Goal: Task Accomplishment & Management: Complete application form

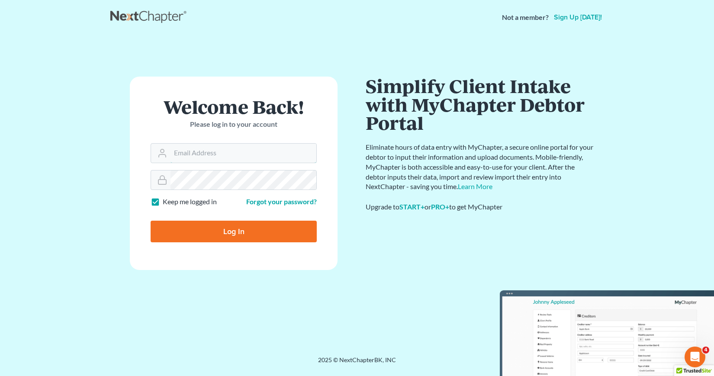
type input "[EMAIL_ADDRESS][DOMAIN_NAME]"
click at [229, 234] on input "Log In" at bounding box center [234, 232] width 166 height 22
type input "Thinking..."
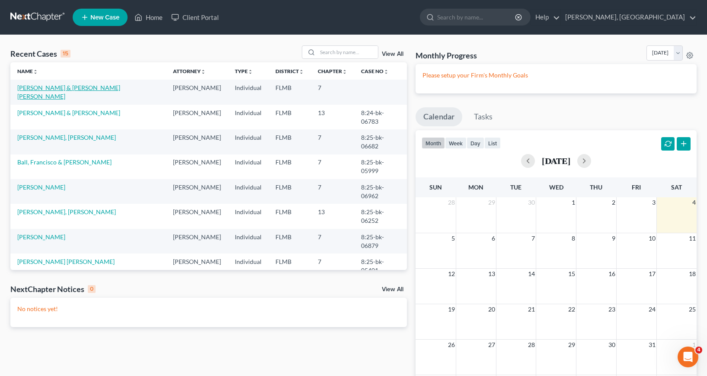
click at [50, 91] on link "[PERSON_NAME] & [PERSON_NAME] [PERSON_NAME]" at bounding box center [68, 92] width 103 height 16
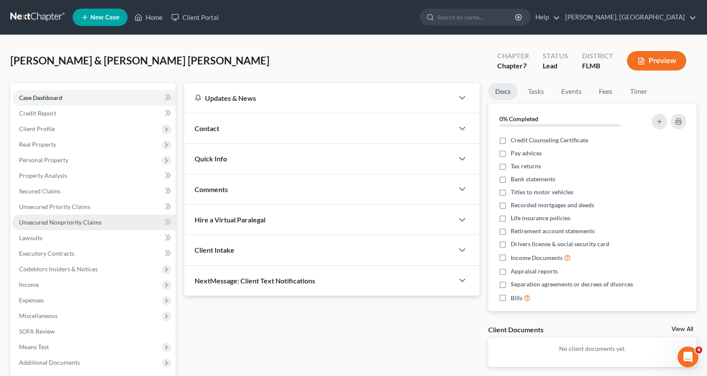
click at [56, 223] on span "Unsecured Nonpriority Claims" at bounding box center [60, 221] width 83 height 7
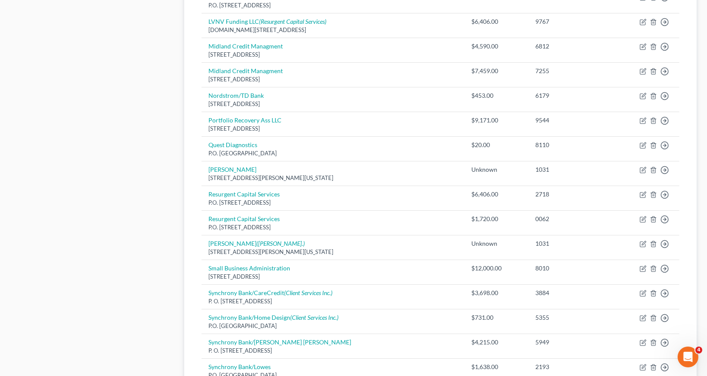
scroll to position [493, 0]
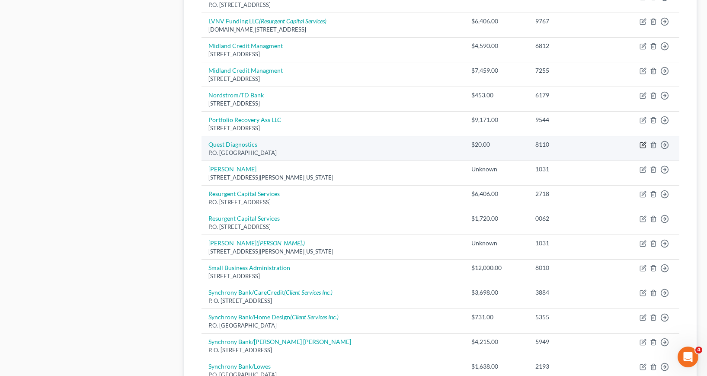
click at [642, 145] on icon "button" at bounding box center [644, 144] width 4 height 4
select select "36"
select select "9"
select select "0"
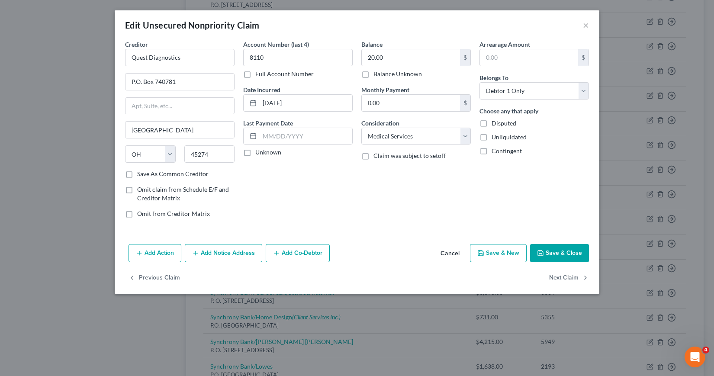
click at [553, 254] on button "Save & Close" at bounding box center [559, 253] width 59 height 18
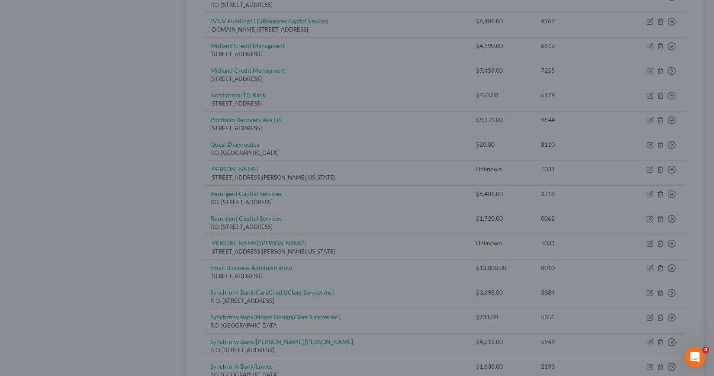
type input "0"
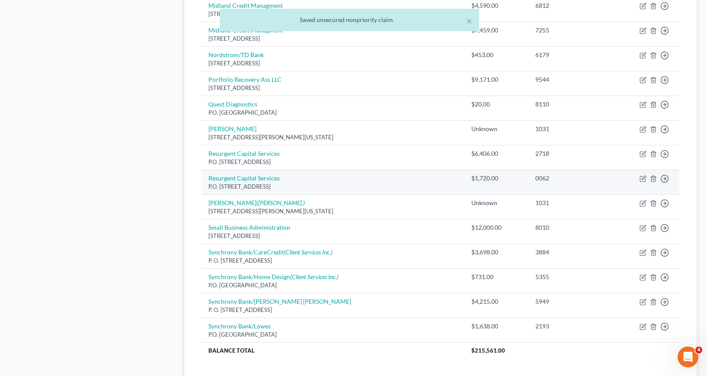
scroll to position [623, 0]
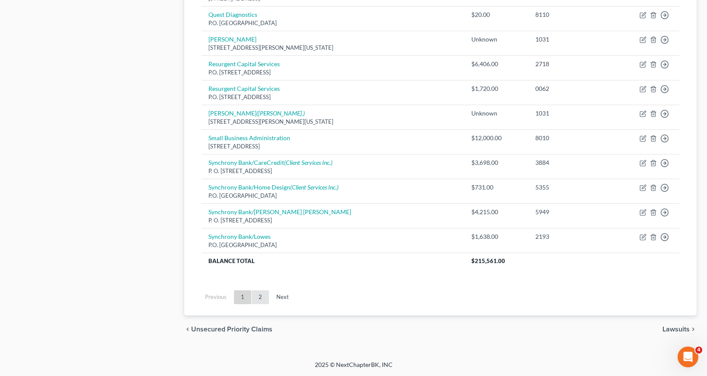
click at [261, 297] on link "2" at bounding box center [260, 297] width 17 height 14
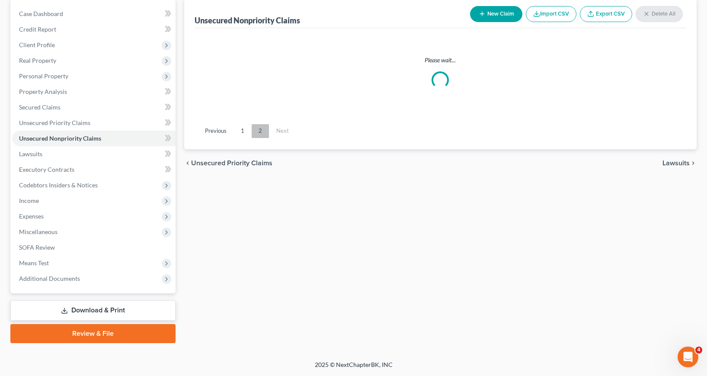
scroll to position [84, 0]
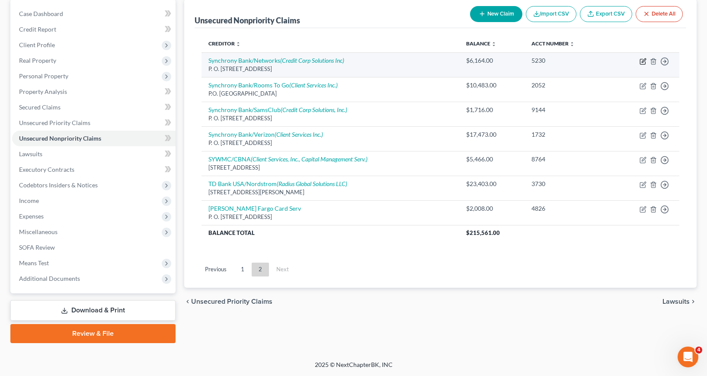
click at [642, 61] on icon "button" at bounding box center [643, 61] width 7 height 7
select select "39"
select select "2"
select select "1"
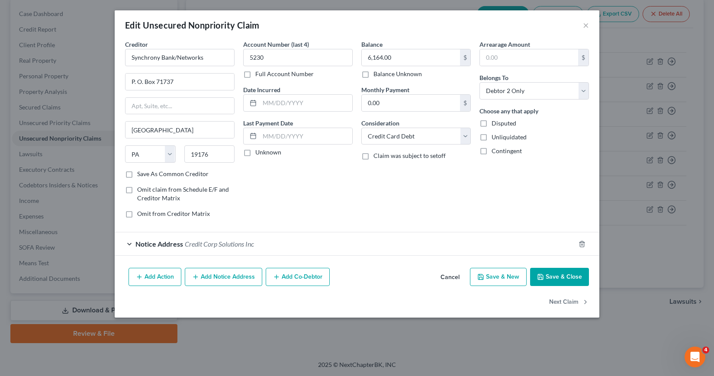
click at [558, 276] on button "Save & Close" at bounding box center [559, 277] width 59 height 18
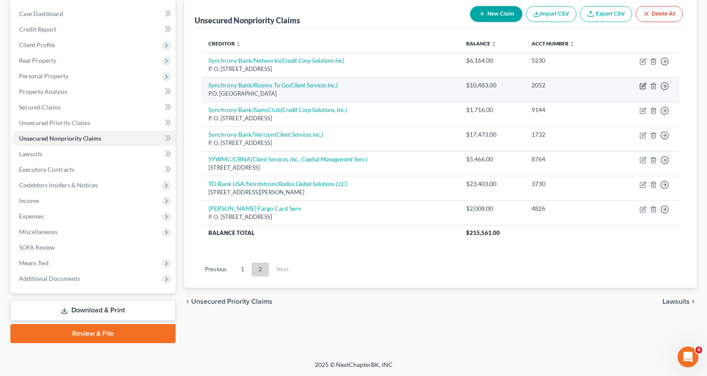
click at [643, 87] on icon "button" at bounding box center [643, 86] width 7 height 7
select select "9"
select select "2"
select select "0"
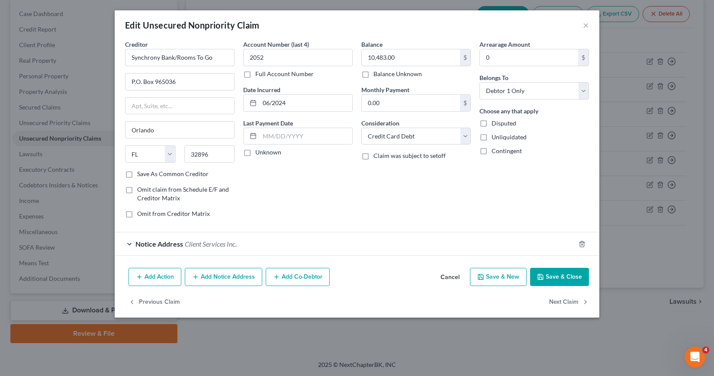
click at [568, 275] on button "Save & Close" at bounding box center [559, 277] width 59 height 18
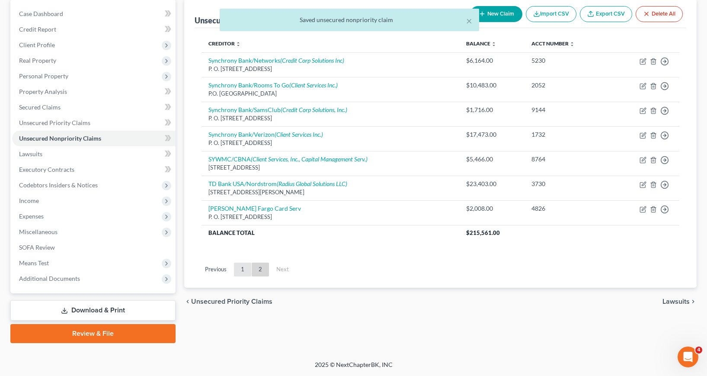
click at [240, 269] on link "1" at bounding box center [242, 270] width 17 height 14
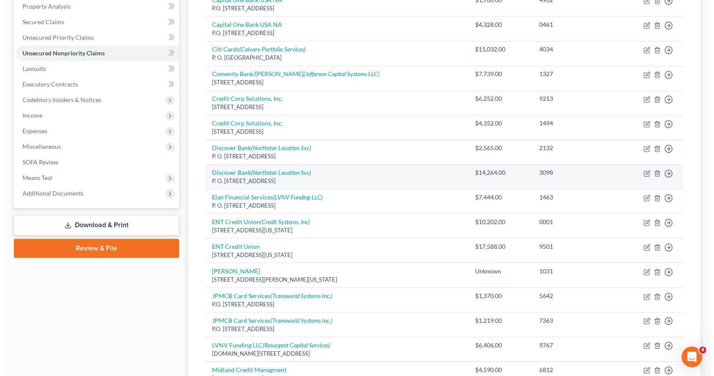
scroll to position [170, 0]
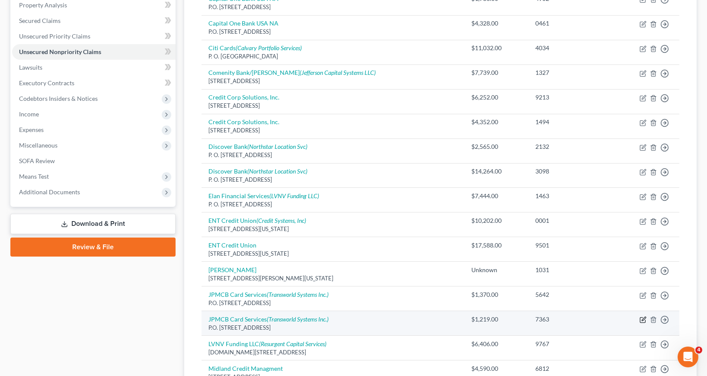
click at [642, 319] on icon "button" at bounding box center [643, 319] width 7 height 7
select select "7"
select select "2"
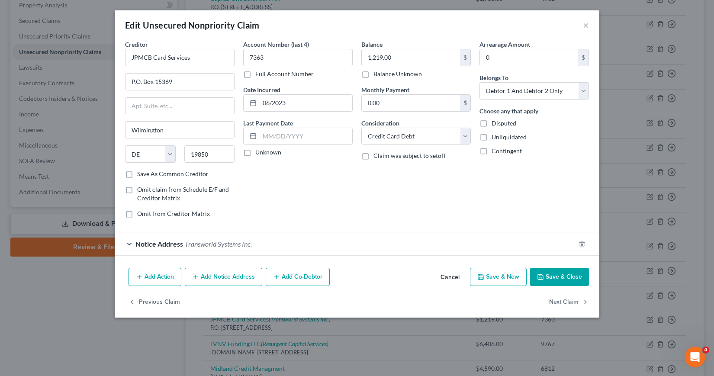
click at [216, 274] on button "Add Notice Address" at bounding box center [223, 277] width 77 height 18
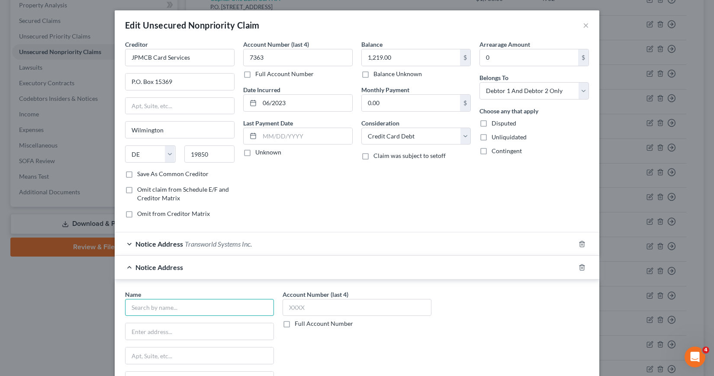
click at [145, 307] on input "text" at bounding box center [199, 307] width 149 height 17
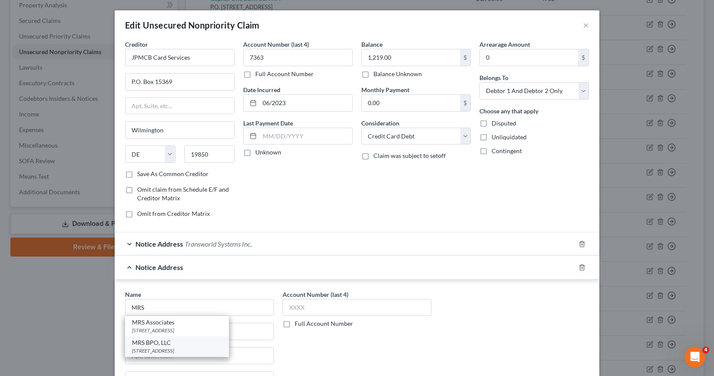
click at [157, 350] on div "[STREET_ADDRESS]" at bounding box center [177, 350] width 90 height 7
type input "MRS BPO, LLC"
type input "[STREET_ADDRESS]"
type input "[GEOGRAPHIC_DATA]"
select select "33"
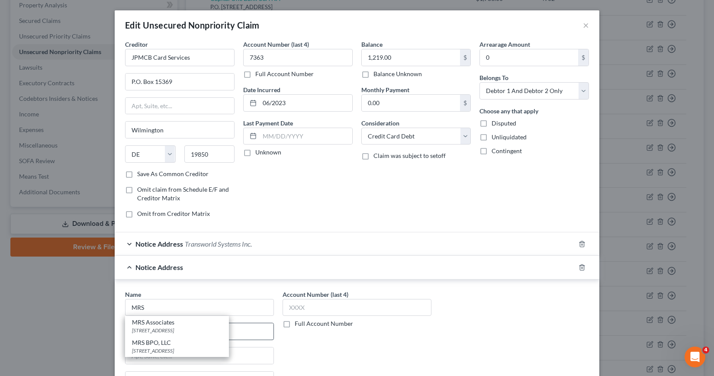
type input "08003"
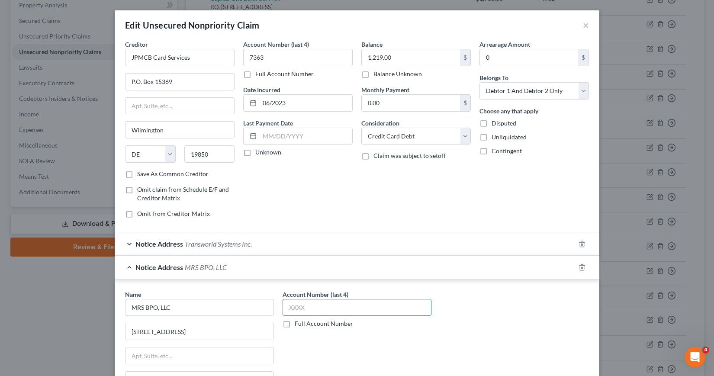
click at [284, 305] on input "text" at bounding box center [356, 307] width 149 height 17
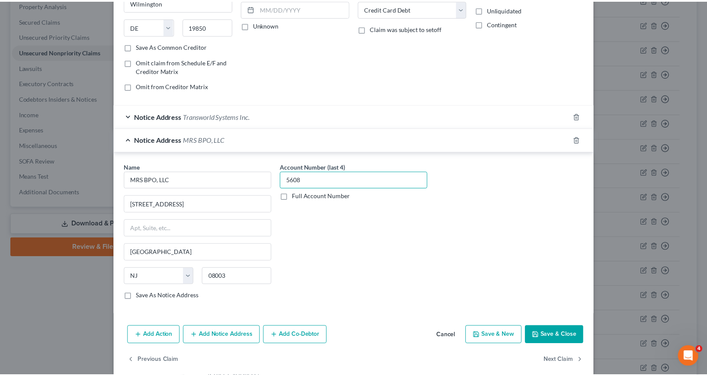
scroll to position [130, 0]
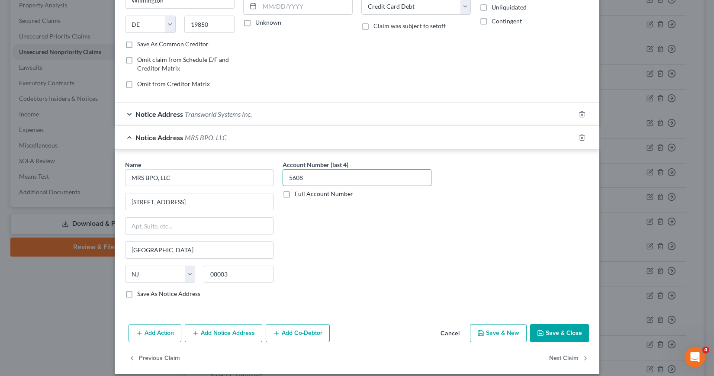
type input "5608"
click at [553, 330] on button "Save & Close" at bounding box center [559, 333] width 59 height 18
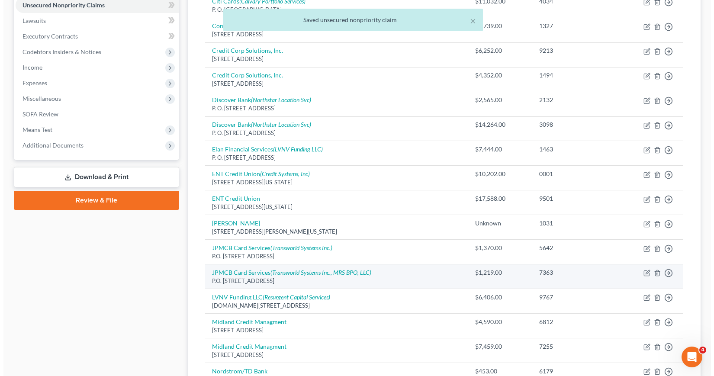
scroll to position [170, 0]
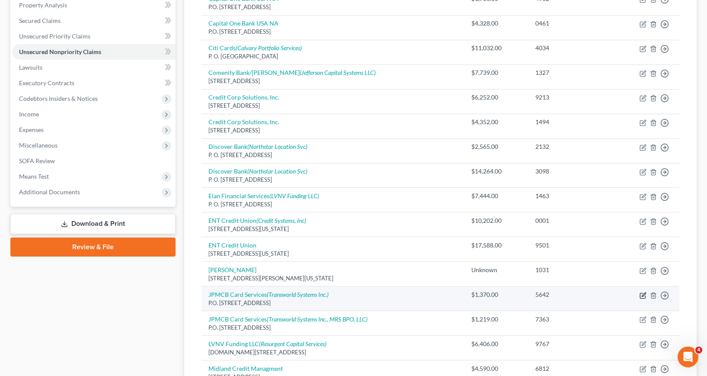
click at [643, 297] on icon "button" at bounding box center [643, 295] width 7 height 7
select select "7"
select select "2"
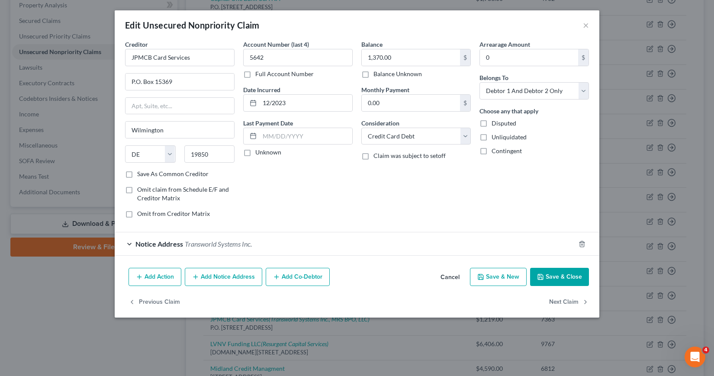
click at [222, 274] on button "Add Notice Address" at bounding box center [223, 277] width 77 height 18
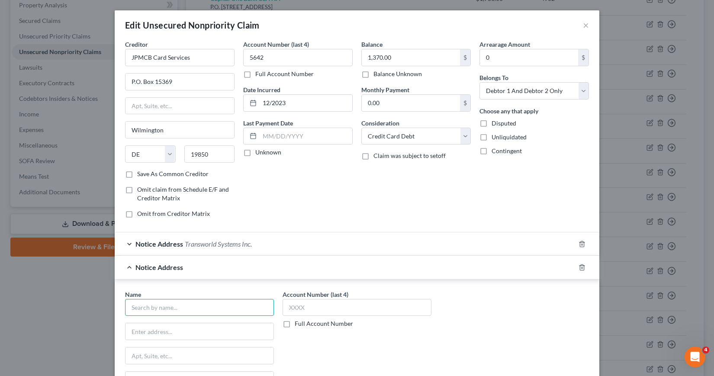
click at [157, 302] on input "text" at bounding box center [199, 307] width 149 height 17
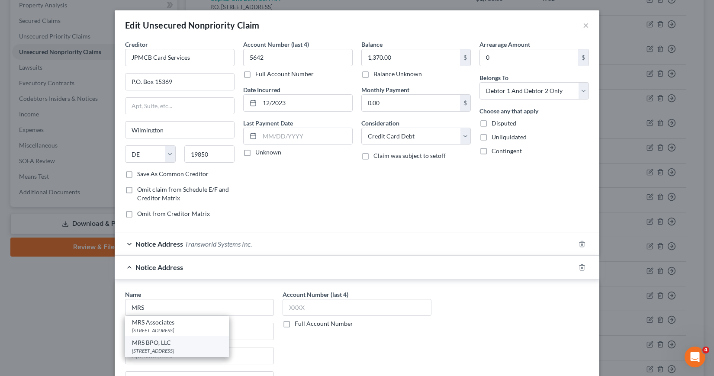
click at [153, 347] on div "[STREET_ADDRESS]" at bounding box center [177, 350] width 90 height 7
type input "MRS BPO, LLC"
type input "[STREET_ADDRESS]"
type input "[GEOGRAPHIC_DATA]"
select select "33"
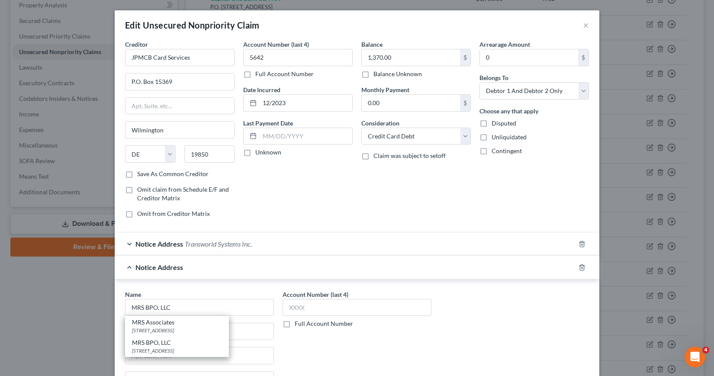
type input "08003"
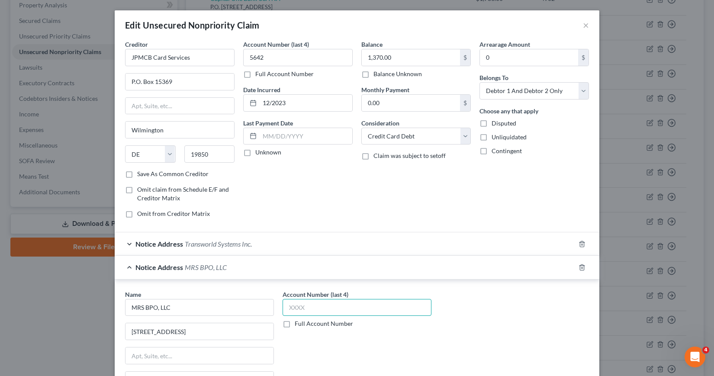
click at [283, 307] on input "text" at bounding box center [356, 307] width 149 height 17
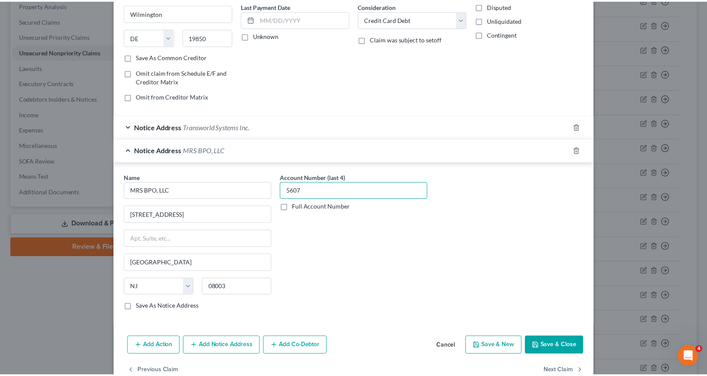
scroll to position [138, 0]
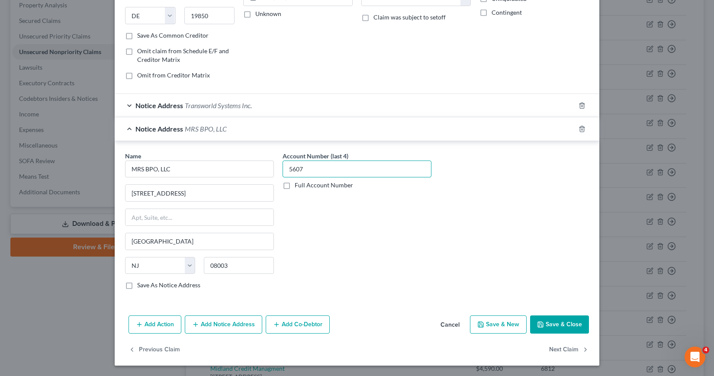
type input "5607"
click at [572, 326] on button "Save & Close" at bounding box center [559, 324] width 59 height 18
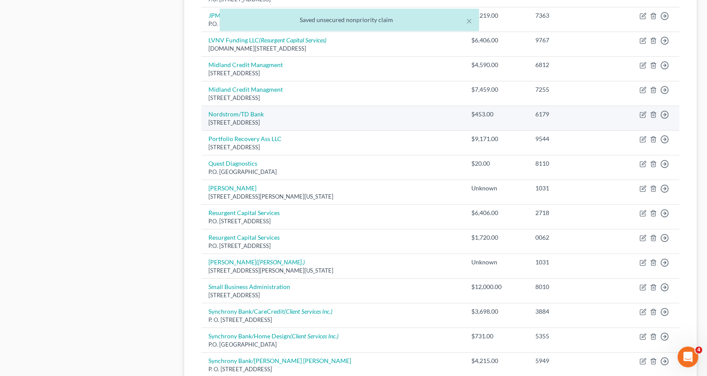
scroll to position [560, 0]
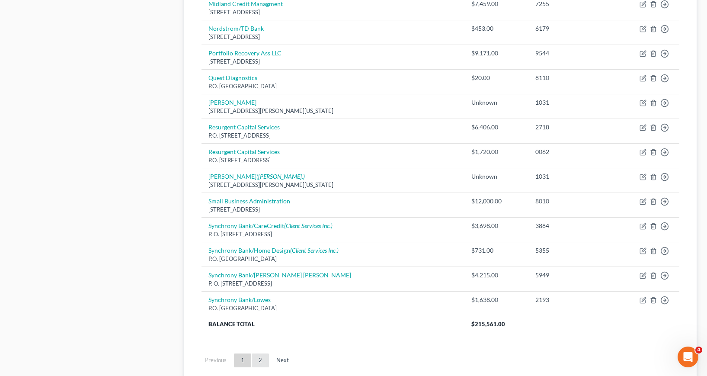
click at [261, 358] on link "2" at bounding box center [260, 360] width 17 height 14
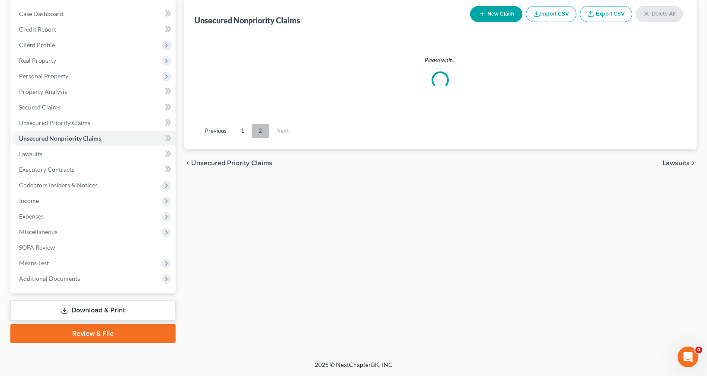
scroll to position [84, 0]
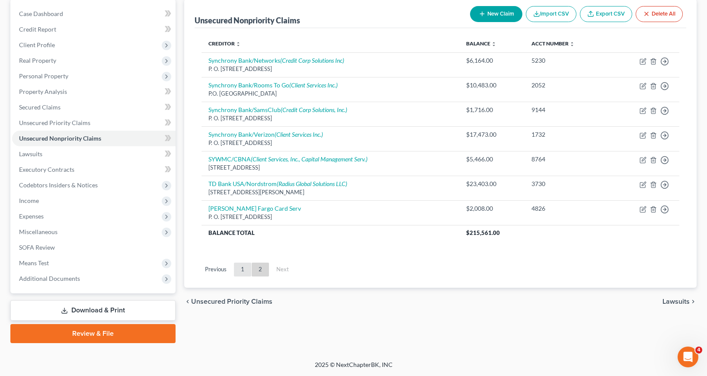
click at [241, 269] on link "1" at bounding box center [242, 270] width 17 height 14
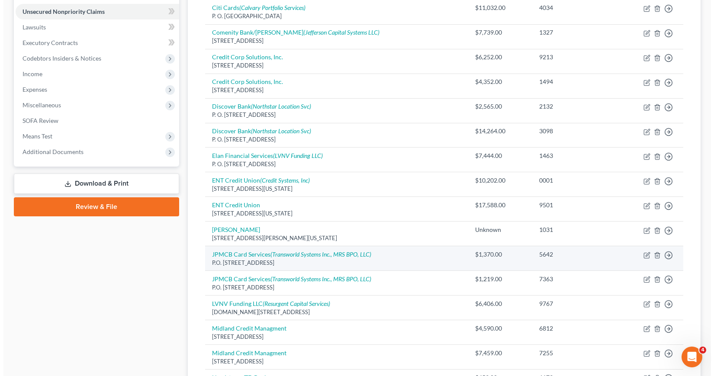
scroll to position [257, 0]
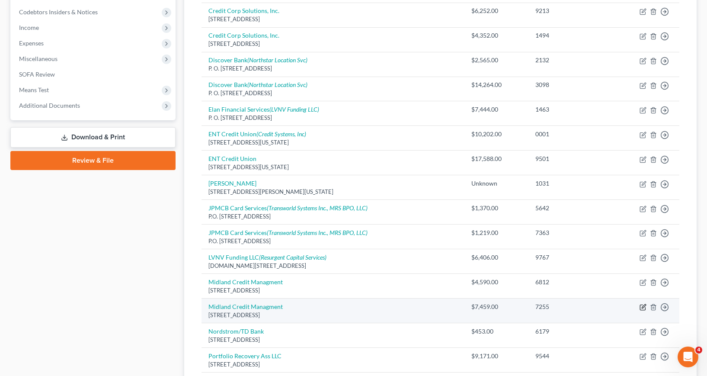
click at [644, 307] on icon "button" at bounding box center [643, 307] width 7 height 7
select select "4"
select select "14"
select select "1"
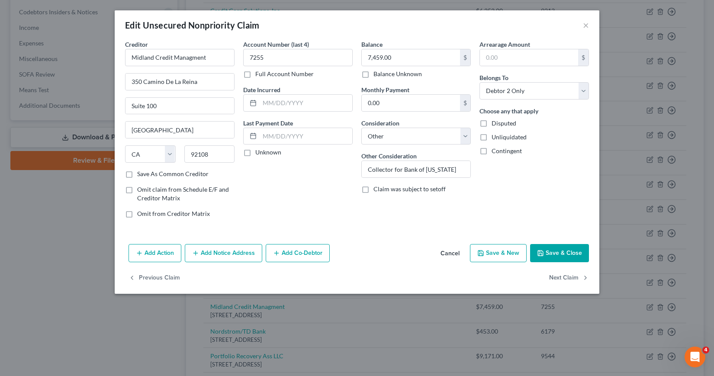
click at [555, 253] on button "Save & Close" at bounding box center [559, 253] width 59 height 18
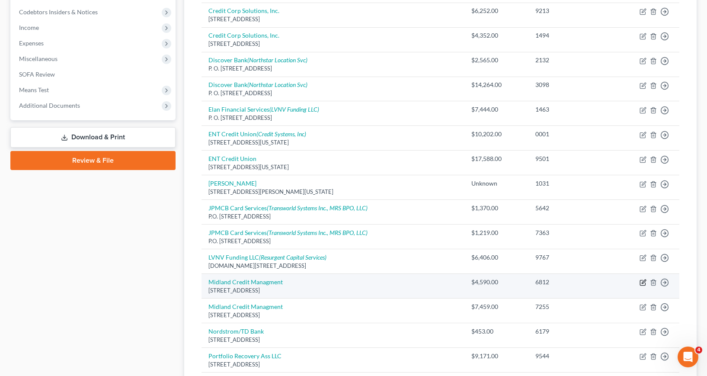
click at [642, 284] on icon "button" at bounding box center [644, 282] width 4 height 4
select select "4"
select select "14"
select select "0"
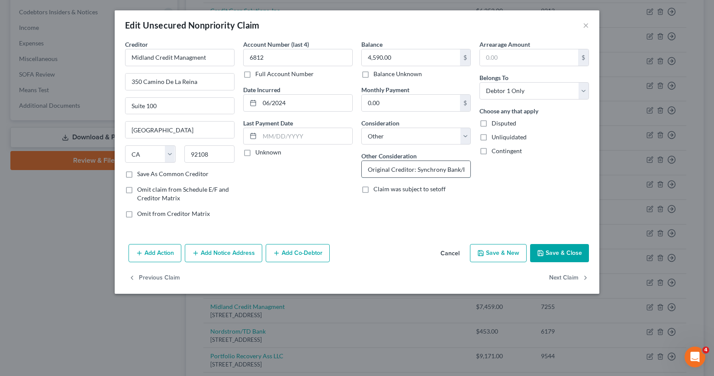
click at [434, 170] on input "Original Creditor: Synchrony Bank/PayPal #4797" at bounding box center [416, 169] width 109 height 16
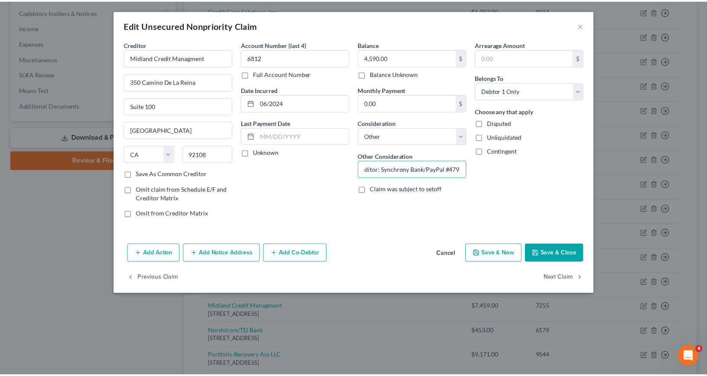
scroll to position [0, 0]
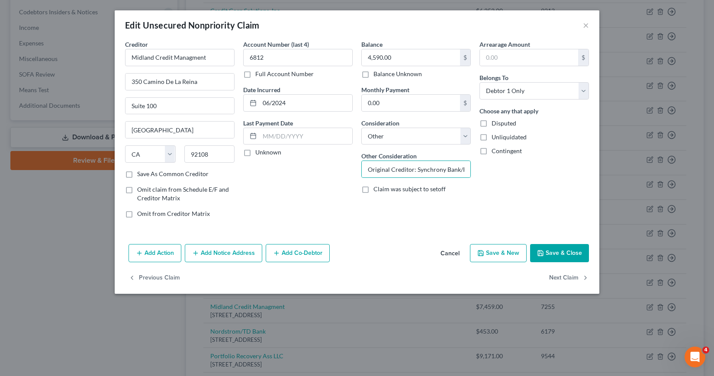
click at [555, 254] on button "Save & Close" at bounding box center [559, 253] width 59 height 18
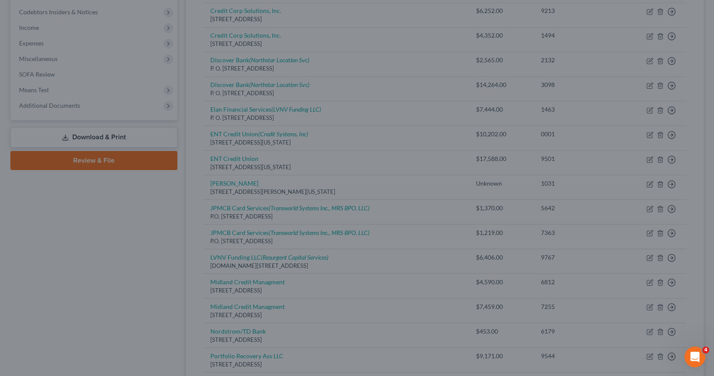
type input "0"
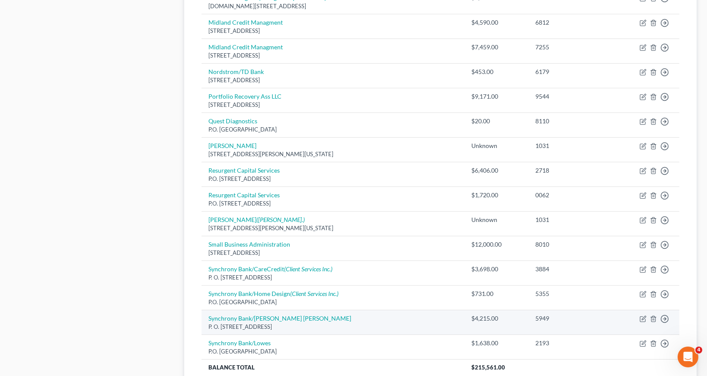
scroll to position [560, 0]
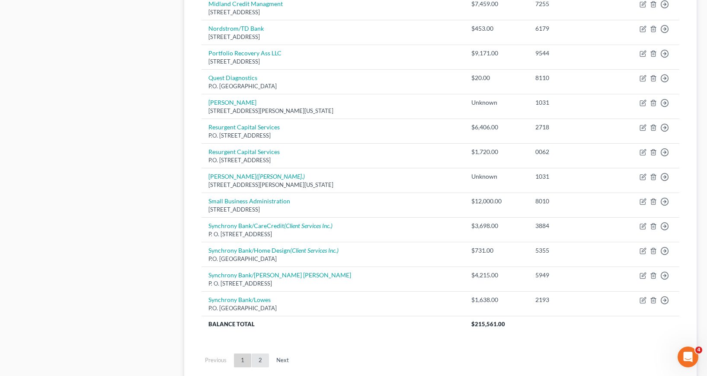
click at [258, 360] on link "2" at bounding box center [260, 360] width 17 height 14
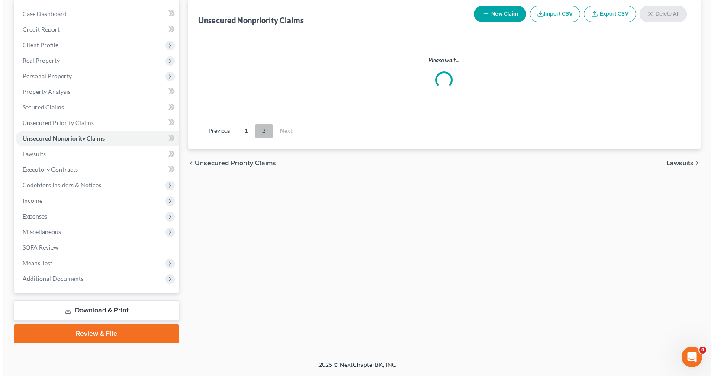
scroll to position [84, 0]
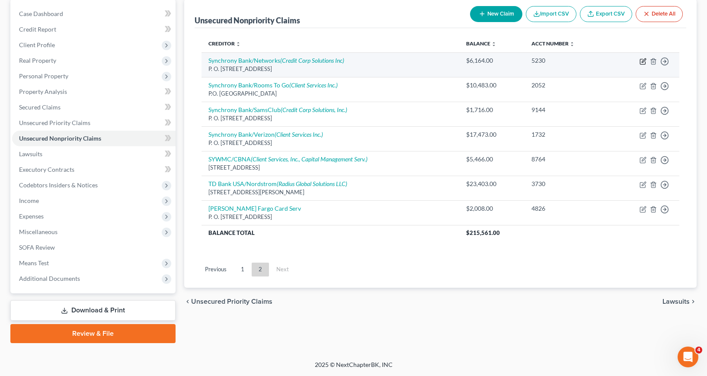
click at [644, 61] on icon "button" at bounding box center [644, 60] width 4 height 4
select select "39"
select select "2"
select select "1"
select select "46"
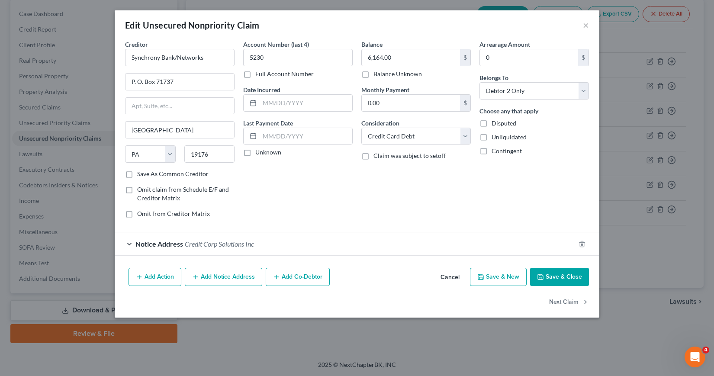
click at [128, 244] on div "Notice Address Credit Corp Solutions Inc" at bounding box center [345, 243] width 460 height 23
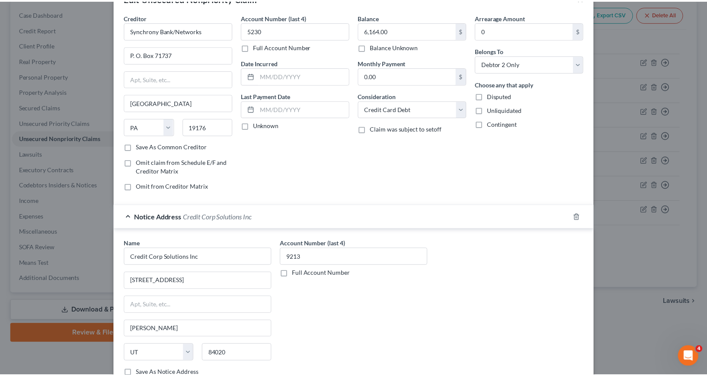
scroll to position [115, 0]
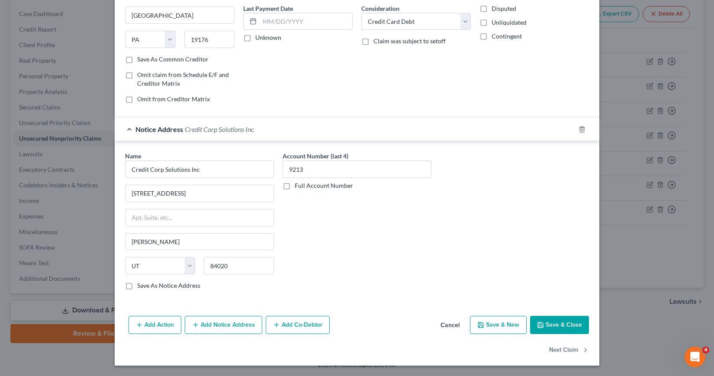
click at [560, 323] on button "Save & Close" at bounding box center [559, 325] width 59 height 18
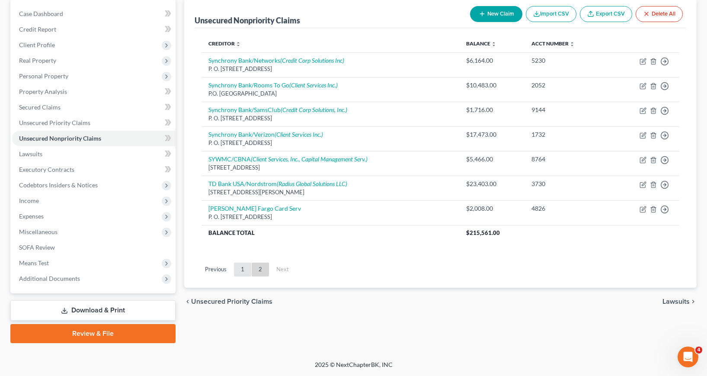
click at [244, 270] on link "1" at bounding box center [242, 270] width 17 height 14
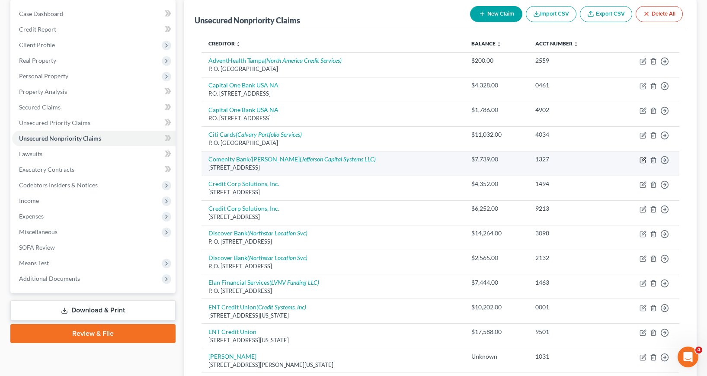
click at [642, 161] on icon "button" at bounding box center [643, 160] width 7 height 7
select select "36"
select select "2"
select select "0"
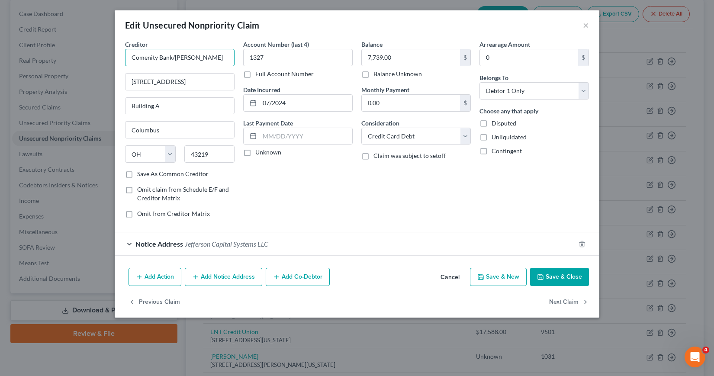
click at [212, 56] on input "Comenity Bank/[PERSON_NAME]" at bounding box center [179, 57] width 109 height 17
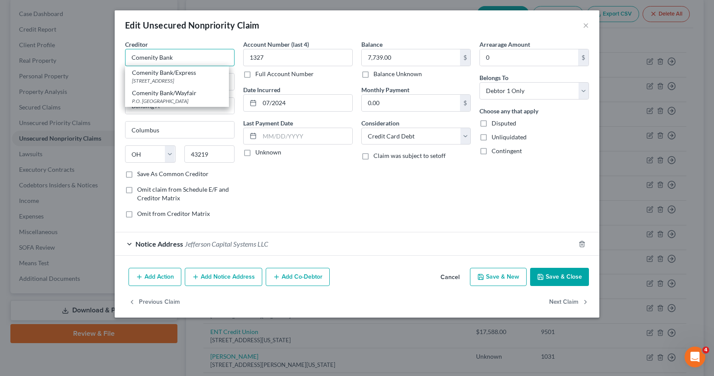
type input "Comenity Bank"
click at [327, 192] on div "Account Number (last 4) 1327 Full Account Number Date Incurred 07/2024 Last Pay…" at bounding box center [298, 132] width 118 height 185
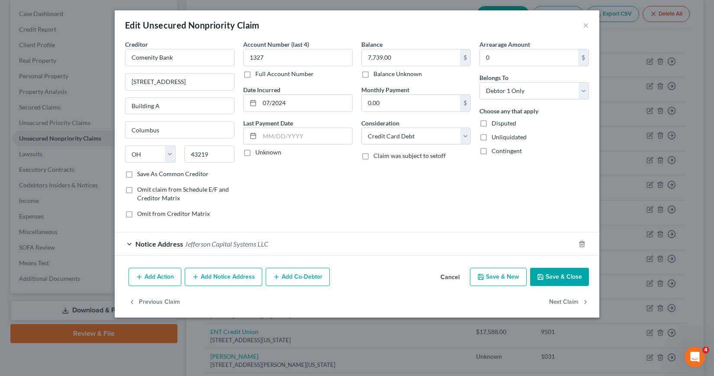
click at [558, 276] on button "Save & Close" at bounding box center [559, 277] width 59 height 18
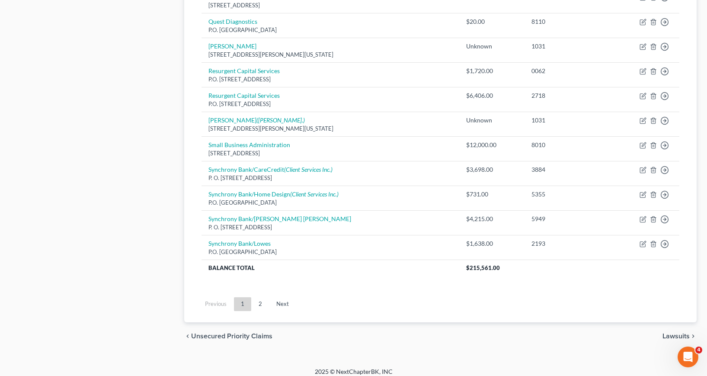
scroll to position [623, 0]
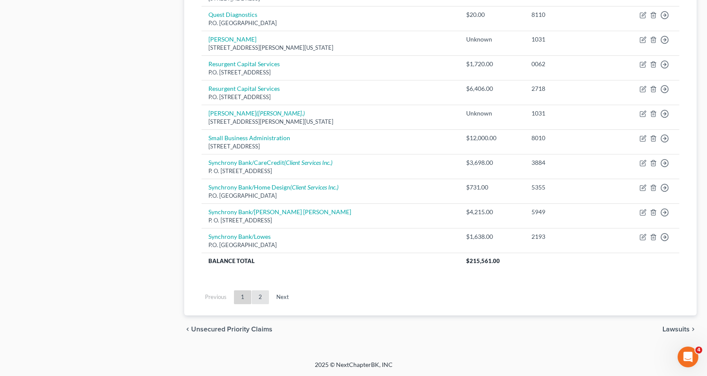
click at [259, 297] on link "2" at bounding box center [260, 297] width 17 height 14
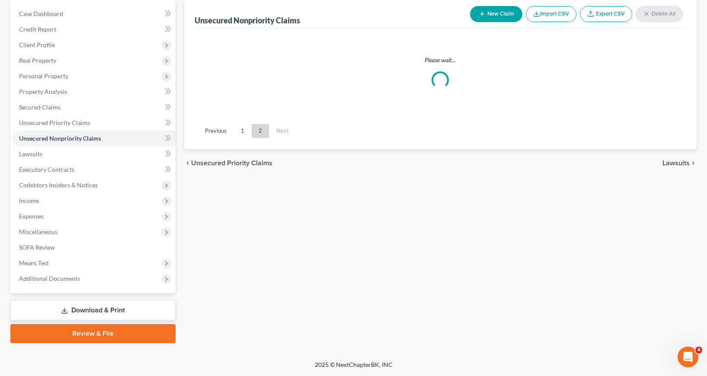
scroll to position [84, 0]
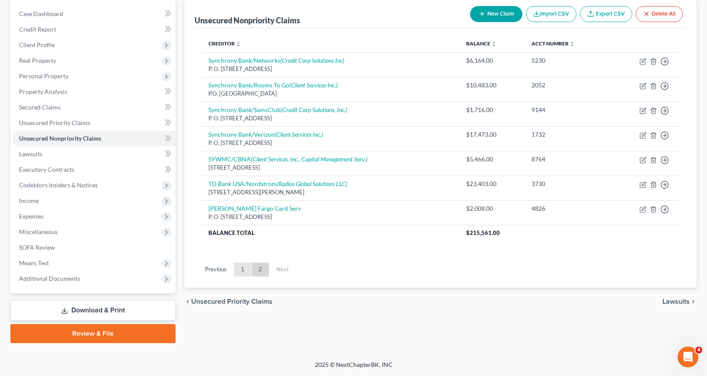
click at [244, 272] on link "1" at bounding box center [242, 270] width 17 height 14
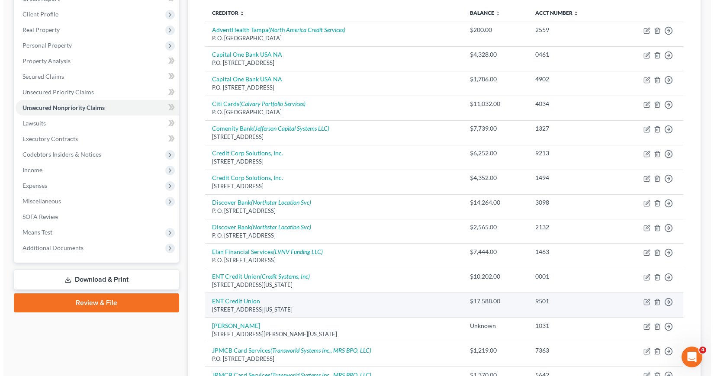
scroll to position [127, 0]
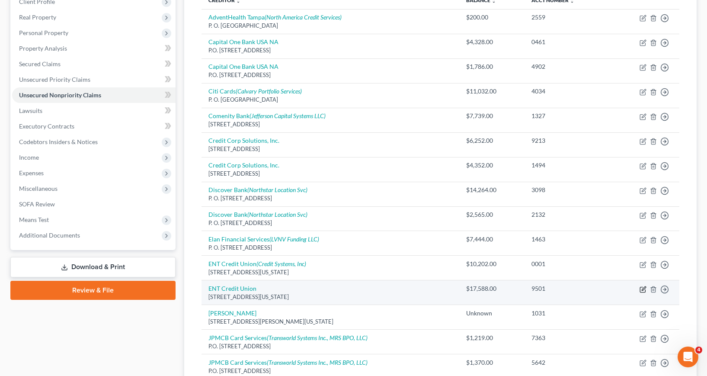
click at [643, 289] on icon "button" at bounding box center [643, 289] width 7 height 7
select select "5"
select select "4"
select select "2"
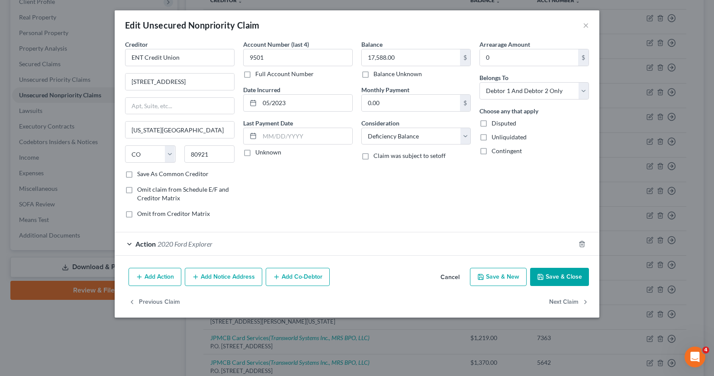
click at [235, 276] on button "Add Notice Address" at bounding box center [223, 277] width 77 height 18
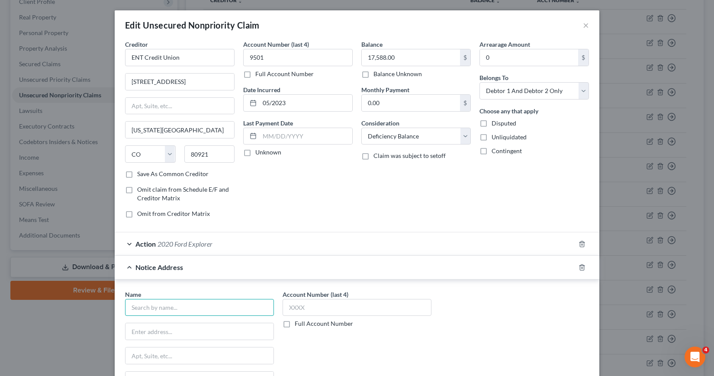
click at [130, 311] on input "text" at bounding box center [199, 307] width 149 height 17
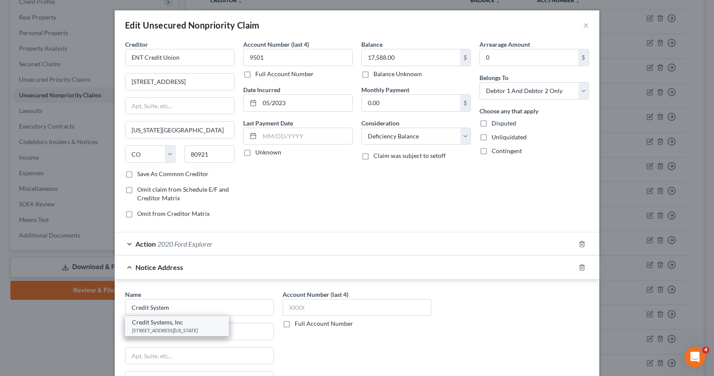
click at [169, 334] on div "[STREET_ADDRESS][US_STATE]" at bounding box center [177, 330] width 90 height 7
type input "Credit Systems, Inc"
type input "1485 Garden of the [GEOGRAPHIC_DATA]"
type input "Suite 120"
type input "[US_STATE][GEOGRAPHIC_DATA]"
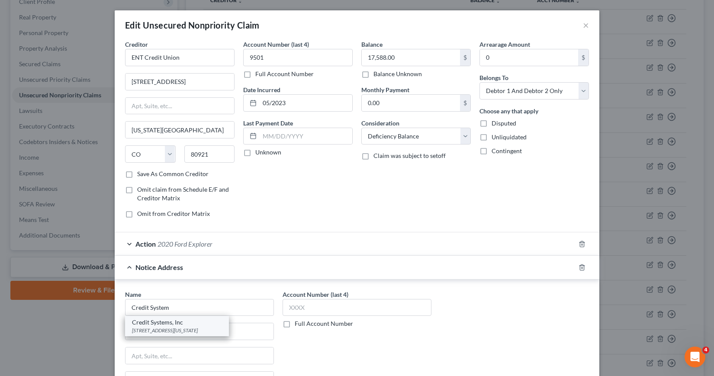
select select "5"
type input "80907"
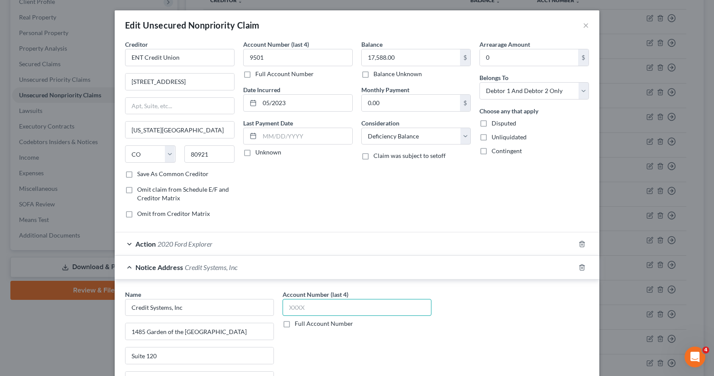
click at [288, 308] on input "text" at bounding box center [356, 307] width 149 height 17
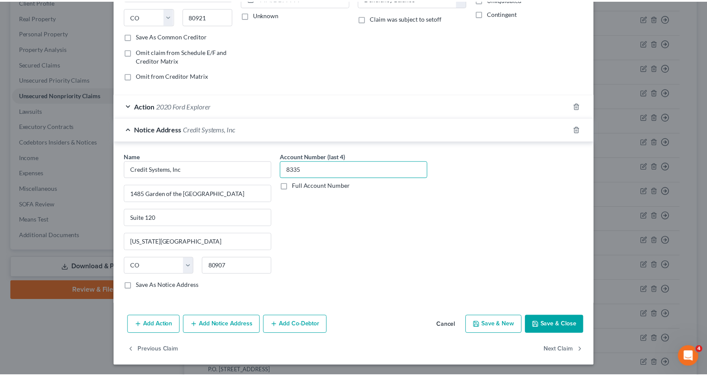
scroll to position [138, 0]
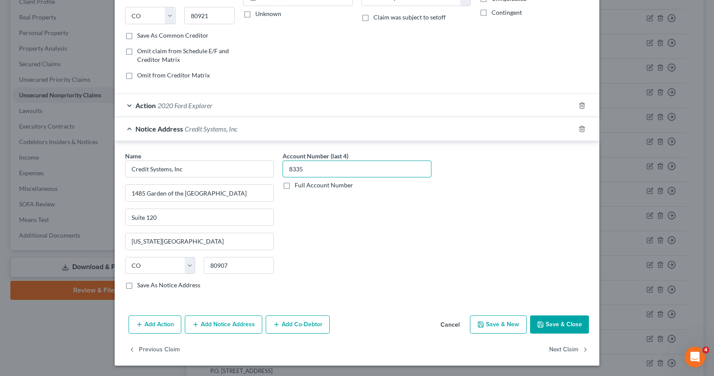
type input "8335"
click at [561, 324] on button "Save & Close" at bounding box center [559, 324] width 59 height 18
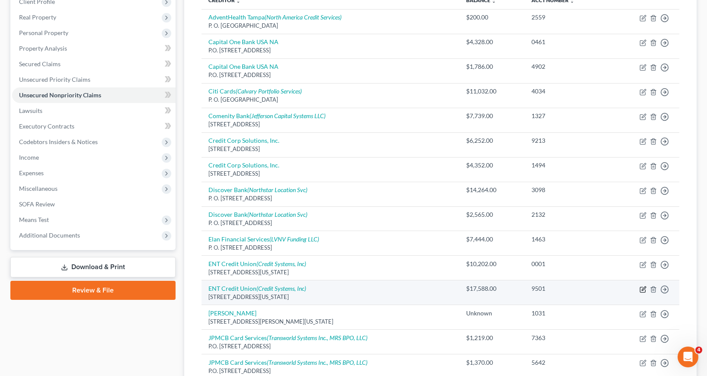
click at [643, 290] on icon "button" at bounding box center [643, 289] width 7 height 7
select select "5"
select select "4"
select select "2"
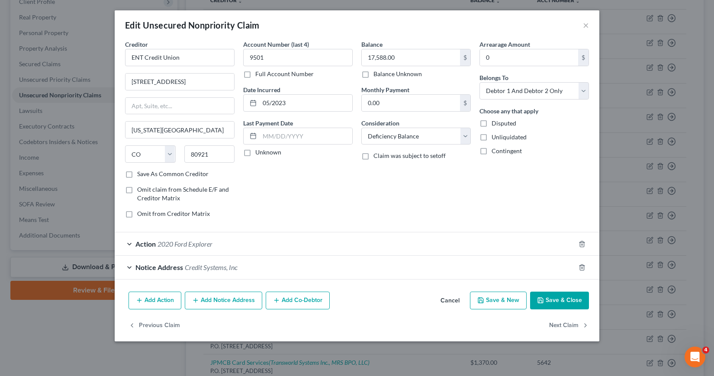
click at [562, 298] on button "Save & Close" at bounding box center [559, 301] width 59 height 18
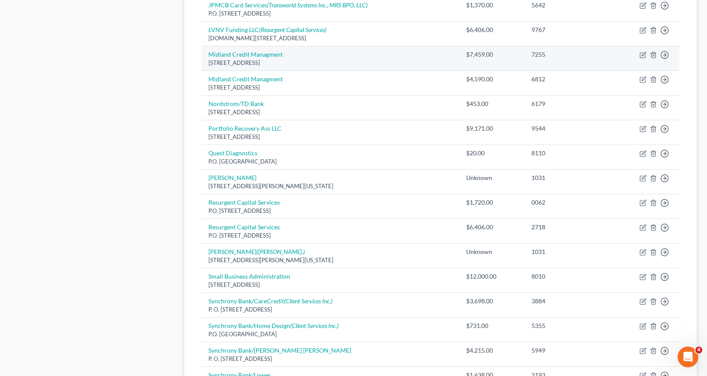
scroll to position [387, 0]
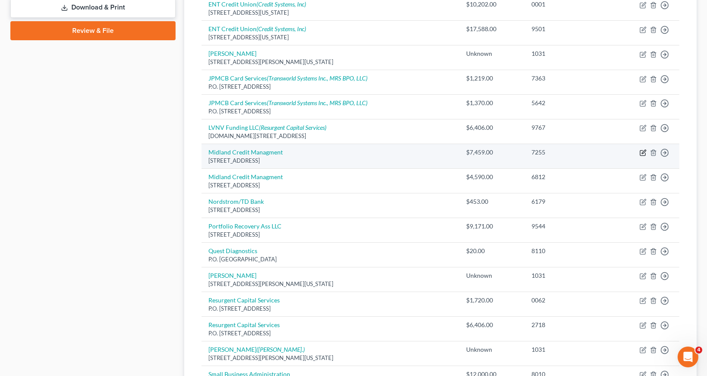
click at [642, 153] on icon "button" at bounding box center [644, 152] width 4 height 4
select select "4"
select select "14"
select select "1"
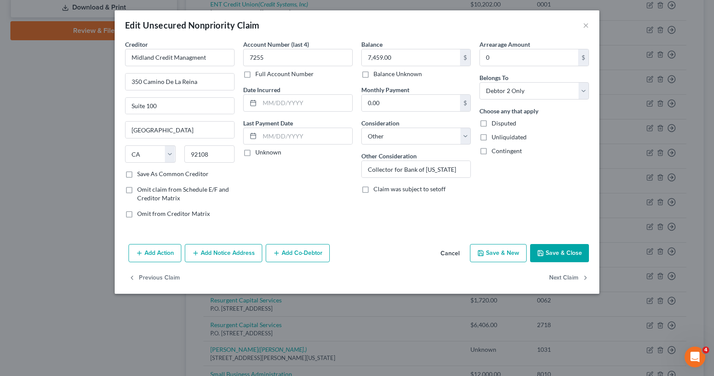
click at [547, 253] on button "Save & Close" at bounding box center [559, 253] width 59 height 18
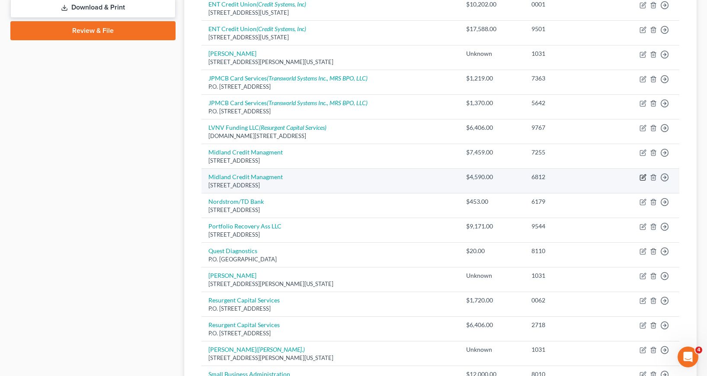
click at [643, 177] on icon "button" at bounding box center [644, 177] width 4 height 4
select select "4"
select select "14"
select select "0"
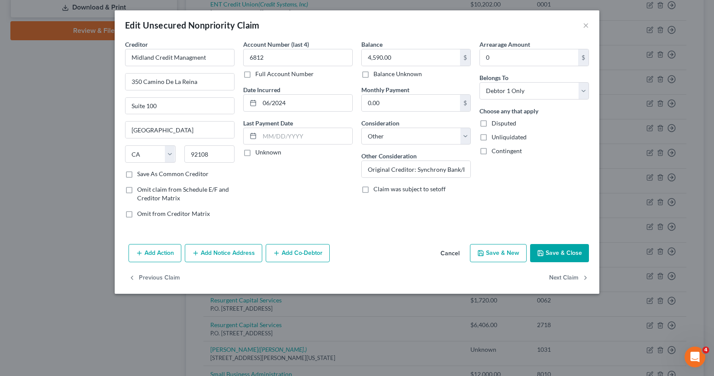
click at [558, 250] on button "Save & Close" at bounding box center [559, 253] width 59 height 18
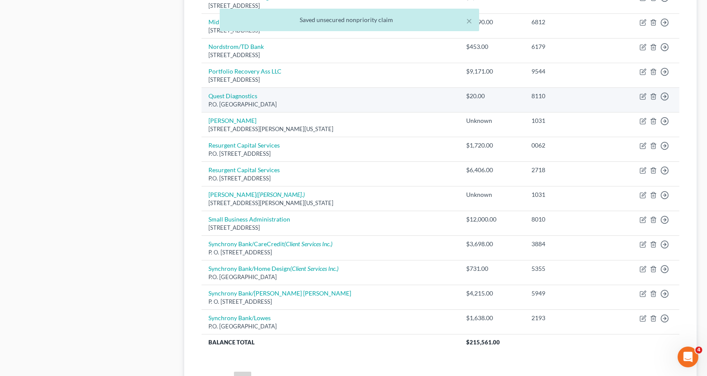
scroll to position [603, 0]
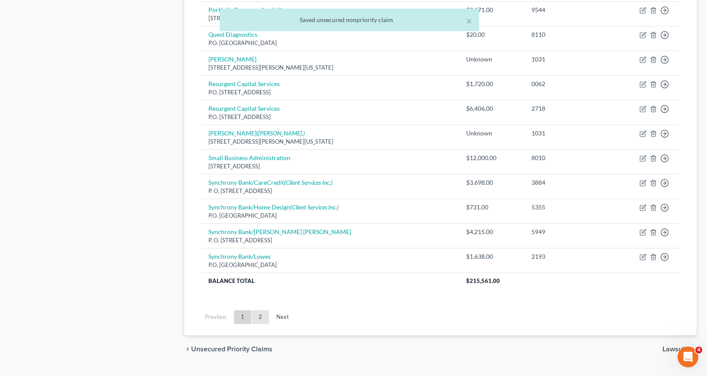
click at [261, 318] on link "2" at bounding box center [260, 317] width 17 height 14
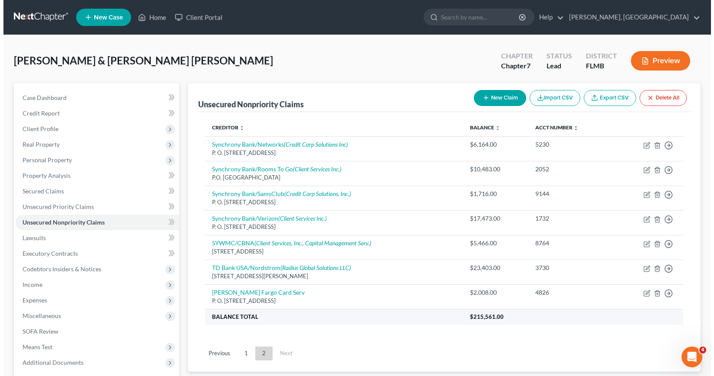
scroll to position [84, 0]
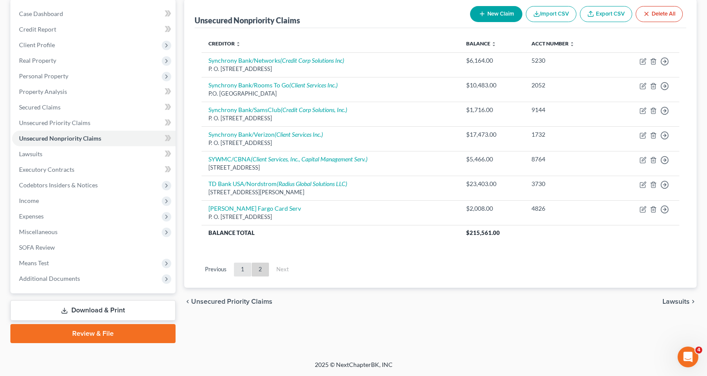
click at [241, 270] on link "1" at bounding box center [242, 270] width 17 height 14
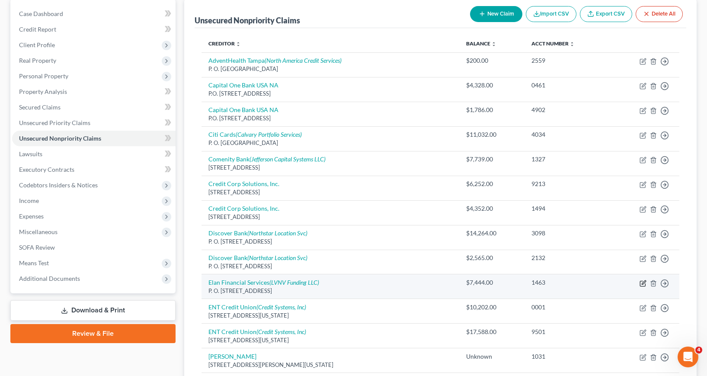
click at [644, 283] on icon "button" at bounding box center [644, 282] width 4 height 4
select select "29"
select select "2"
select select "1"
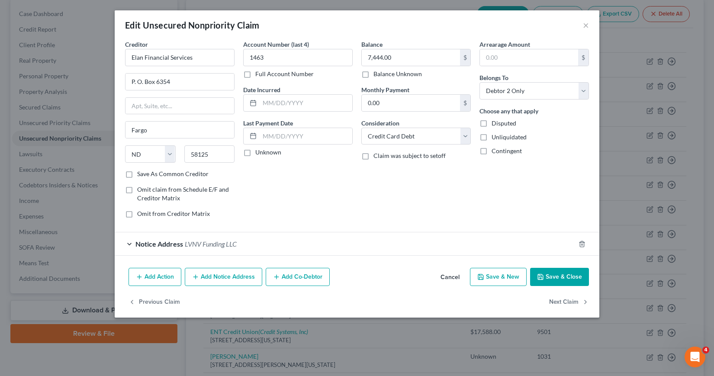
click at [212, 276] on button "Add Notice Address" at bounding box center [223, 277] width 77 height 18
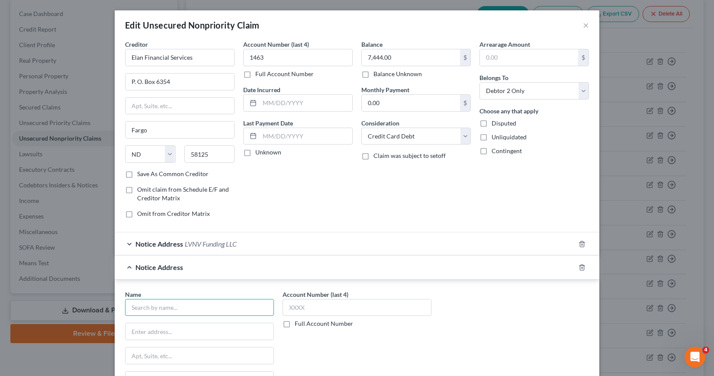
click at [148, 308] on input "text" at bounding box center [199, 307] width 149 height 17
type input "Asset Recovery Solutions, LLC"
type input "[STREET_ADDRESS]"
type input "Suite 200"
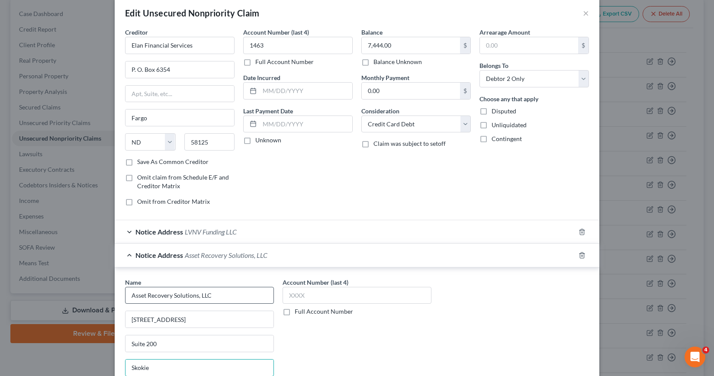
type input "Skokie"
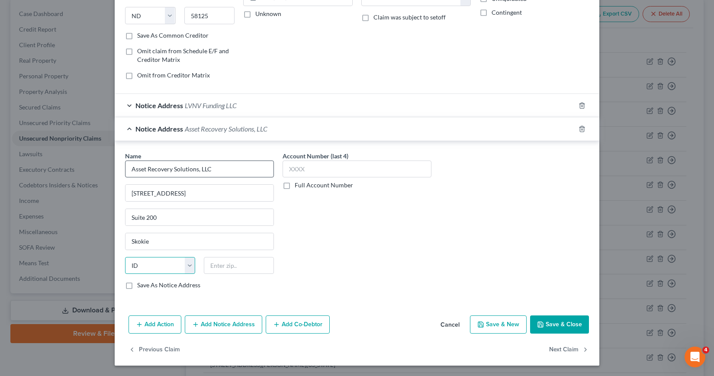
select select "14"
type input "60077"
click at [288, 170] on input "text" at bounding box center [356, 168] width 149 height 17
type input "1502"
click at [549, 324] on button "Save & Close" at bounding box center [559, 324] width 59 height 18
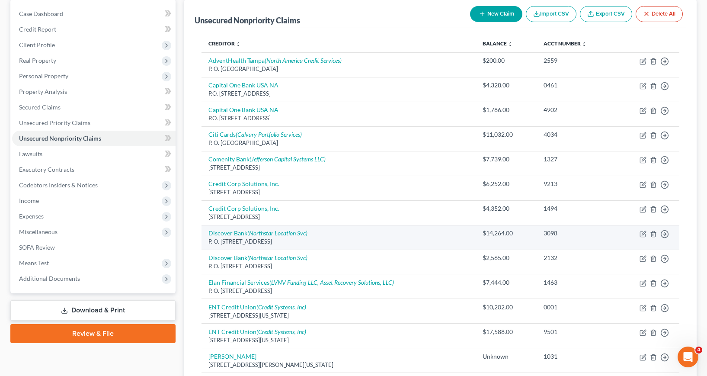
click at [647, 233] on td "Move to D Move to E Move to G Move to Notice Only" at bounding box center [647, 237] width 64 height 25
click at [644, 234] on icon "button" at bounding box center [644, 233] width 4 height 4
select select "46"
select select "2"
select select "0"
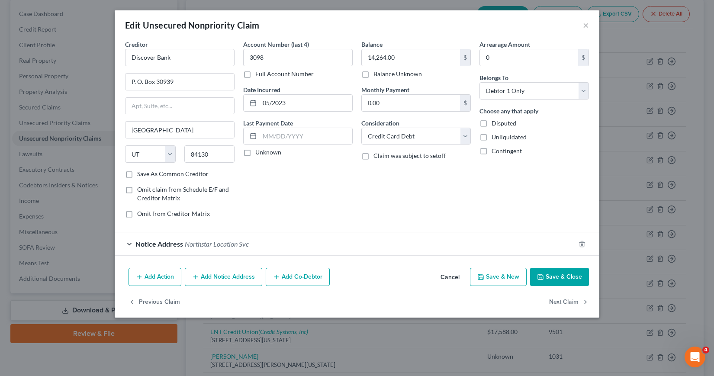
click at [231, 276] on button "Add Notice Address" at bounding box center [223, 277] width 77 height 18
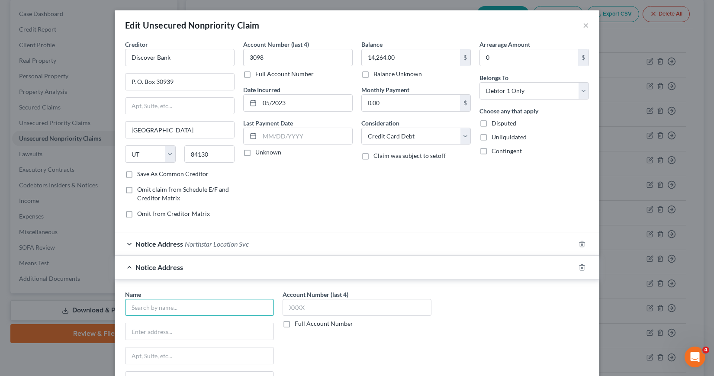
click at [146, 311] on input "text" at bounding box center [199, 307] width 149 height 17
type input "f"
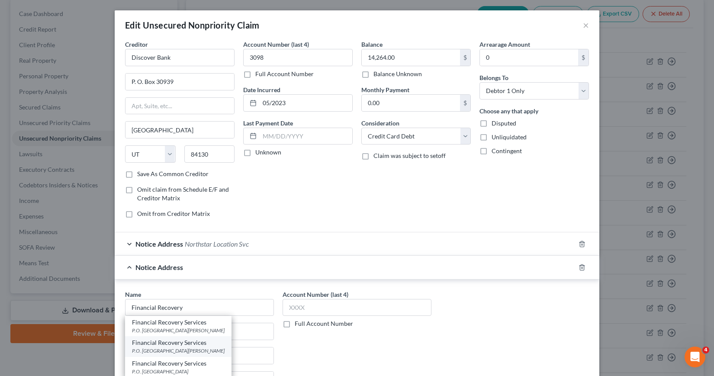
click at [187, 350] on div "P.O. [GEOGRAPHIC_DATA][PERSON_NAME]" at bounding box center [178, 350] width 93 height 7
type input "Financial Recovery Services"
type input "P.O. Box 21405"
type input "[PERSON_NAME]"
select select "24"
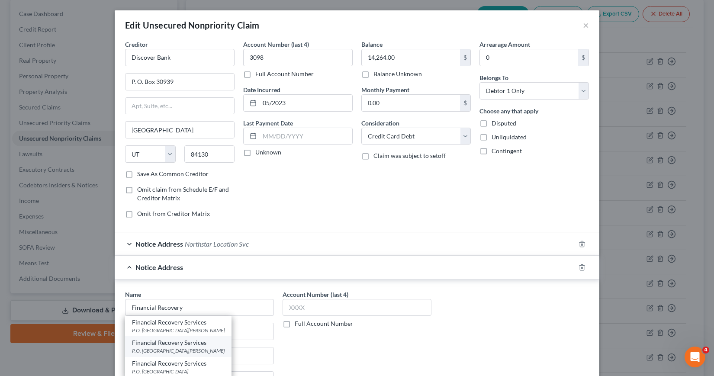
type input "55121"
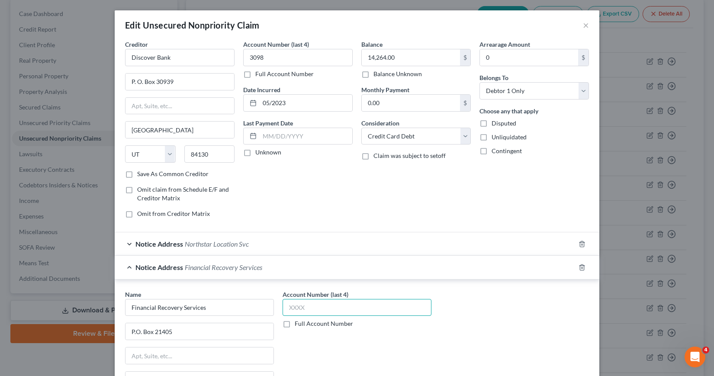
click at [289, 307] on input "text" at bounding box center [356, 307] width 149 height 17
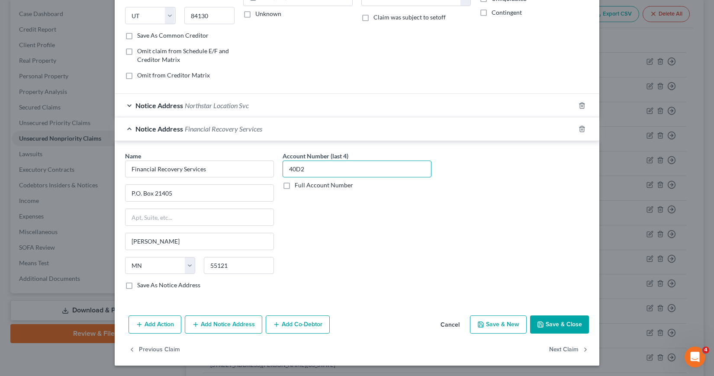
type input "40D2"
click at [543, 324] on button "Save & Close" at bounding box center [559, 324] width 59 height 18
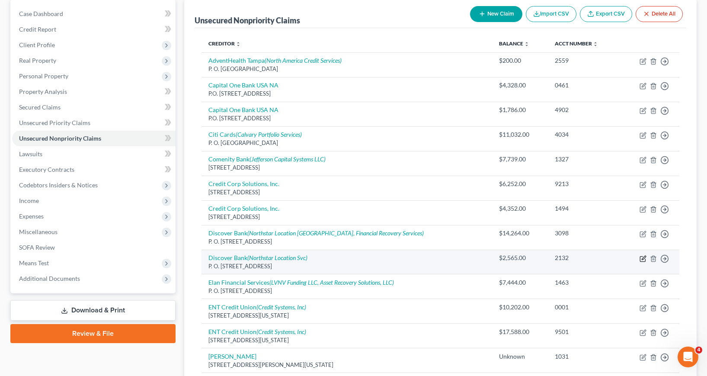
click at [643, 259] on icon "button" at bounding box center [643, 258] width 7 height 7
select select "46"
select select "2"
select select "1"
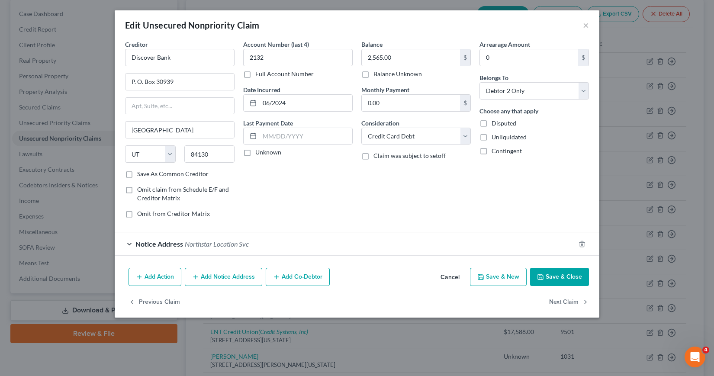
click at [207, 280] on button "Add Notice Address" at bounding box center [223, 277] width 77 height 18
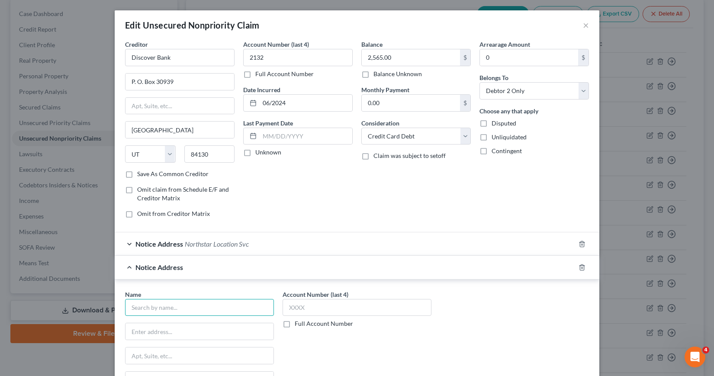
click at [152, 304] on input "text" at bounding box center [199, 307] width 149 height 17
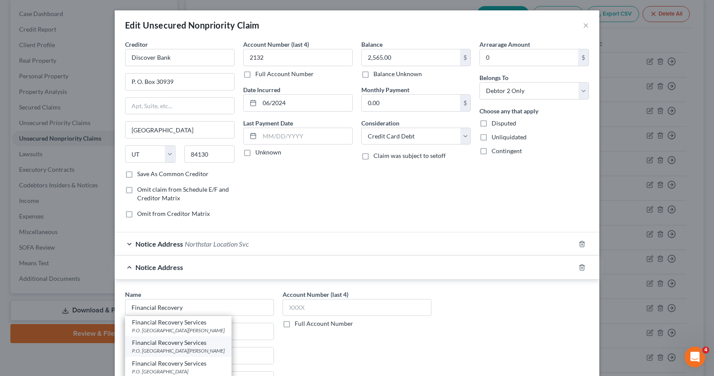
click at [160, 347] on div "P.O. [GEOGRAPHIC_DATA][PERSON_NAME]" at bounding box center [178, 350] width 93 height 7
type input "Financial Recovery Services"
type input "P.O. Box 21405"
type input "[PERSON_NAME]"
select select "24"
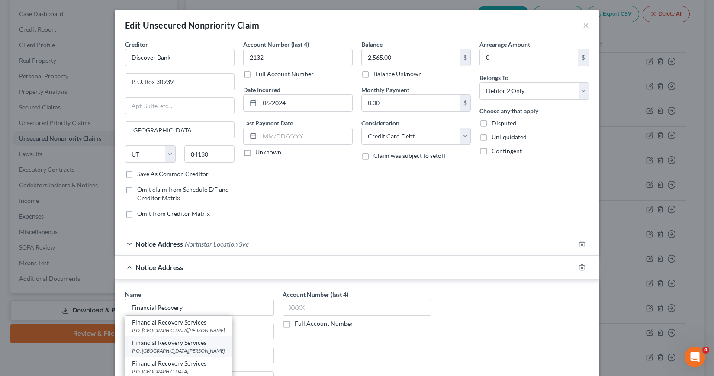
type input "55121"
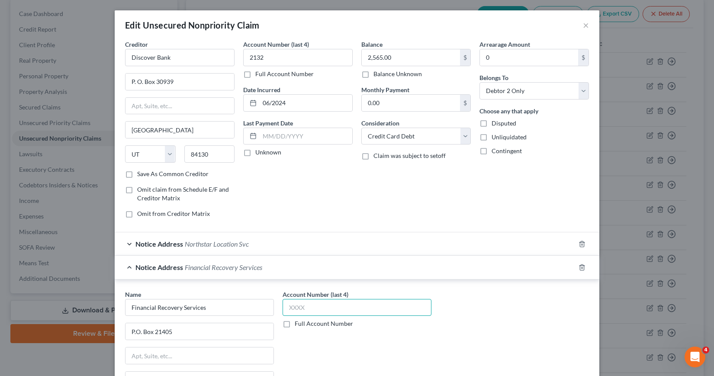
click at [285, 308] on input "text" at bounding box center [356, 307] width 149 height 17
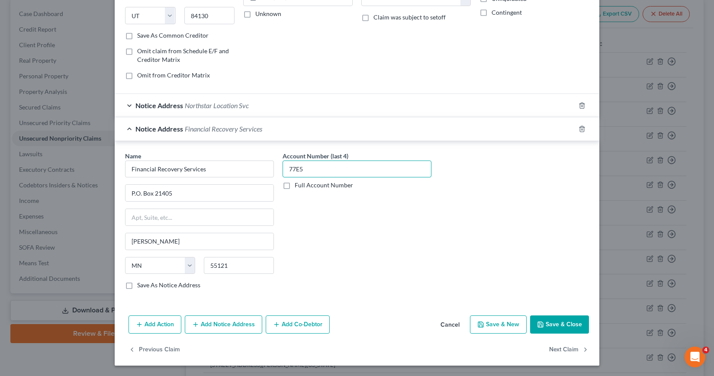
type input "77E5"
click at [546, 325] on button "Save & Close" at bounding box center [559, 324] width 59 height 18
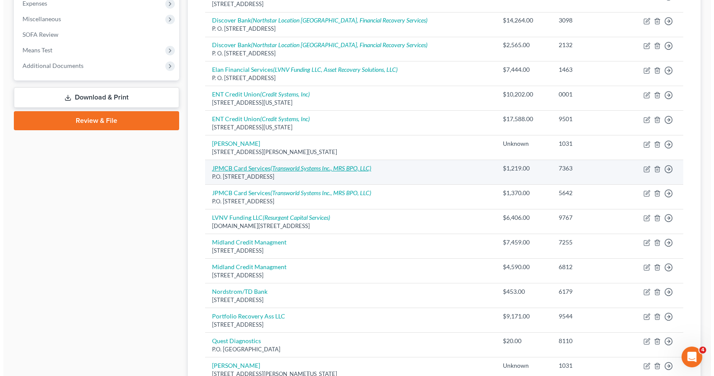
scroll to position [300, 0]
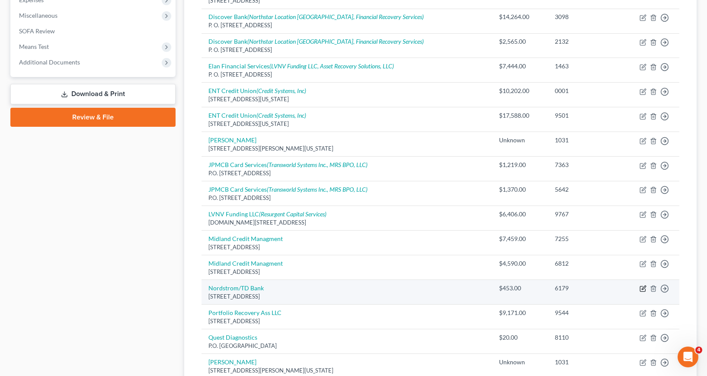
click at [643, 289] on icon "button" at bounding box center [644, 288] width 4 height 4
select select "3"
select select "2"
select select "1"
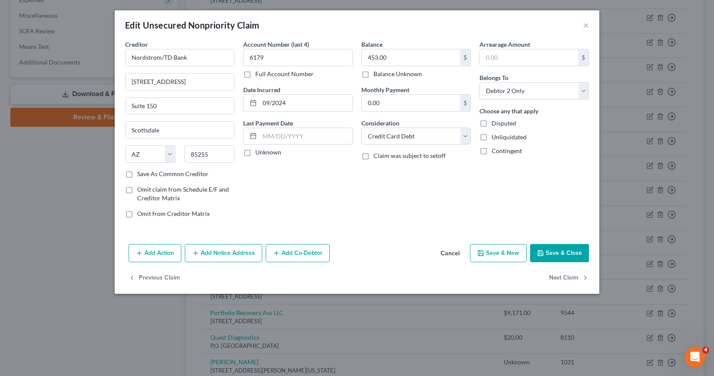
click at [226, 253] on button "Add Notice Address" at bounding box center [223, 253] width 77 height 18
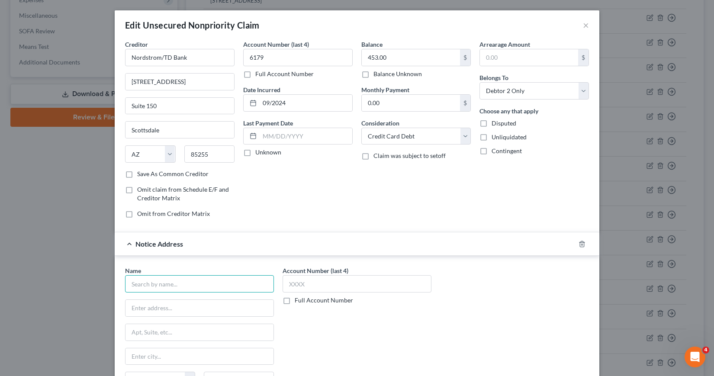
click at [145, 285] on input "text" at bounding box center [199, 283] width 149 height 17
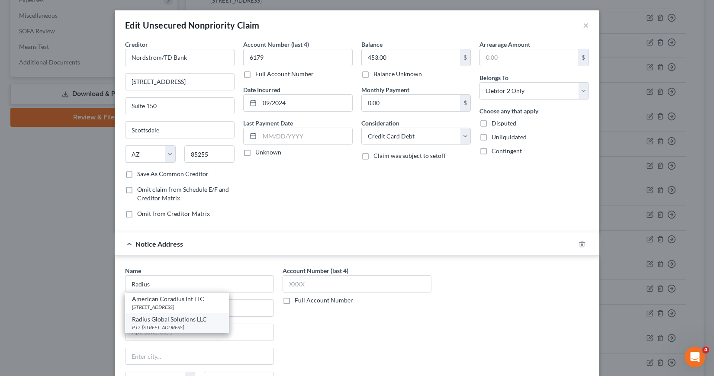
click at [180, 321] on div "Radius Global Solutions LLC" at bounding box center [177, 319] width 90 height 9
type input "Radius Global Solutions LLC"
type input "P.O. Box 390846"
type input "[GEOGRAPHIC_DATA]"
select select "24"
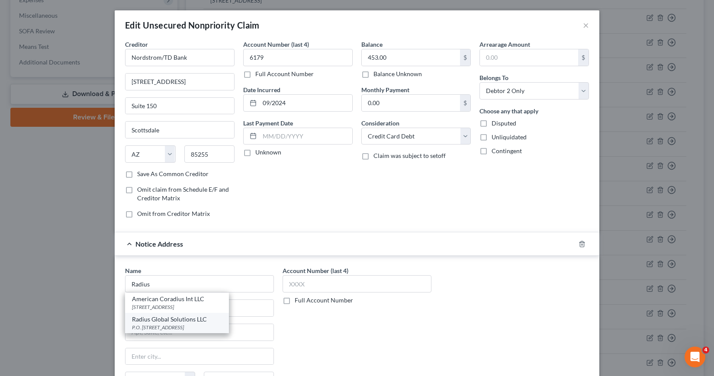
type input "55439"
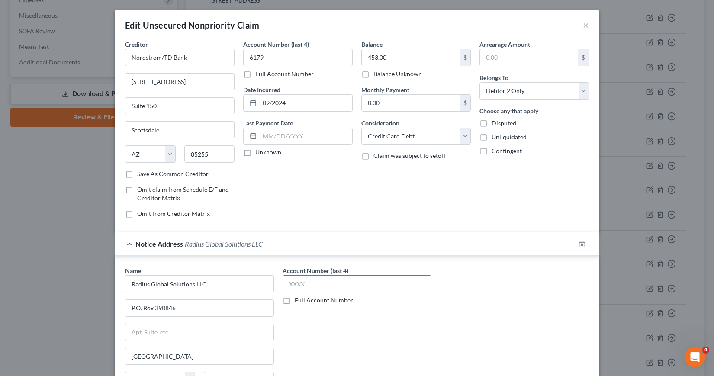
click at [286, 282] on input "text" at bounding box center [356, 283] width 149 height 17
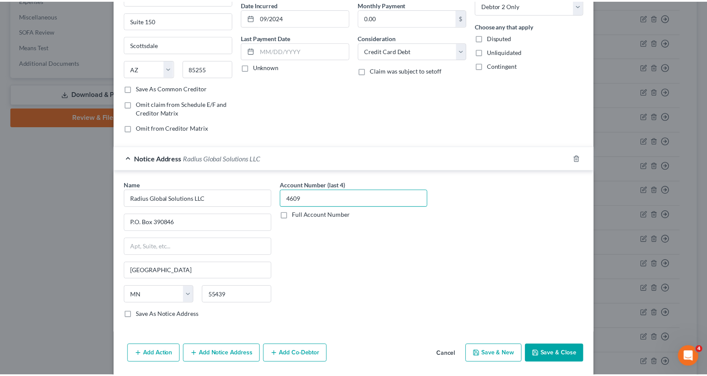
scroll to position [115, 0]
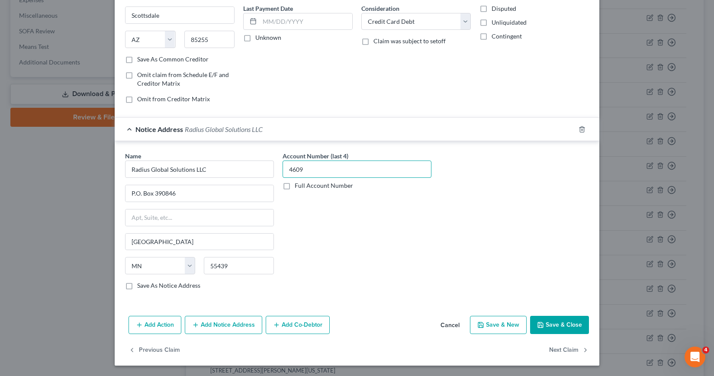
type input "4609"
click at [552, 328] on button "Save & Close" at bounding box center [559, 325] width 59 height 18
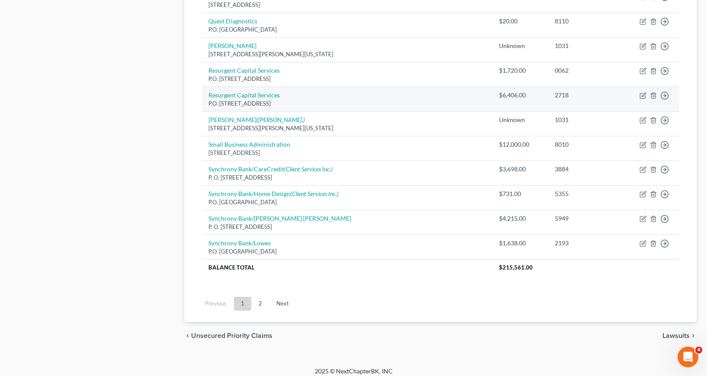
scroll to position [623, 0]
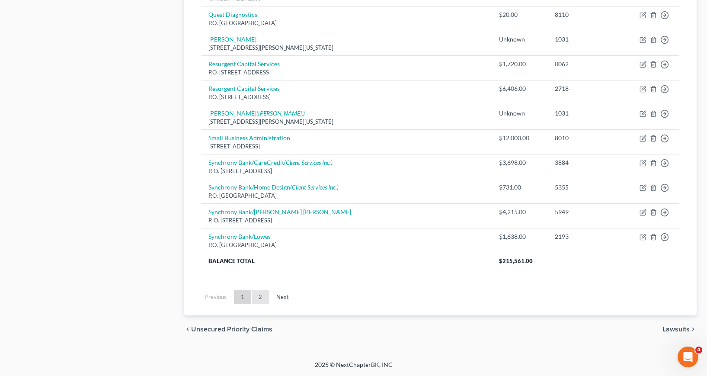
click at [259, 299] on link "2" at bounding box center [260, 297] width 17 height 14
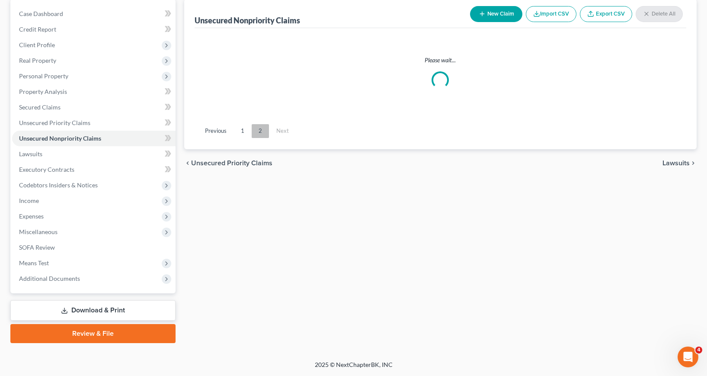
scroll to position [84, 0]
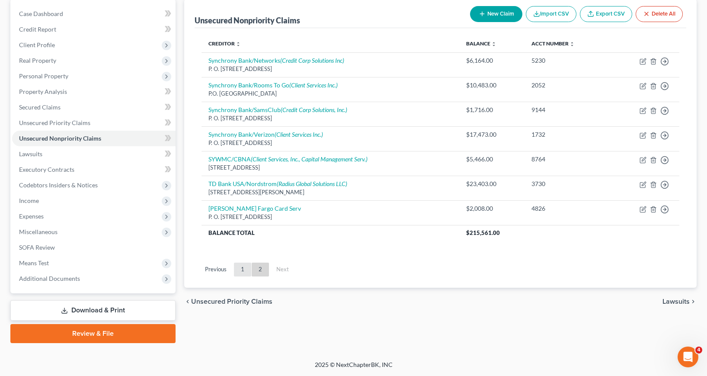
click at [243, 271] on link "1" at bounding box center [242, 270] width 17 height 14
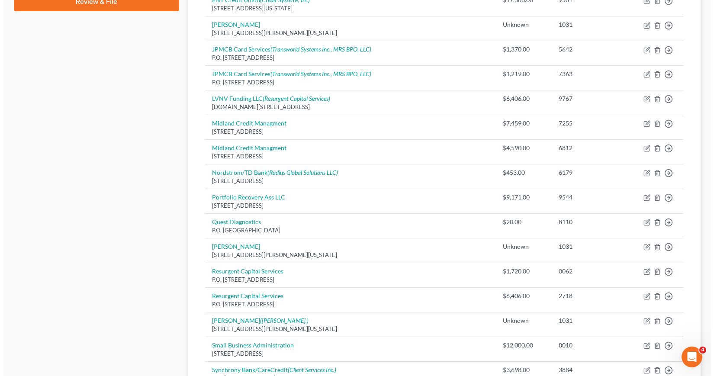
scroll to position [430, 0]
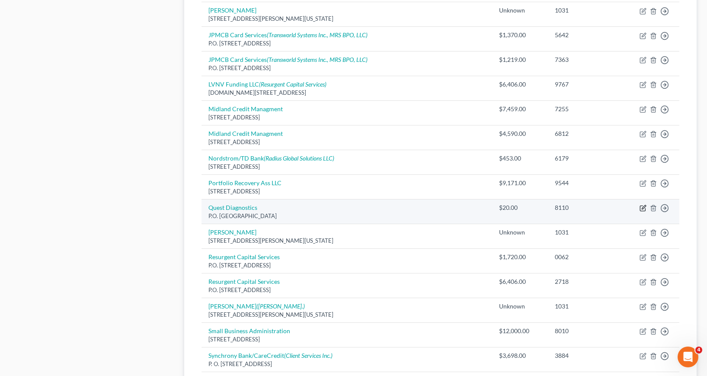
click at [643, 209] on icon "button" at bounding box center [643, 208] width 7 height 7
select select "36"
select select "9"
select select "0"
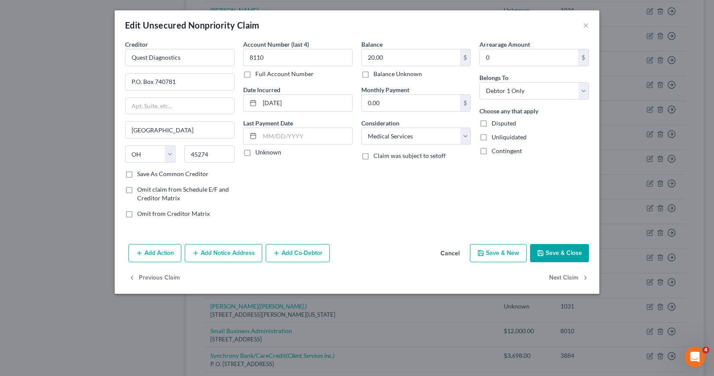
click at [212, 252] on button "Add Notice Address" at bounding box center [223, 253] width 77 height 18
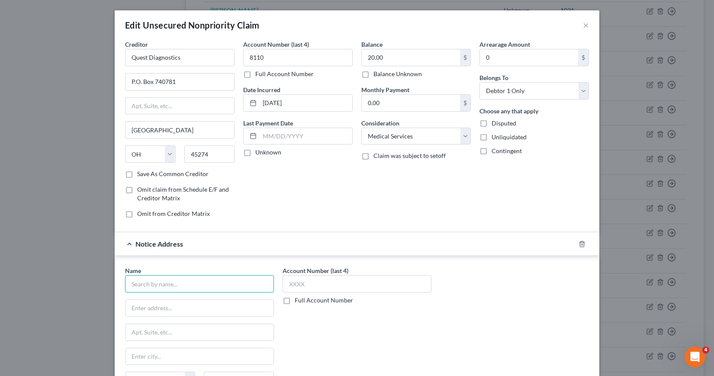
click at [154, 286] on input "text" at bounding box center [199, 283] width 149 height 17
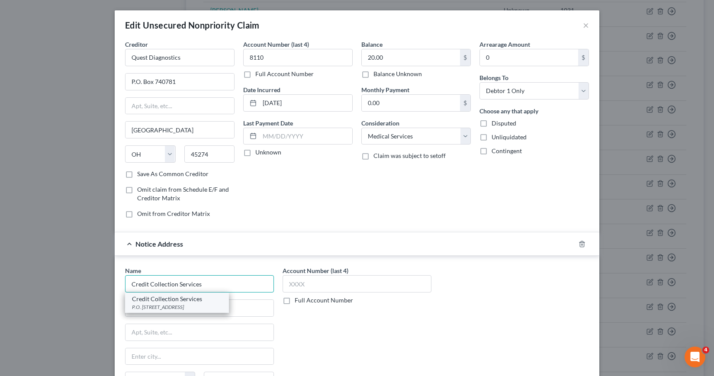
type input "Credit Collection Services"
click at [173, 303] on div "P.O. [STREET_ADDRESS]" at bounding box center [177, 306] width 90 height 7
type input "P.O. Box 607"
type input "[PERSON_NAME]"
select select "22"
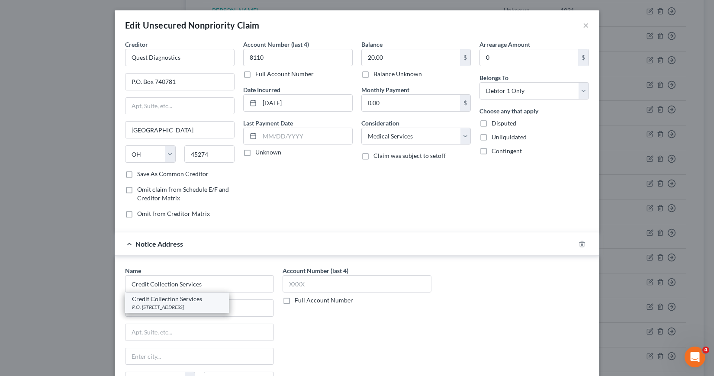
type input "02062"
click at [165, 307] on input "P.O. Box 607" at bounding box center [199, 308] width 148 height 16
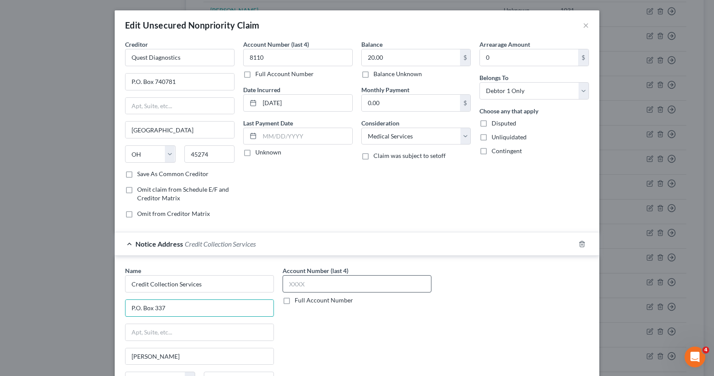
type input "P.O. Box 337"
click at [287, 283] on input "text" at bounding box center [356, 283] width 149 height 17
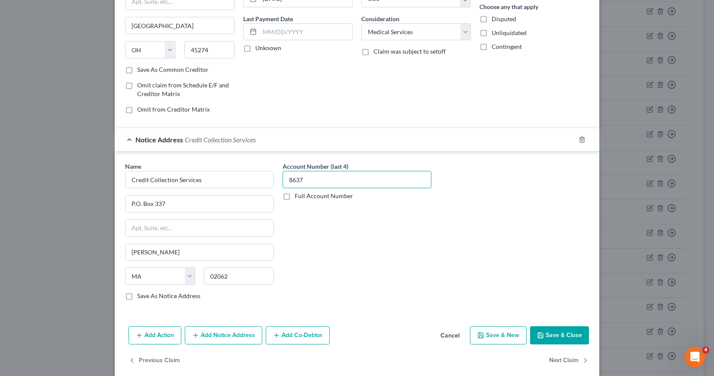
scroll to position [115, 0]
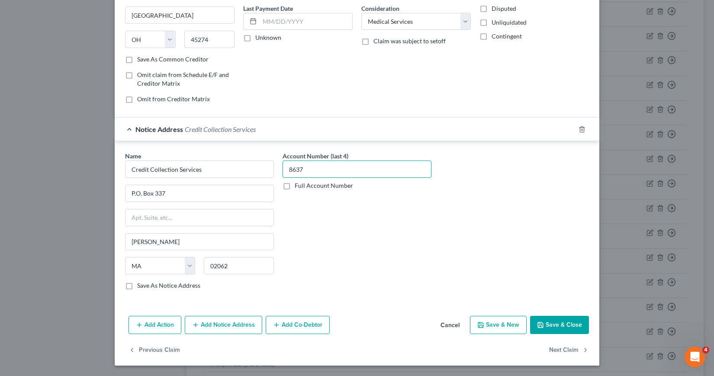
type input "8637"
click at [543, 323] on button "Save & Close" at bounding box center [559, 325] width 59 height 18
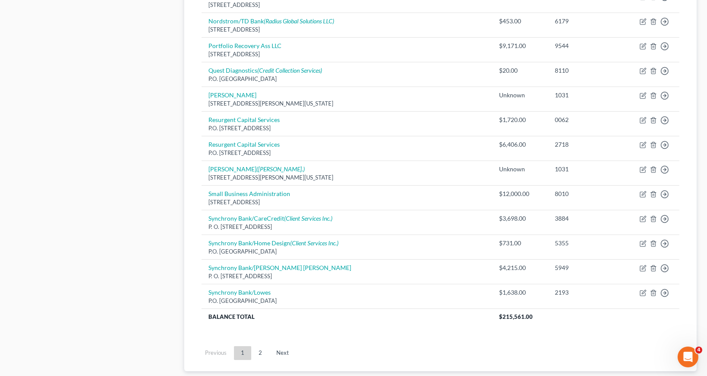
scroll to position [606, 0]
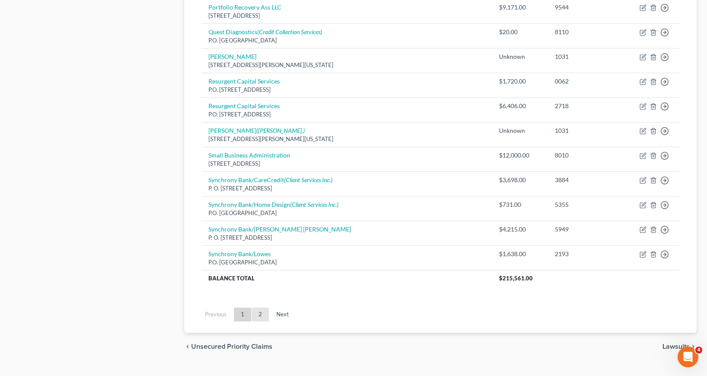
click at [260, 316] on link "2" at bounding box center [260, 315] width 17 height 14
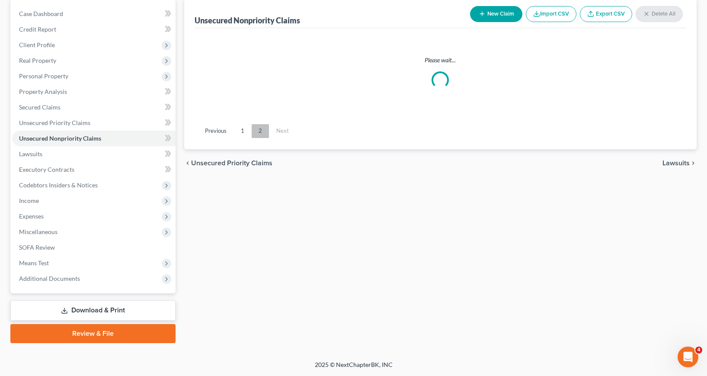
scroll to position [84, 0]
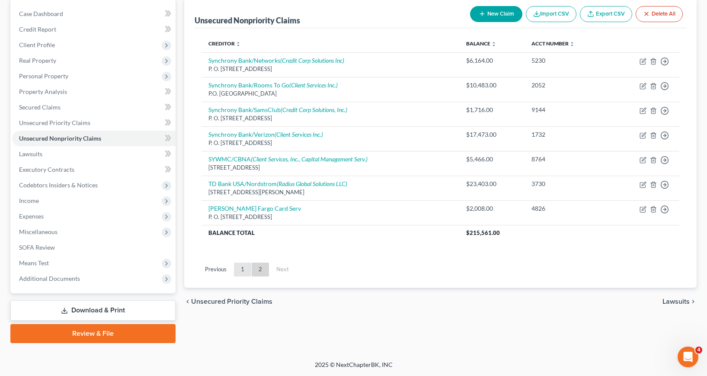
click at [240, 270] on link "1" at bounding box center [242, 270] width 17 height 14
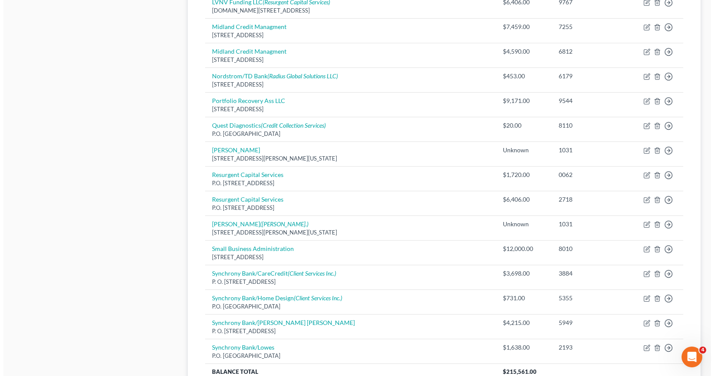
scroll to position [516, 0]
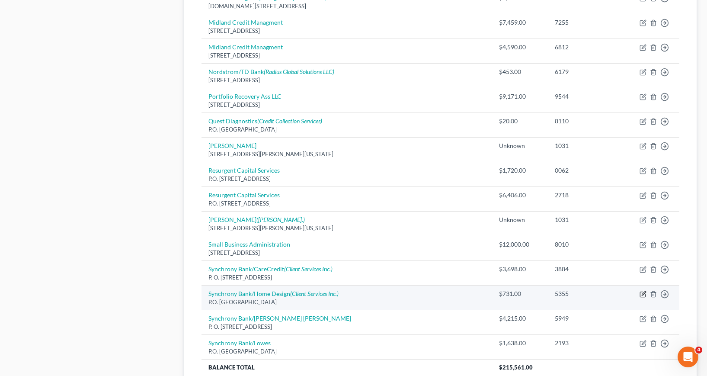
click at [642, 293] on icon "button" at bounding box center [643, 294] width 7 height 7
select select "9"
select select "2"
select select "0"
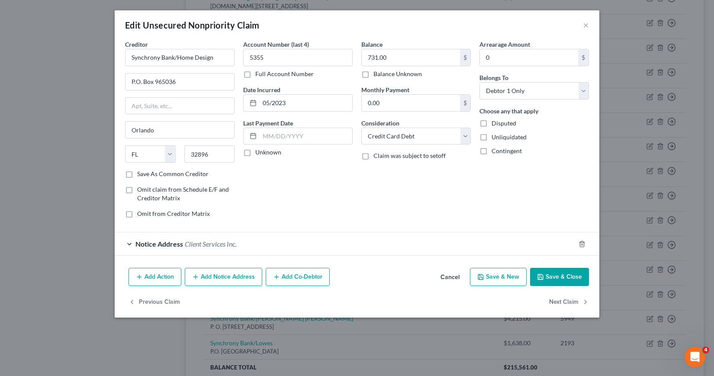
click at [219, 274] on button "Add Notice Address" at bounding box center [223, 277] width 77 height 18
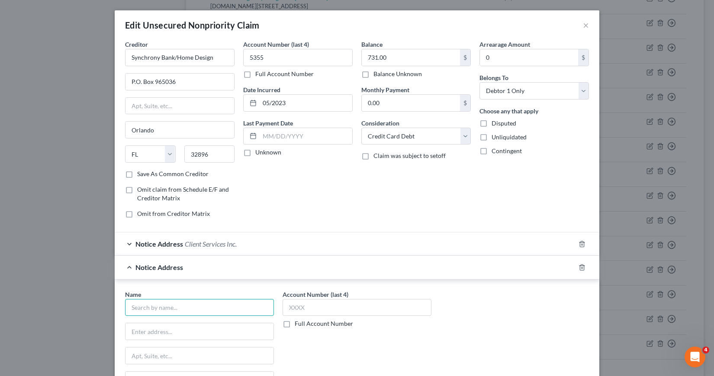
click at [173, 306] on input "text" at bounding box center [199, 307] width 149 height 17
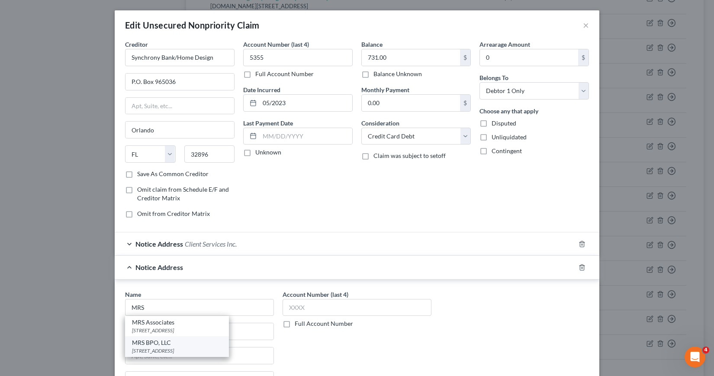
click at [179, 350] on div "[STREET_ADDRESS]" at bounding box center [177, 350] width 90 height 7
type input "MRS BPO, LLC"
type input "[STREET_ADDRESS]"
type input "[GEOGRAPHIC_DATA]"
select select "33"
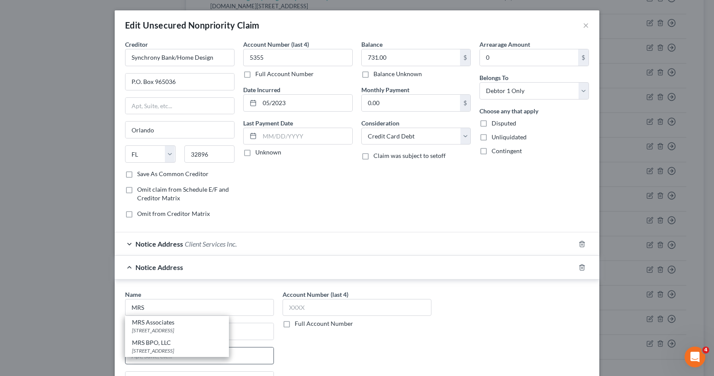
type input "08003"
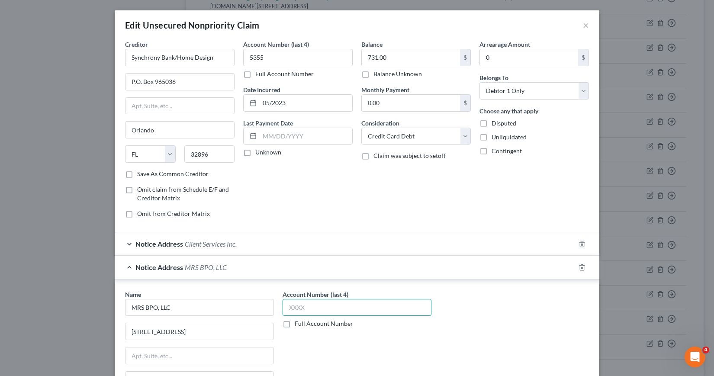
click at [285, 305] on input "text" at bounding box center [356, 307] width 149 height 17
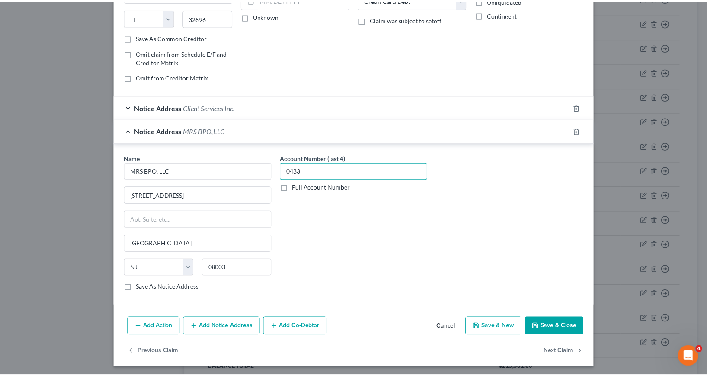
scroll to position [138, 0]
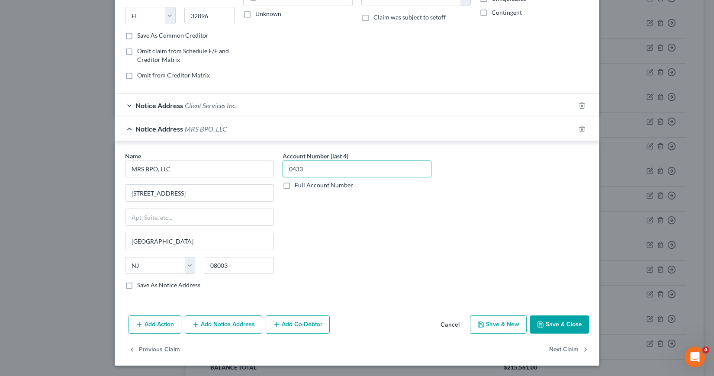
type input "0433"
click at [544, 322] on button "Save & Close" at bounding box center [559, 324] width 59 height 18
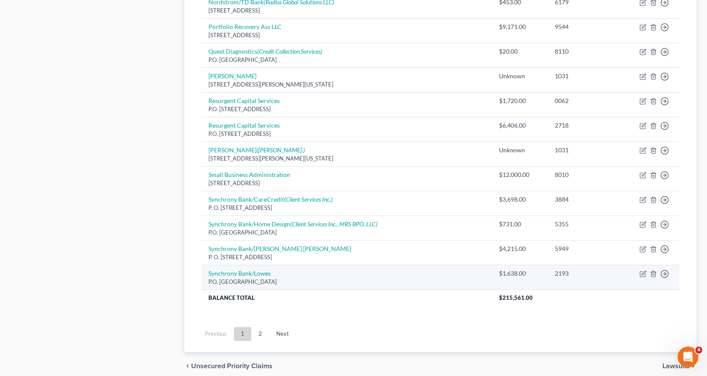
scroll to position [603, 0]
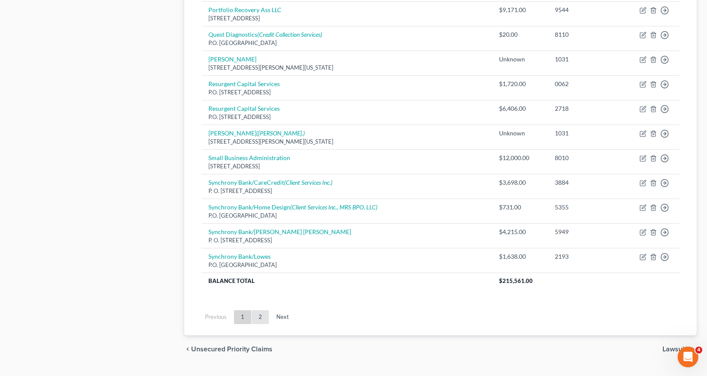
click at [260, 318] on link "2" at bounding box center [260, 317] width 17 height 14
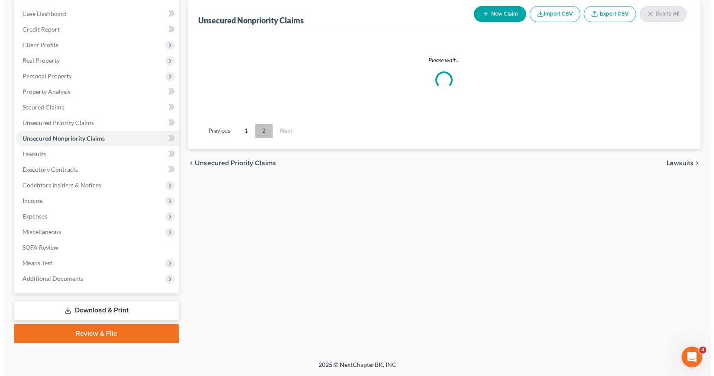
scroll to position [84, 0]
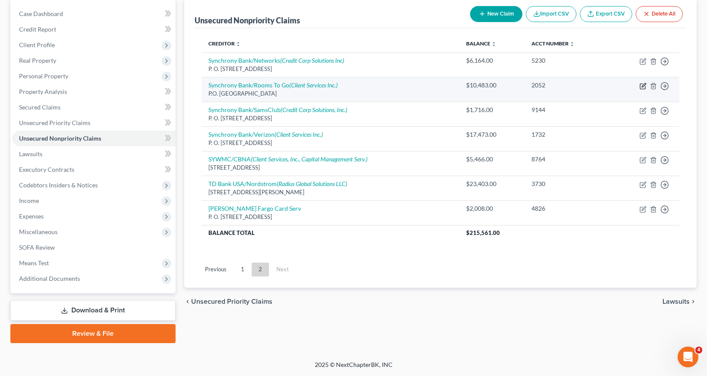
click at [643, 87] on icon "button" at bounding box center [644, 85] width 4 height 4
select select "9"
select select "2"
select select "0"
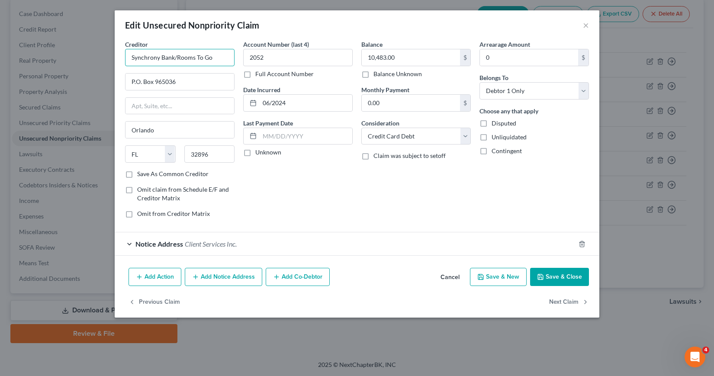
click at [211, 58] on input "Synchrony Bank/Rooms To Go" at bounding box center [179, 57] width 109 height 17
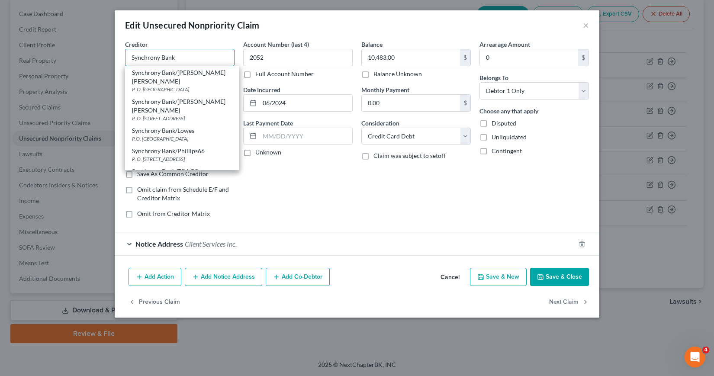
type input "Synchrony Bank"
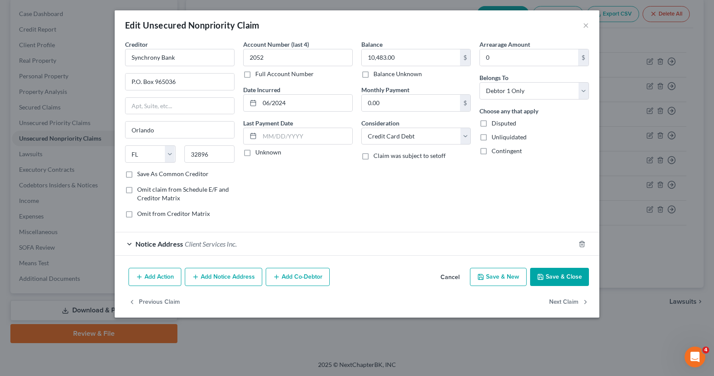
click at [222, 279] on button "Add Notice Address" at bounding box center [223, 277] width 77 height 18
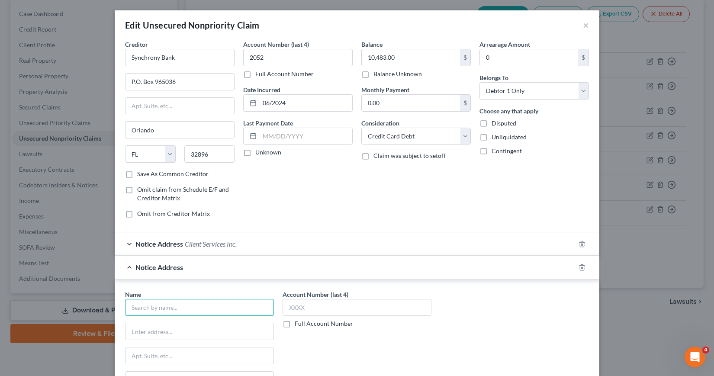
click at [143, 308] on input "text" at bounding box center [199, 307] width 149 height 17
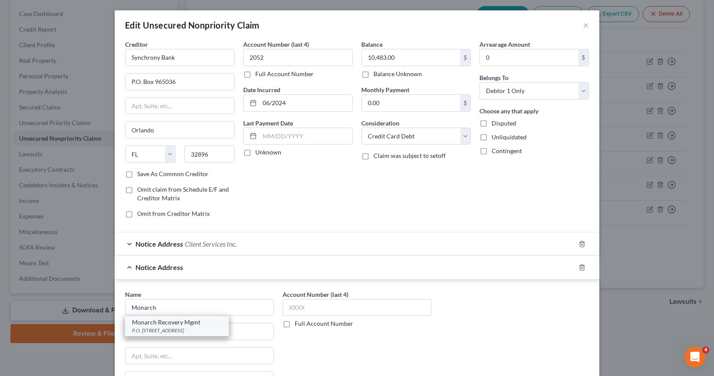
click at [165, 326] on div "Monarch Recovery Mgmt" at bounding box center [177, 322] width 90 height 9
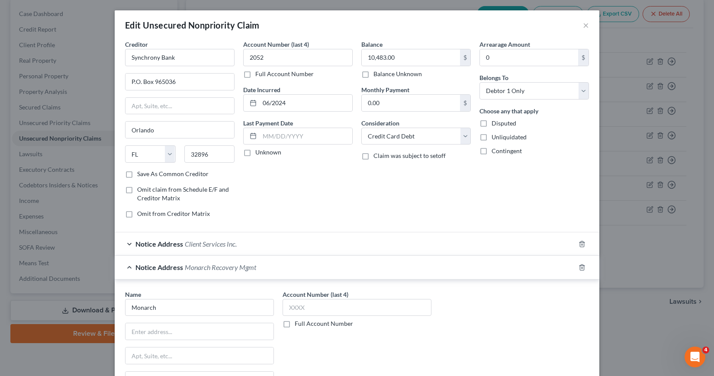
type input "Monarch Recovery Mgmt"
type input "P.O. Box 986"
type input "Bensalem"
select select "39"
type input "19020"
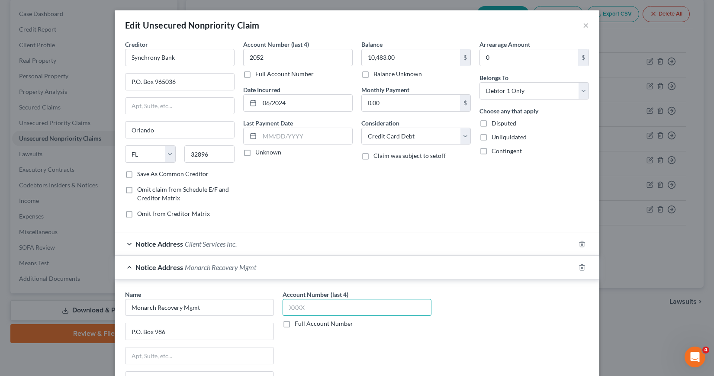
click at [286, 308] on input "text" at bounding box center [356, 307] width 149 height 17
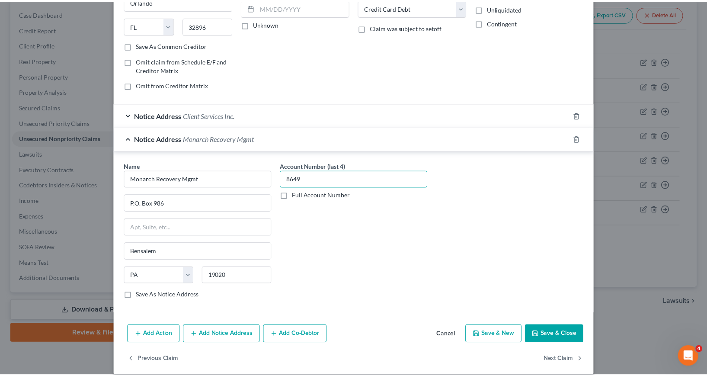
scroll to position [138, 0]
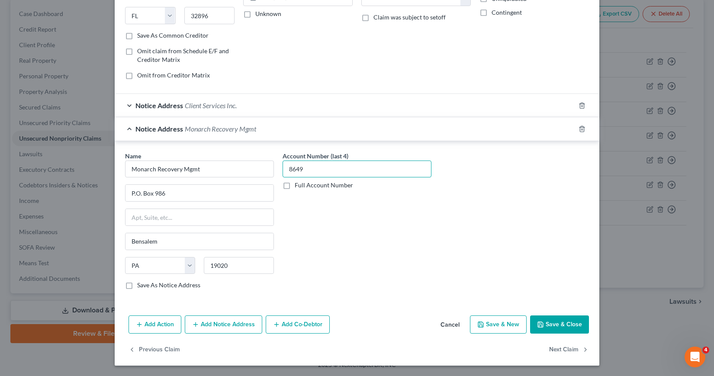
type input "8649"
click at [555, 326] on button "Save & Close" at bounding box center [559, 324] width 59 height 18
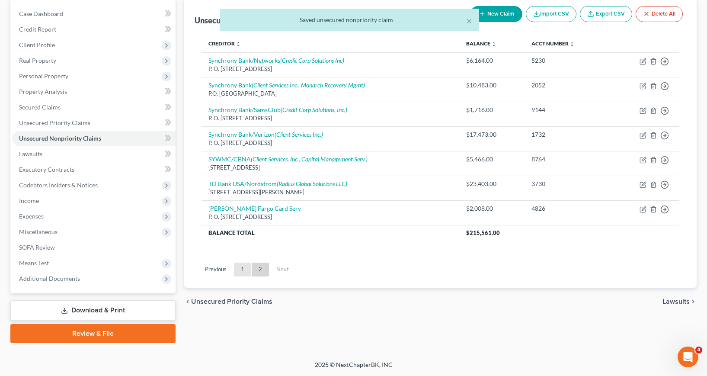
click at [242, 272] on link "1" at bounding box center [242, 270] width 17 height 14
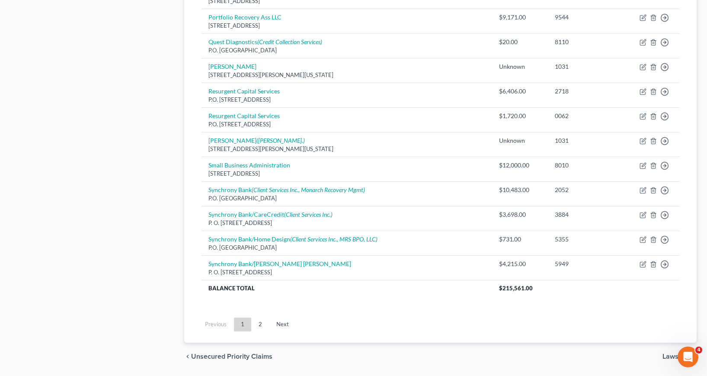
scroll to position [603, 0]
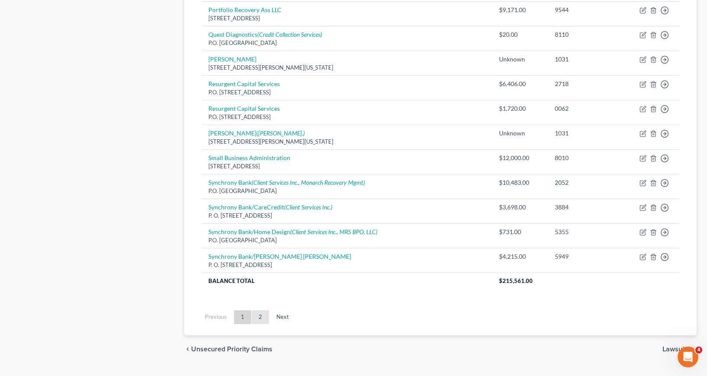
click at [261, 314] on link "2" at bounding box center [260, 317] width 17 height 14
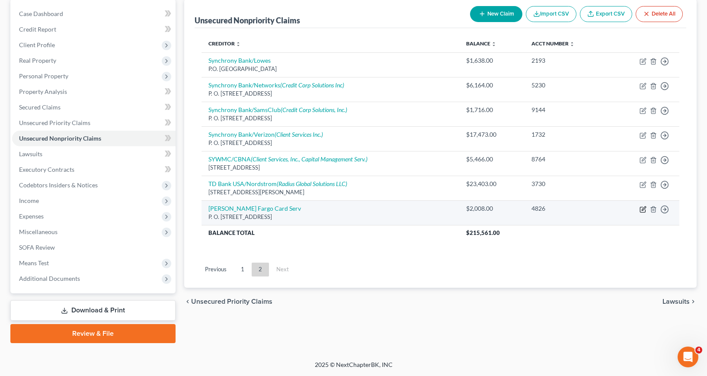
click at [643, 210] on icon "button" at bounding box center [644, 208] width 4 height 4
select select "16"
select select "2"
select select "1"
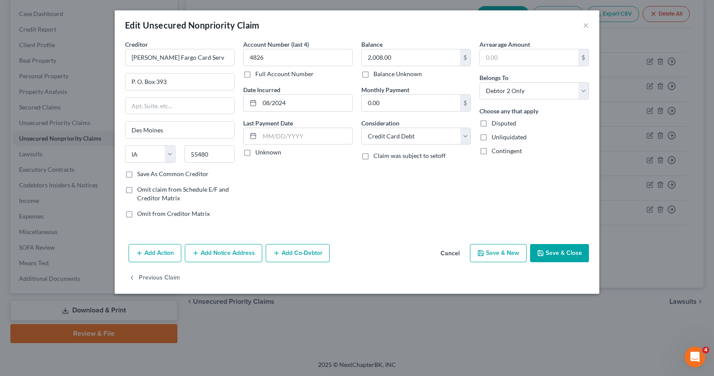
click at [494, 252] on button "Save & New" at bounding box center [498, 253] width 57 height 18
select select "2"
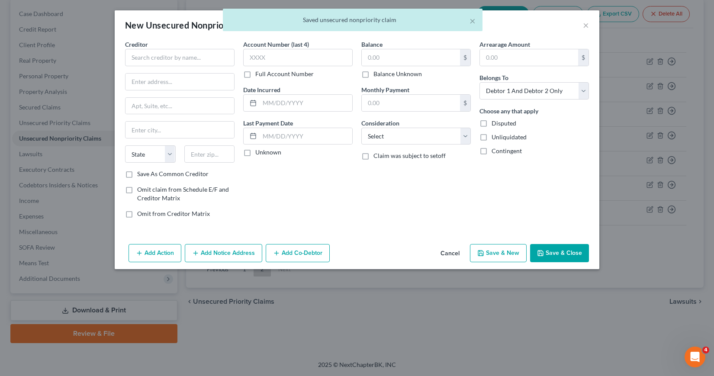
click at [446, 250] on button "Cancel" at bounding box center [449, 253] width 33 height 17
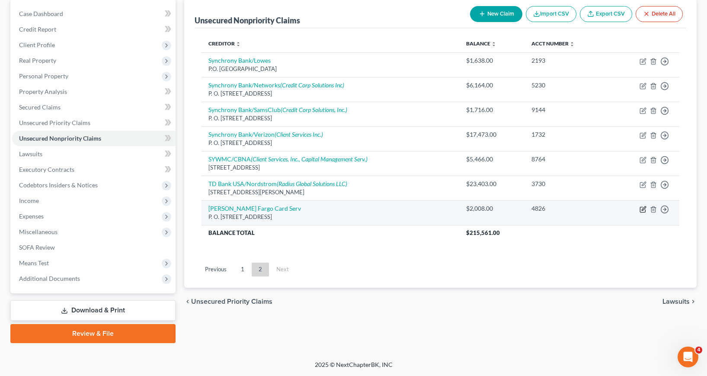
click at [644, 210] on icon "button" at bounding box center [643, 209] width 7 height 7
select select "16"
select select "2"
select select "1"
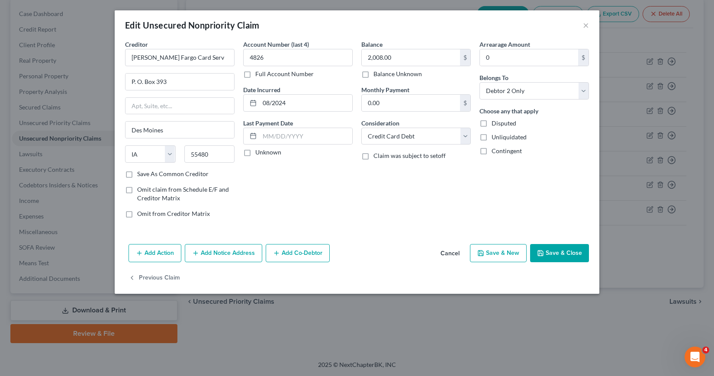
click at [217, 254] on button "Add Notice Address" at bounding box center [223, 253] width 77 height 18
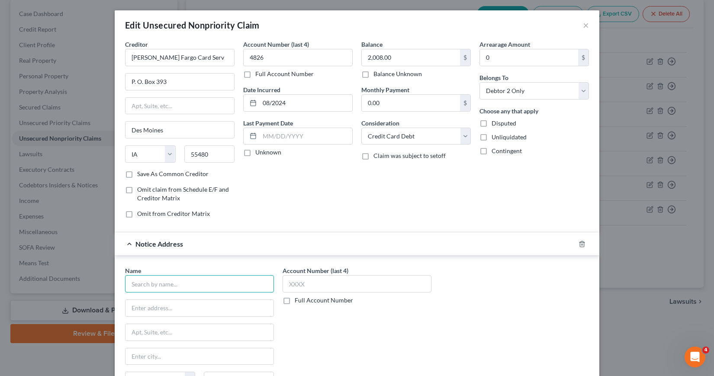
click at [140, 284] on input "text" at bounding box center [199, 283] width 149 height 17
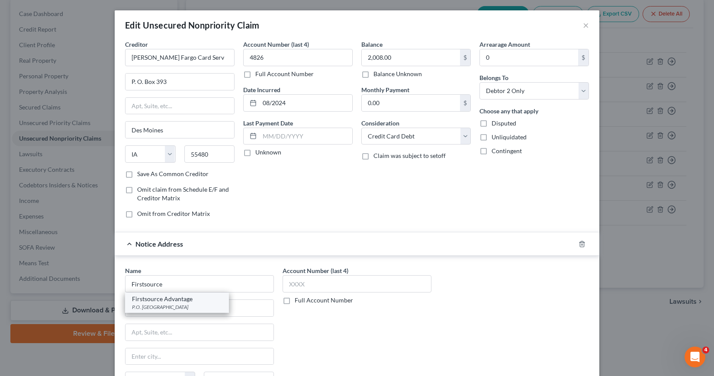
click at [154, 302] on div "Firstsource Advantage" at bounding box center [177, 299] width 90 height 9
type input "Firstsource Advantage"
type input "P.O. Box 628"
type input "Buffalo"
select select "35"
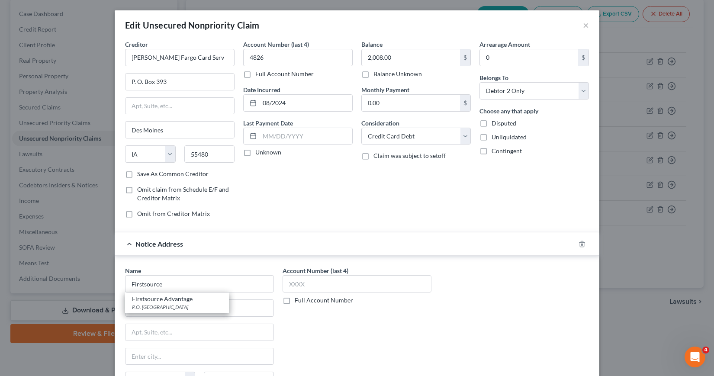
type input "14240"
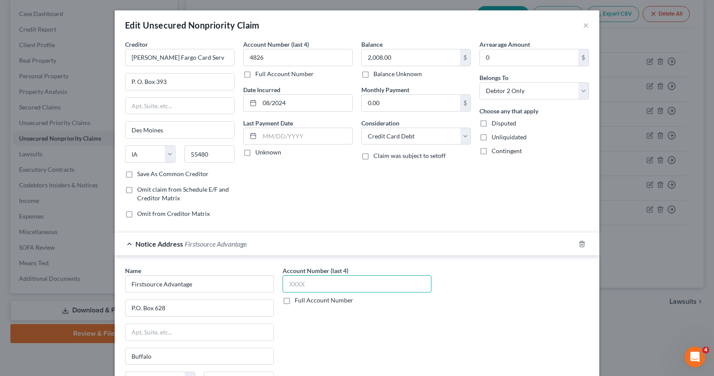
click at [284, 284] on input "text" at bounding box center [356, 283] width 149 height 17
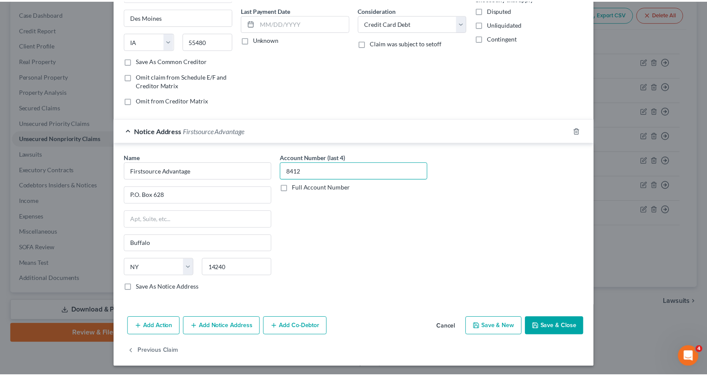
scroll to position [115, 0]
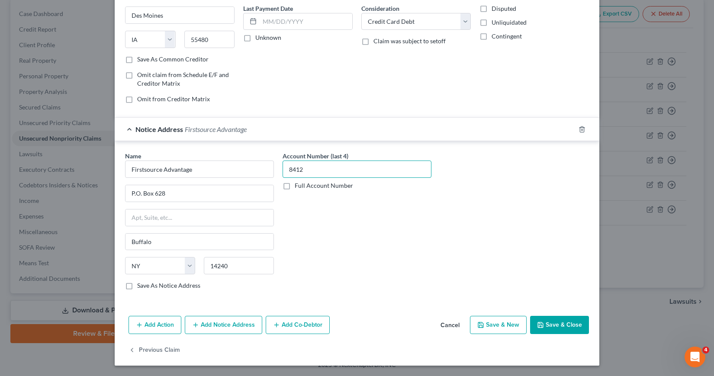
type input "8412"
click at [548, 327] on button "Save & Close" at bounding box center [559, 325] width 59 height 18
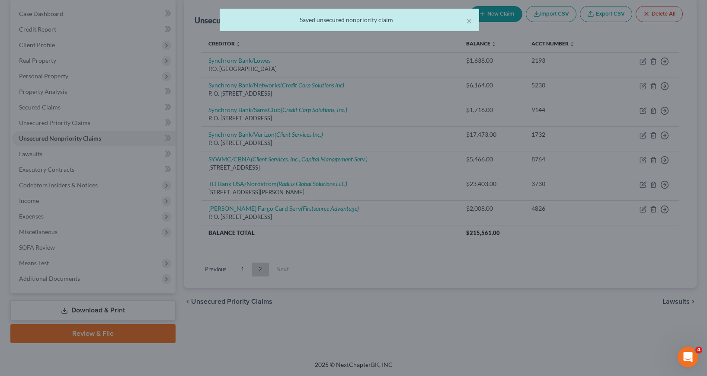
scroll to position [0, 0]
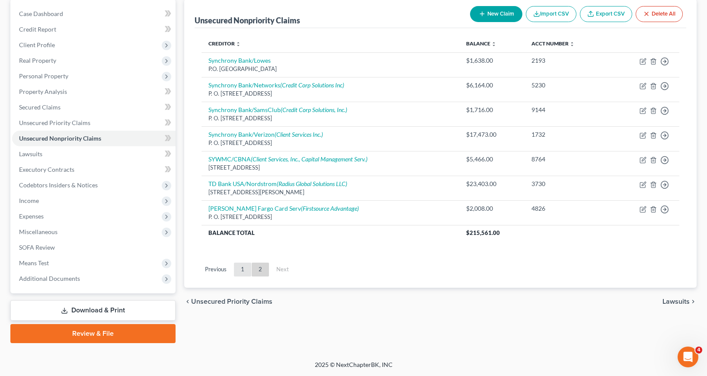
click at [244, 268] on link "1" at bounding box center [242, 270] width 17 height 14
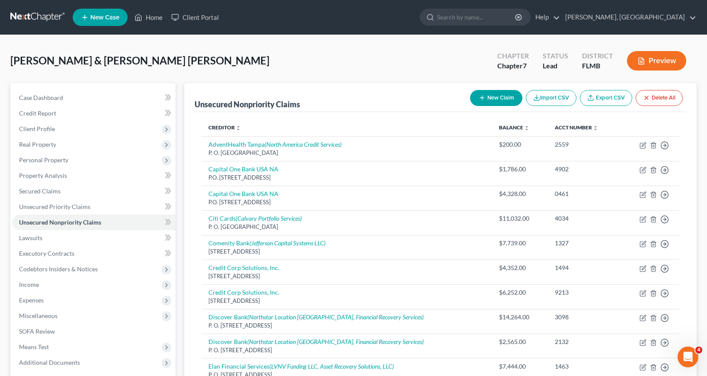
click at [506, 96] on button "New Claim" at bounding box center [496, 98] width 52 height 16
select select "2"
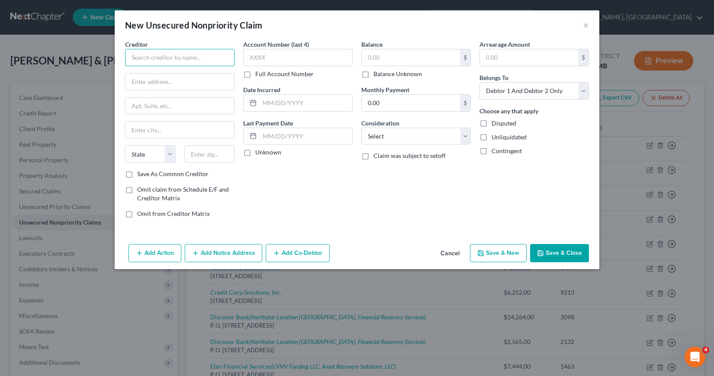
click at [132, 58] on input "text" at bounding box center [179, 57] width 109 height 17
type input "[PERSON_NAME] Family and Cosmetic Dentistry"
type input "[STREET_ADDRESS]"
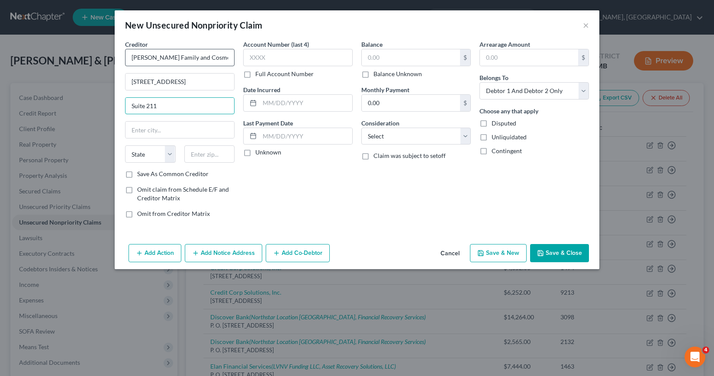
type input "Suite 211"
type input "[PERSON_NAME]"
select select "9"
type input "33511"
click at [265, 101] on input "text" at bounding box center [306, 103] width 93 height 16
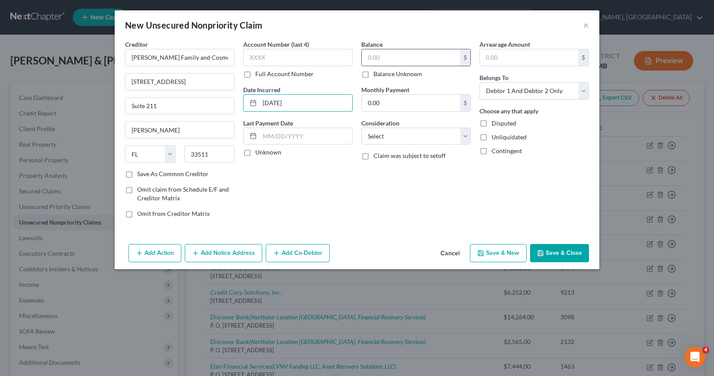
type input "[DATE]"
click at [370, 58] on input "text" at bounding box center [411, 57] width 98 height 16
type input "288.86"
click at [584, 91] on select "Select Debtor 1 Only Debtor 2 Only Debtor 1 And Debtor 2 Only At Least One Of T…" at bounding box center [533, 90] width 109 height 17
select select "1"
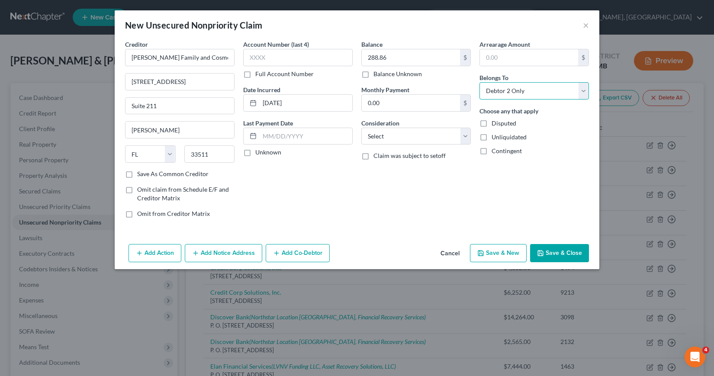
click at [479, 82] on select "Select Debtor 1 Only Debtor 2 Only Debtor 1 And Debtor 2 Only At Least One Of T…" at bounding box center [533, 90] width 109 height 17
click at [465, 137] on select "Select Cable / Satellite Services Collection Agency Credit Card Debt Debt Couns…" at bounding box center [415, 136] width 109 height 17
select select "9"
click at [361, 128] on select "Select Cable / Satellite Services Collection Agency Credit Card Debt Debt Couns…" at bounding box center [415, 136] width 109 height 17
click at [498, 250] on button "Save & New" at bounding box center [498, 253] width 57 height 18
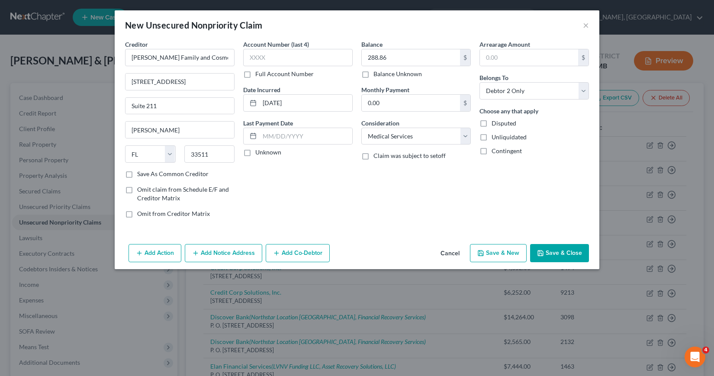
select select "2"
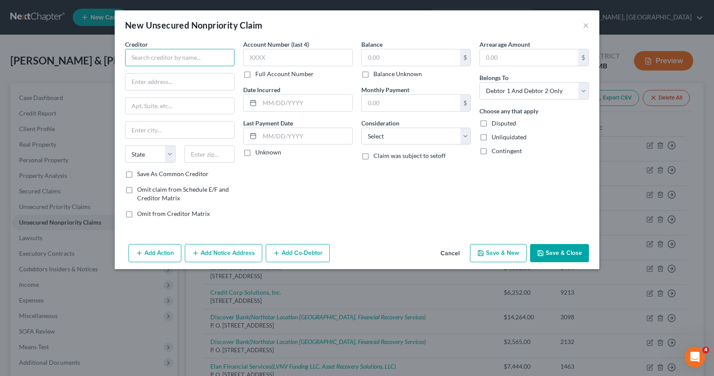
click at [131, 57] on input "text" at bounding box center [179, 57] width 109 height 17
type input "c"
type input "Clearmedica Medical Centers- [GEOGRAPHIC_DATA]"
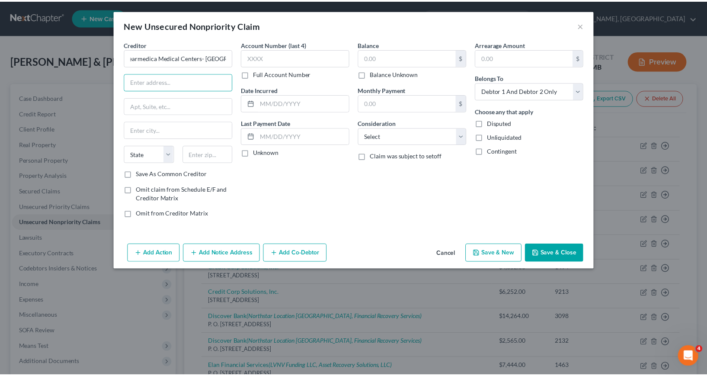
scroll to position [0, 0]
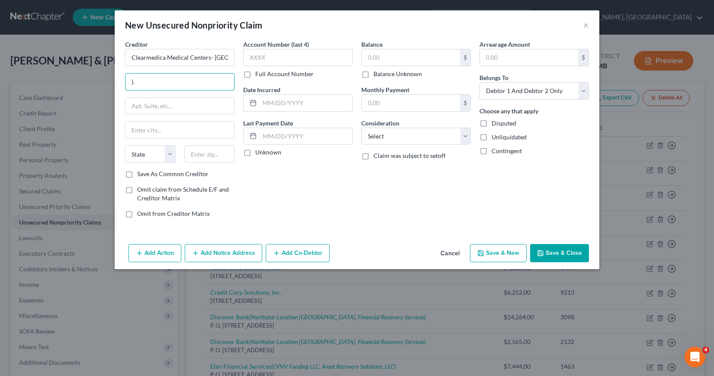
type input ")"
type input "P. O. Box 5618"
type input "Lakeland"
select select "9"
type input "33807"
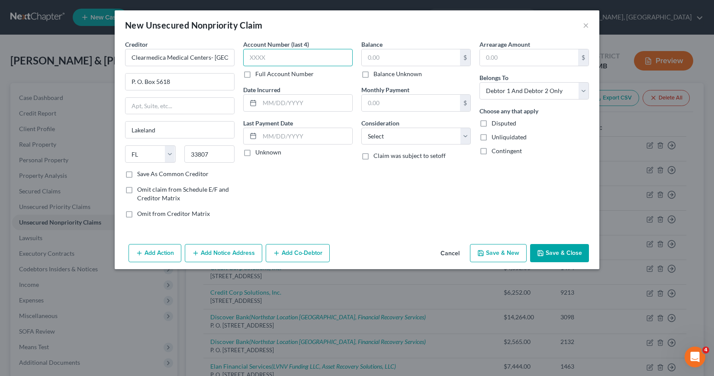
click at [250, 59] on input "text" at bounding box center [297, 57] width 109 height 17
type input "2031"
type input "10/2024"
type input "116.94"
click at [465, 138] on select "Select Cable / Satellite Services Collection Agency Credit Card Debt Debt Couns…" at bounding box center [415, 136] width 109 height 17
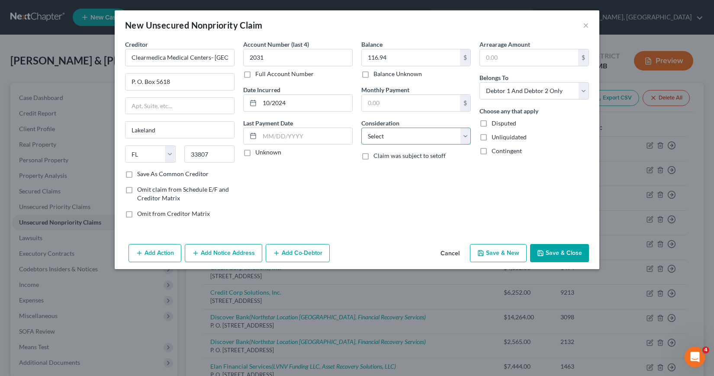
select select "9"
click at [361, 128] on select "Select Cable / Satellite Services Collection Agency Credit Card Debt Debt Couns…" at bounding box center [415, 136] width 109 height 17
click at [582, 89] on select "Select Debtor 1 Only Debtor 2 Only Debtor 1 And Debtor 2 Only At Least One Of T…" at bounding box center [533, 90] width 109 height 17
select select "1"
click at [479, 82] on select "Select Debtor 1 Only Debtor 2 Only Debtor 1 And Debtor 2 Only At Least One Of T…" at bounding box center [533, 90] width 109 height 17
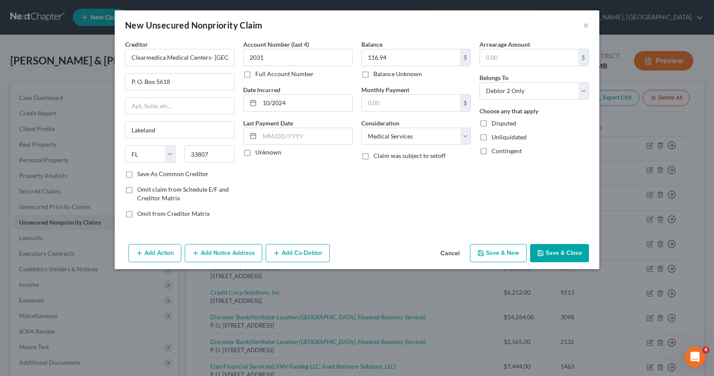
click at [511, 252] on button "Save & New" at bounding box center [498, 253] width 57 height 18
select select "2"
click at [131, 58] on input "text" at bounding box center [179, 57] width 109 height 17
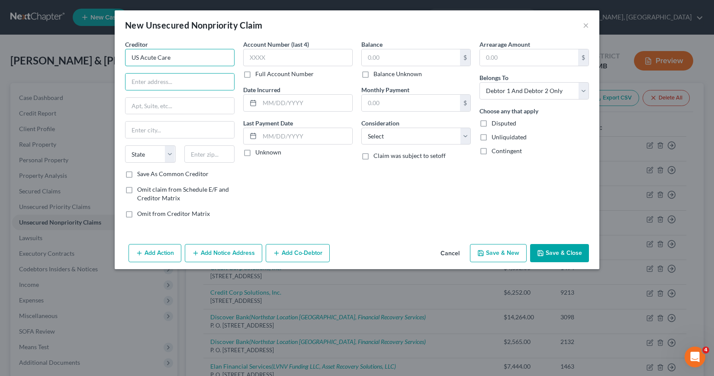
click at [170, 58] on input "US Acute Care" at bounding box center [179, 57] width 109 height 17
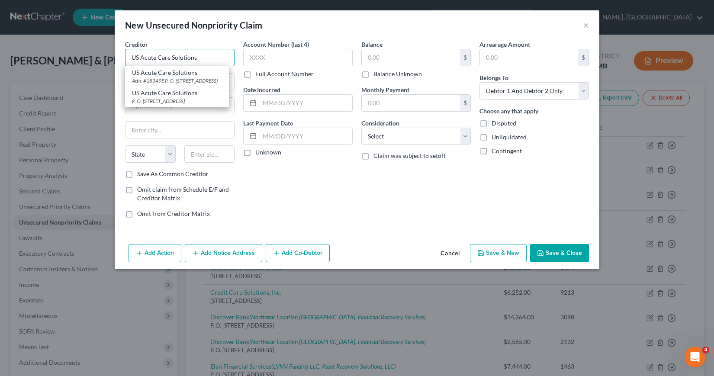
type input "US Acute Care Solutions"
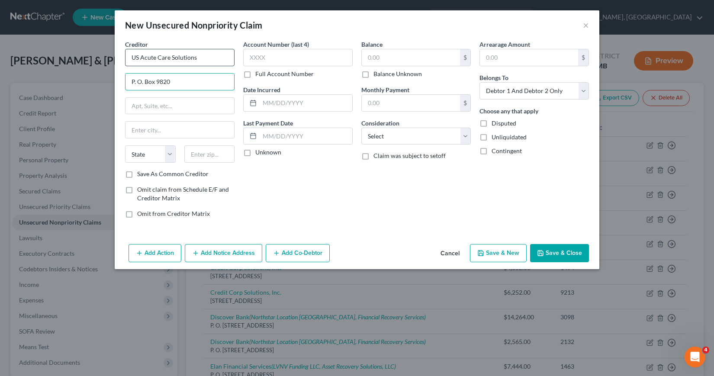
type input "P. O. Box 9820"
type input "[GEOGRAPHIC_DATA]"
select select "9"
type input "33075"
type input "[GEOGRAPHIC_DATA]"
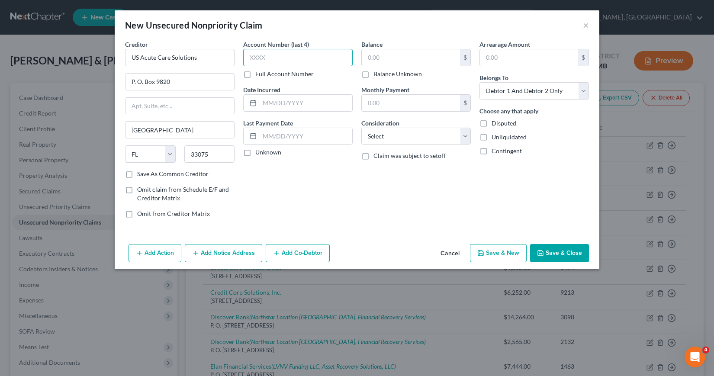
click at [248, 58] on input "text" at bounding box center [297, 57] width 109 height 17
type input "8841"
drag, startPoint x: 260, startPoint y: 100, endPoint x: 258, endPoint y: 105, distance: 5.2
click at [260, 101] on input "text" at bounding box center [306, 103] width 93 height 16
type input "05/2025"
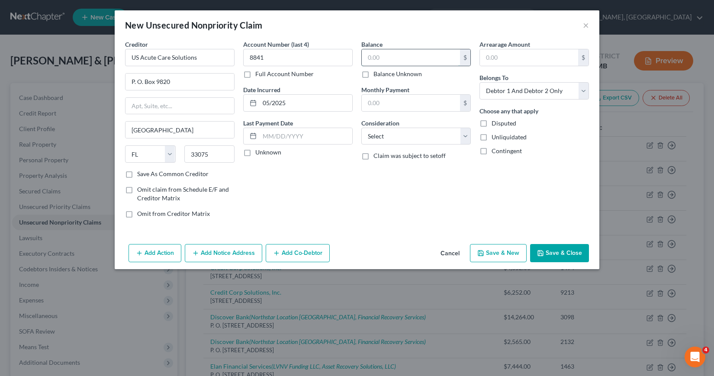
click at [365, 58] on input "text" at bounding box center [411, 57] width 98 height 16
type input "31.14"
click at [465, 135] on select "Select Cable / Satellite Services Collection Agency Credit Card Debt Debt Couns…" at bounding box center [415, 136] width 109 height 17
select select "9"
click at [361, 128] on select "Select Cable / Satellite Services Collection Agency Credit Card Debt Debt Couns…" at bounding box center [415, 136] width 109 height 17
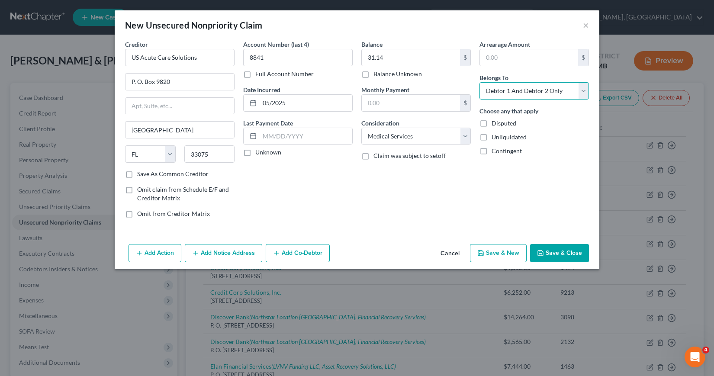
click at [584, 90] on select "Select Debtor 1 Only Debtor 2 Only Debtor 1 And Debtor 2 Only At Least One Of T…" at bounding box center [533, 90] width 109 height 17
select select "1"
click at [479, 82] on select "Select Debtor 1 Only Debtor 2 Only Debtor 1 And Debtor 2 Only At Least One Of T…" at bounding box center [533, 90] width 109 height 17
click at [483, 253] on icon "button" at bounding box center [480, 252] width 5 height 5
select select "2"
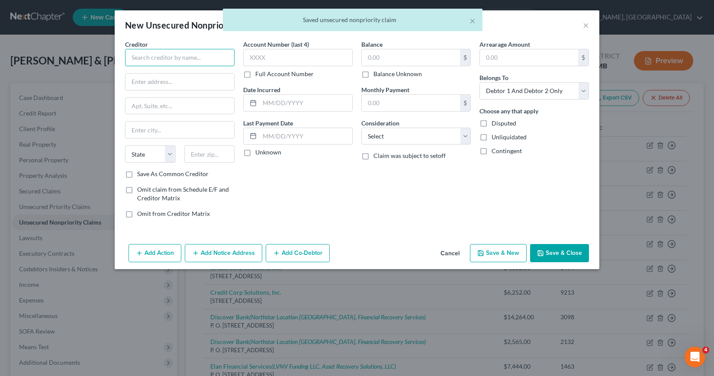
click at [134, 57] on input "text" at bounding box center [179, 57] width 109 height 17
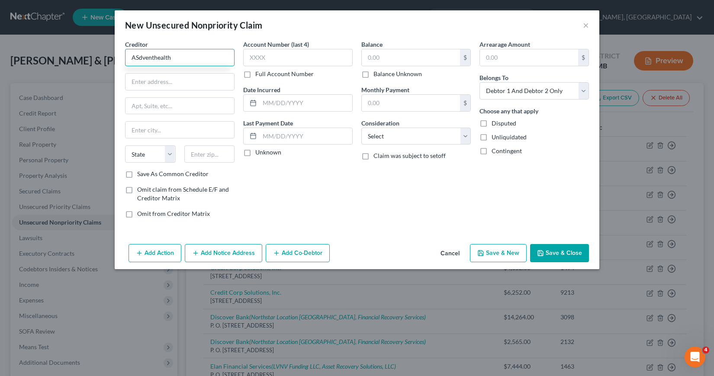
click at [136, 57] on input "ASdventhealth" at bounding box center [179, 57] width 109 height 17
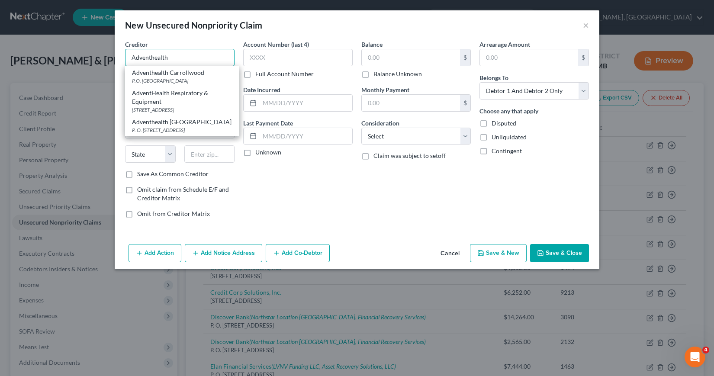
type input "Adventhealth"
drag, startPoint x: 304, startPoint y: 184, endPoint x: 295, endPoint y: 186, distance: 8.7
click at [304, 185] on div "Account Number (last 4) Full Account Number Date Incurred Last Payment Date Unk…" at bounding box center [298, 132] width 118 height 185
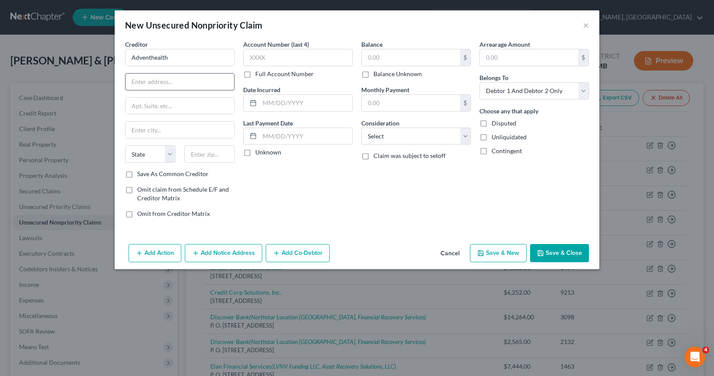
click at [133, 81] on input "text" at bounding box center [179, 82] width 109 height 16
type input "P. O. Box 105572"
type input "[GEOGRAPHIC_DATA]"
select select "10"
type input "30348"
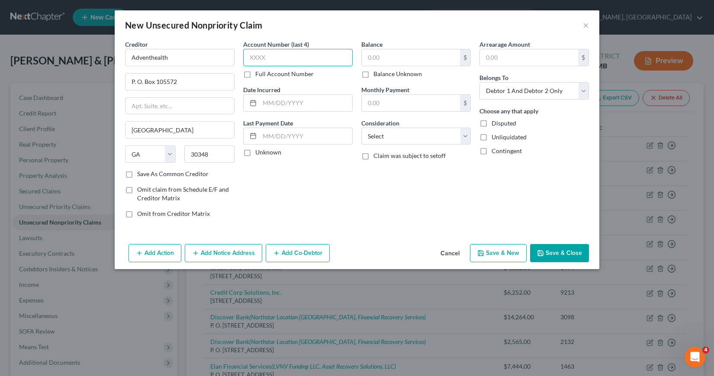
click at [247, 55] on input "text" at bounding box center [297, 57] width 109 height 17
type input "4323"
click at [264, 107] on input "text" at bounding box center [306, 103] width 93 height 16
type input "05/2025"
type input "284.67"
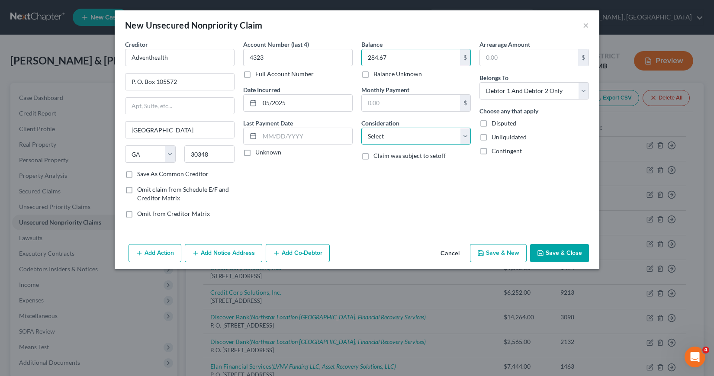
click at [465, 137] on select "Select Cable / Satellite Services Collection Agency Credit Card Debt Debt Couns…" at bounding box center [415, 136] width 109 height 17
select select "9"
click at [361, 128] on select "Select Cable / Satellite Services Collection Agency Credit Card Debt Debt Couns…" at bounding box center [415, 136] width 109 height 17
click at [584, 91] on select "Select Debtor 1 Only Debtor 2 Only Debtor 1 And Debtor 2 Only At Least One Of T…" at bounding box center [533, 90] width 109 height 17
select select "1"
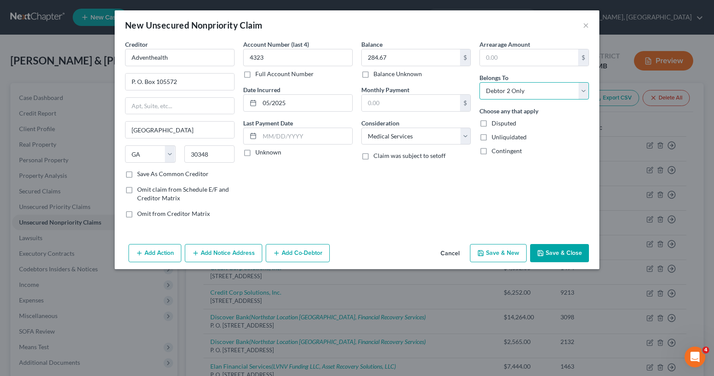
click at [479, 82] on select "Select Debtor 1 Only Debtor 2 Only Debtor 1 And Debtor 2 Only At Least One Of T…" at bounding box center [533, 90] width 109 height 17
click at [551, 253] on button "Save & Close" at bounding box center [559, 253] width 59 height 18
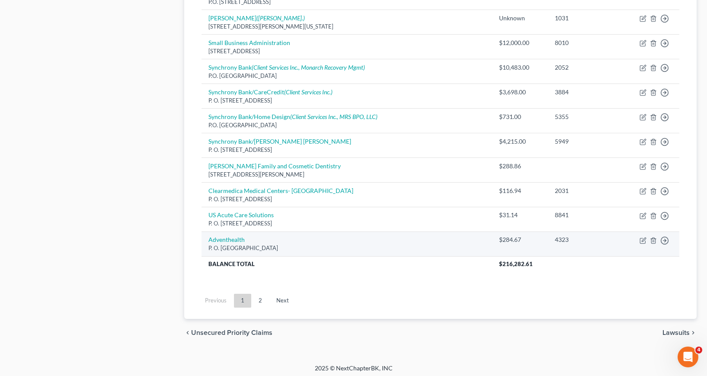
scroll to position [722, 0]
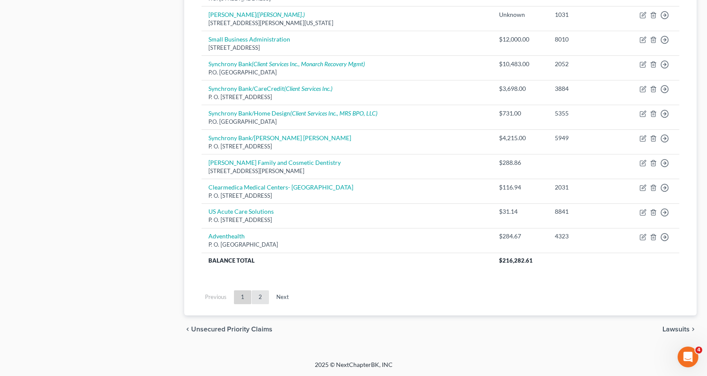
click at [258, 296] on link "2" at bounding box center [260, 297] width 17 height 14
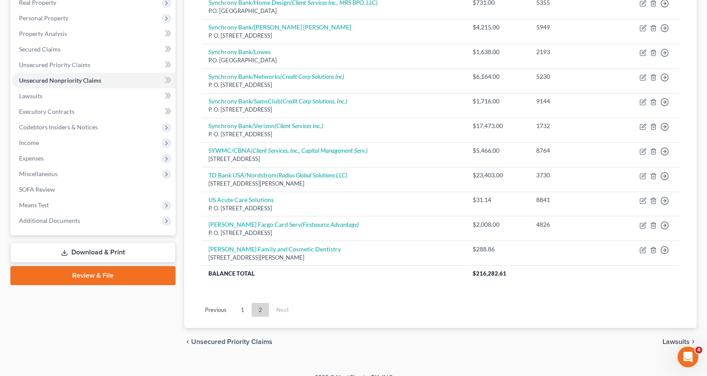
scroll to position [154, 0]
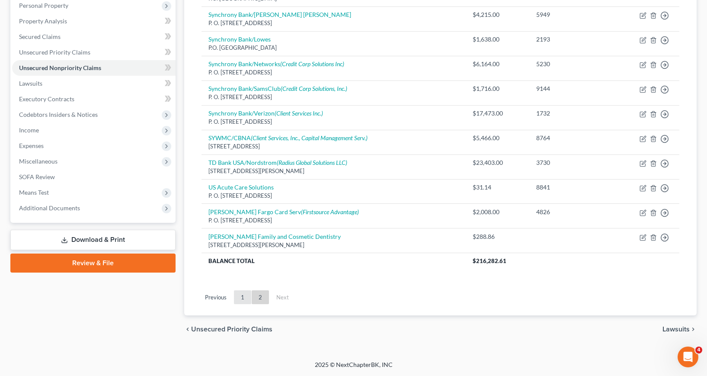
click at [244, 300] on link "1" at bounding box center [242, 297] width 17 height 14
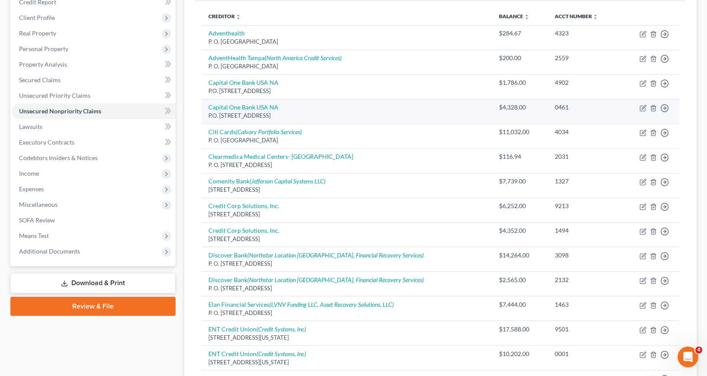
scroll to position [68, 0]
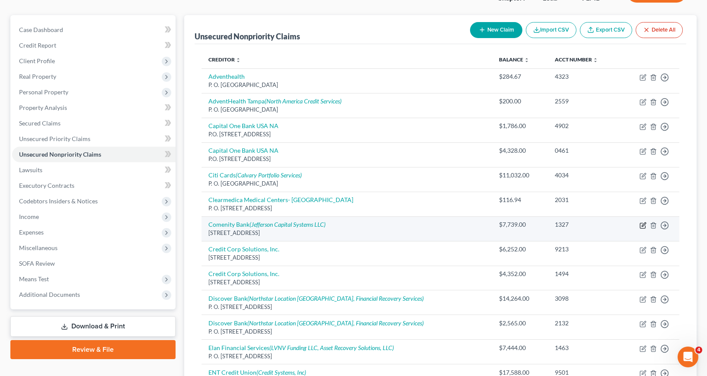
click at [642, 226] on icon "button" at bounding box center [644, 224] width 4 height 4
select select "36"
select select "2"
select select "0"
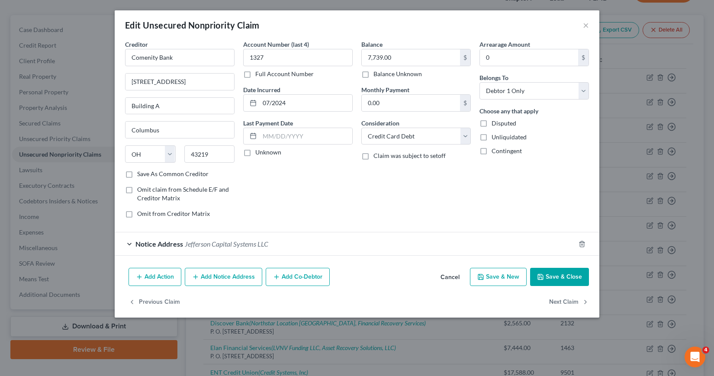
click at [549, 277] on button "Save & Close" at bounding box center [559, 277] width 59 height 18
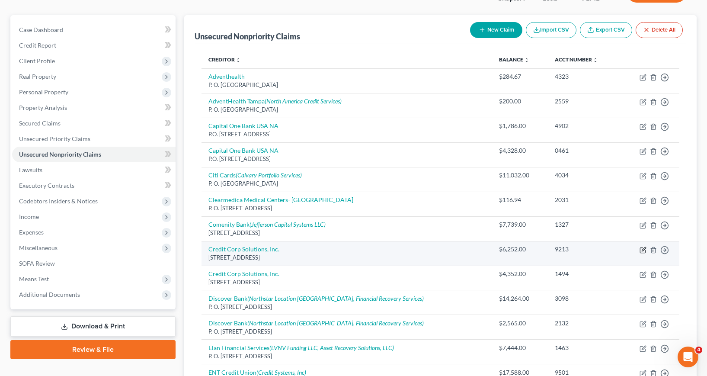
click at [642, 250] on icon "button" at bounding box center [643, 250] width 7 height 7
select select "46"
select select "14"
select select "2"
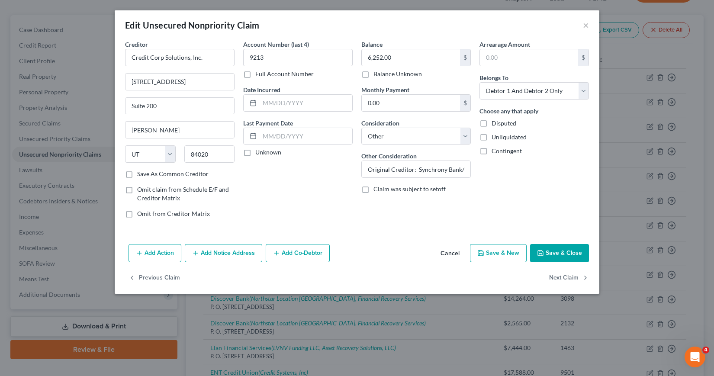
click at [569, 251] on button "Save & Close" at bounding box center [559, 253] width 59 height 18
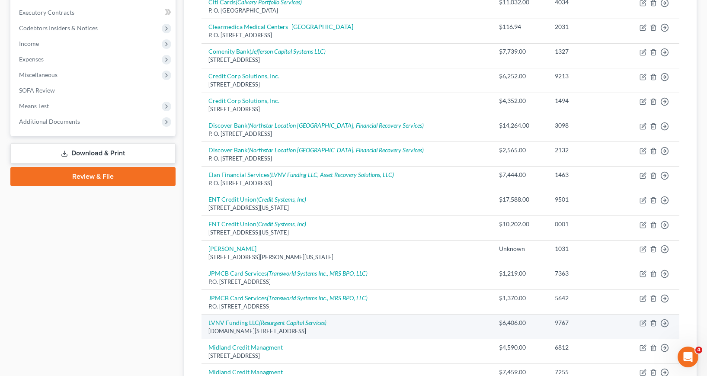
scroll to position [284, 0]
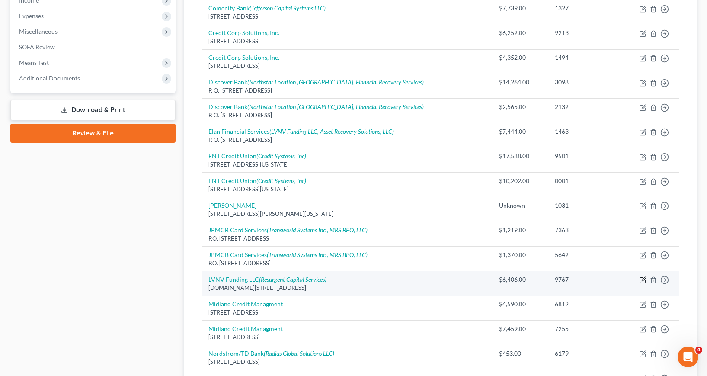
click at [641, 280] on icon "button" at bounding box center [643, 279] width 7 height 7
select select "42"
select select "14"
select select "0"
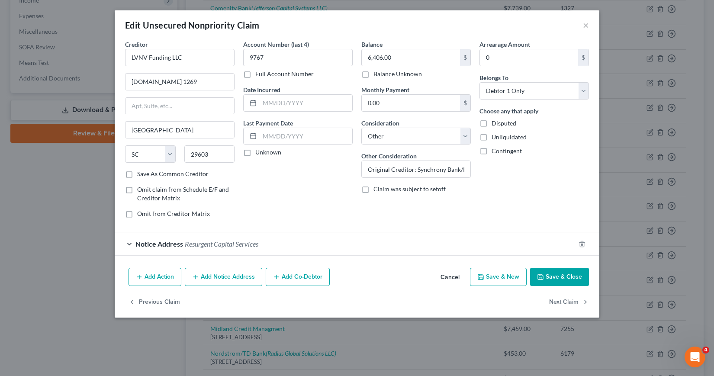
click at [548, 273] on button "Save & Close" at bounding box center [559, 277] width 59 height 18
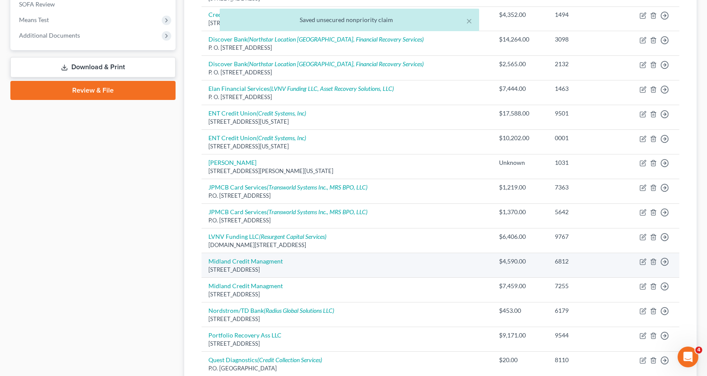
scroll to position [327, 0]
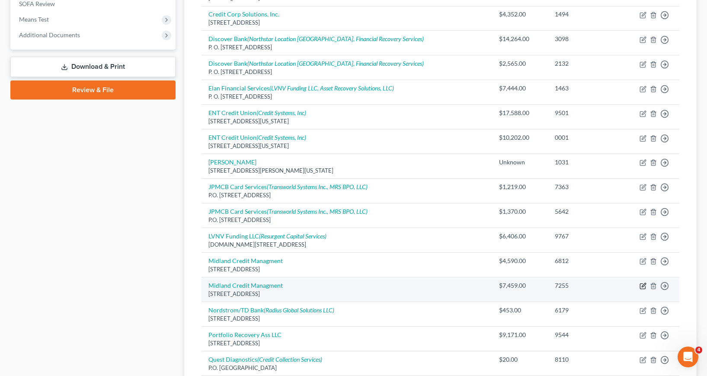
click at [643, 286] on icon "button" at bounding box center [643, 285] width 7 height 7
select select "4"
select select "14"
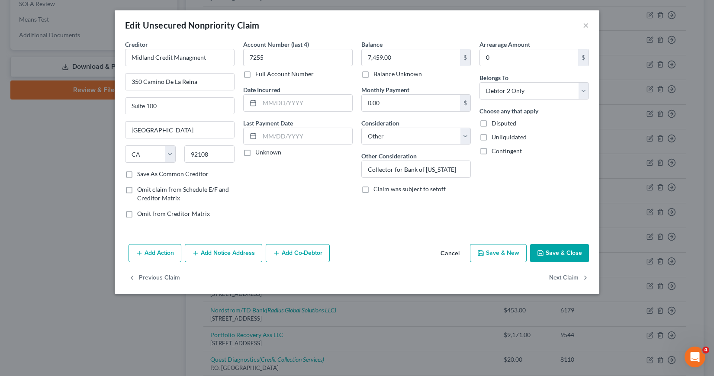
click at [561, 254] on button "Save & Close" at bounding box center [559, 253] width 59 height 18
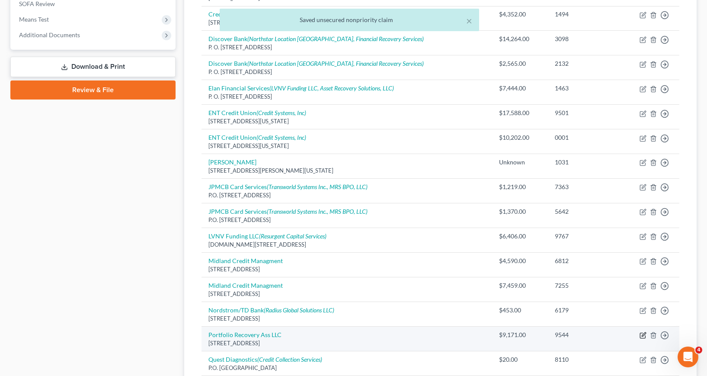
click at [645, 336] on icon "button" at bounding box center [643, 335] width 7 height 7
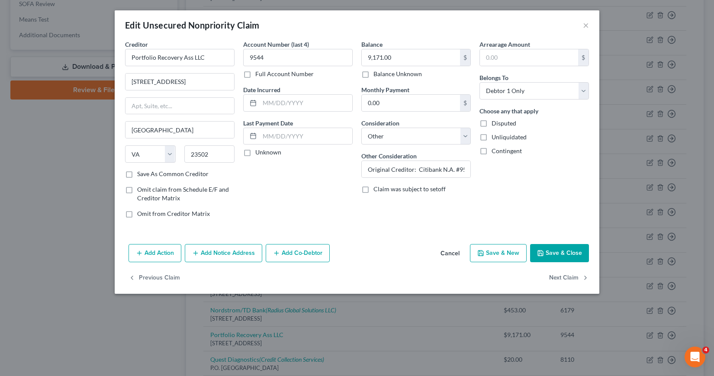
click at [560, 254] on button "Save & Close" at bounding box center [559, 253] width 59 height 18
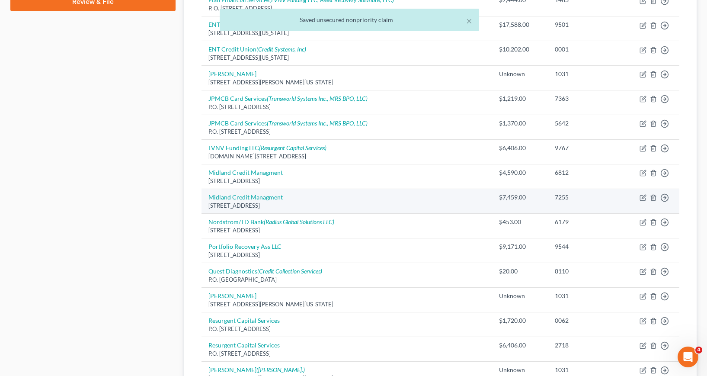
scroll to position [500, 0]
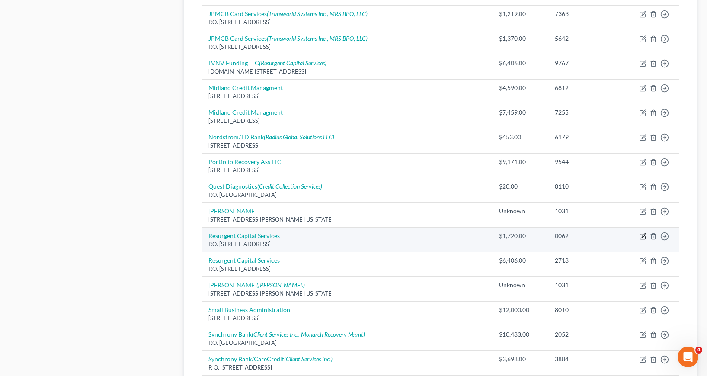
click at [643, 237] on icon "button" at bounding box center [644, 235] width 4 height 4
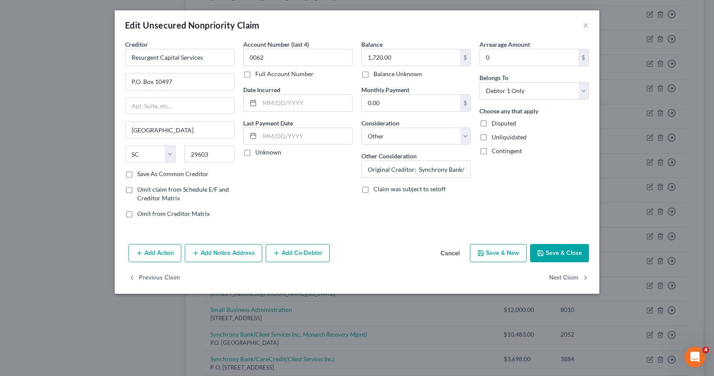
click at [577, 253] on button "Save & Close" at bounding box center [559, 253] width 59 height 18
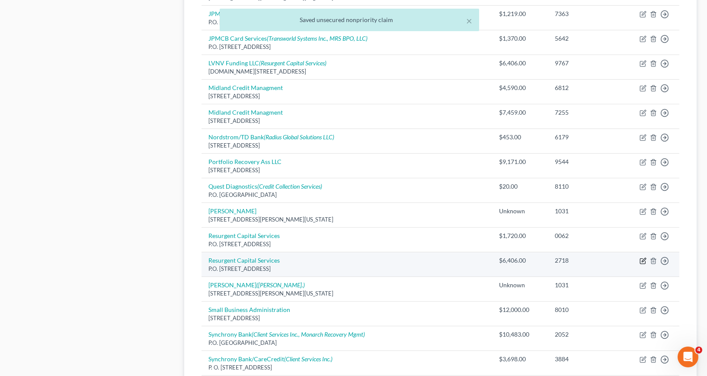
click at [640, 261] on icon "button" at bounding box center [642, 261] width 5 height 5
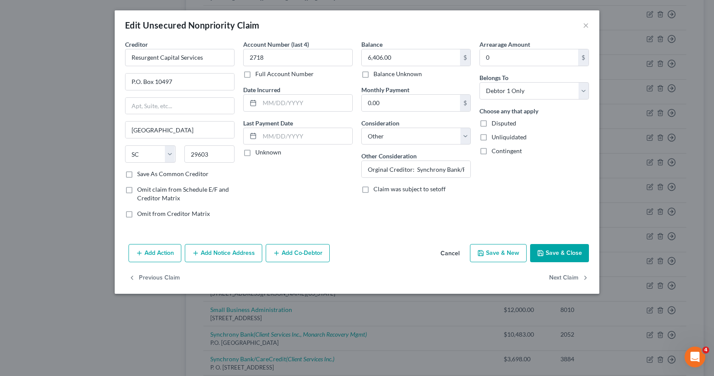
click at [554, 252] on button "Save & Close" at bounding box center [559, 253] width 59 height 18
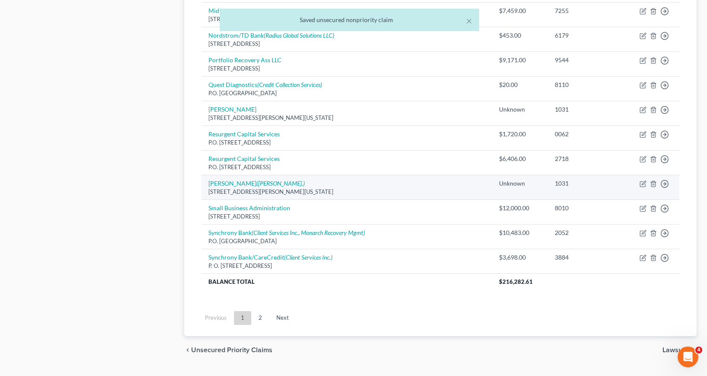
scroll to position [623, 0]
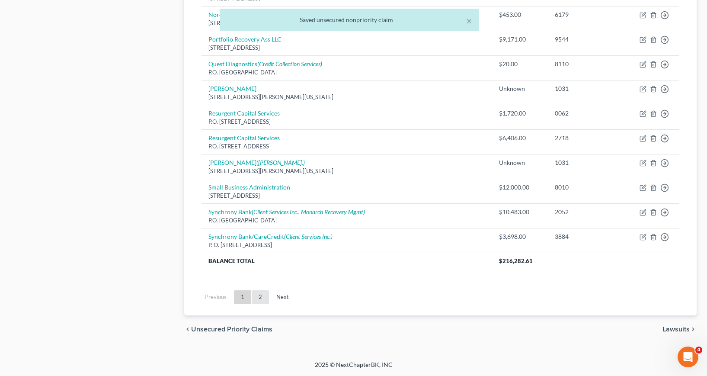
click at [260, 298] on link "2" at bounding box center [260, 297] width 17 height 14
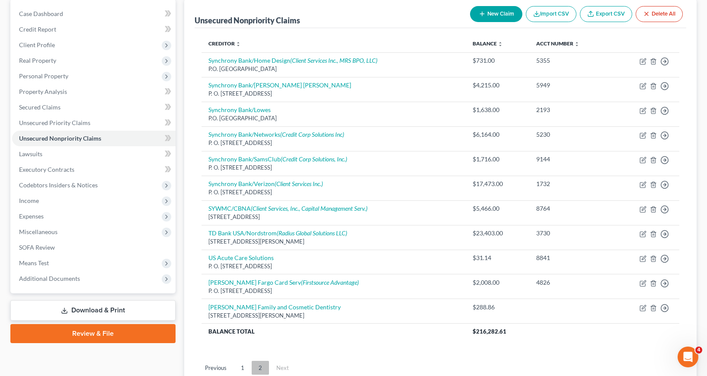
scroll to position [154, 0]
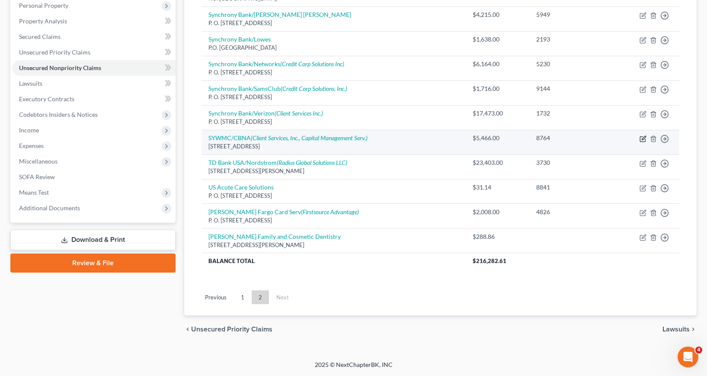
click at [643, 140] on icon "button" at bounding box center [643, 138] width 7 height 7
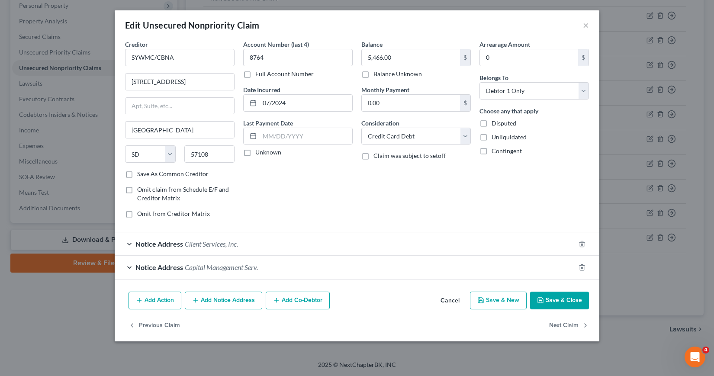
click at [561, 302] on button "Save & Close" at bounding box center [559, 301] width 59 height 18
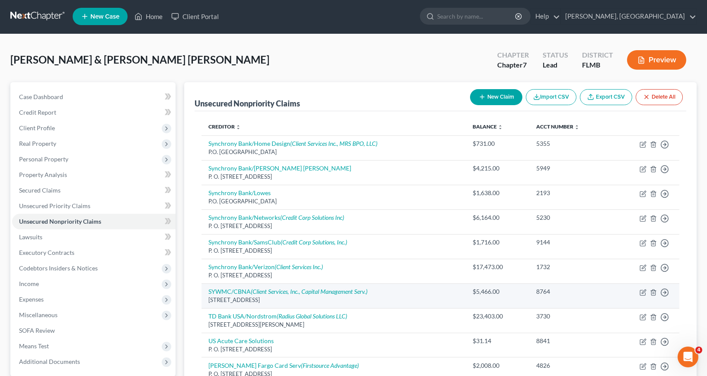
scroll to position [0, 0]
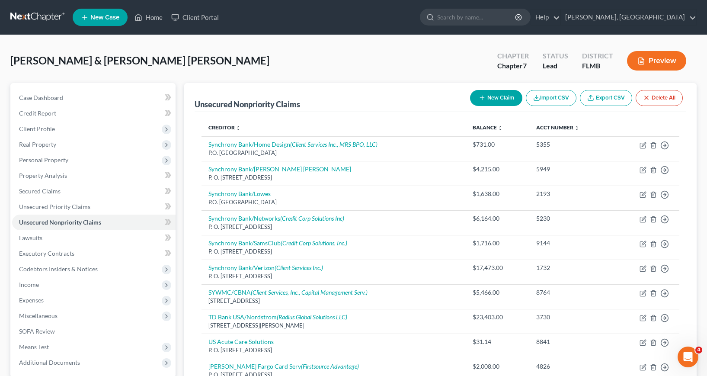
click at [494, 95] on button "New Claim" at bounding box center [496, 98] width 52 height 16
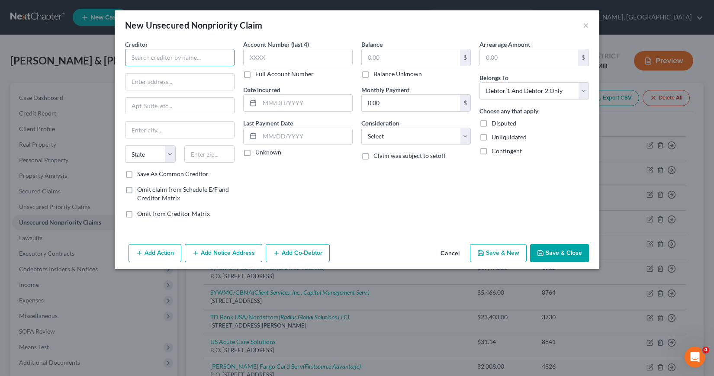
click at [141, 57] on input "text" at bounding box center [179, 57] width 109 height 17
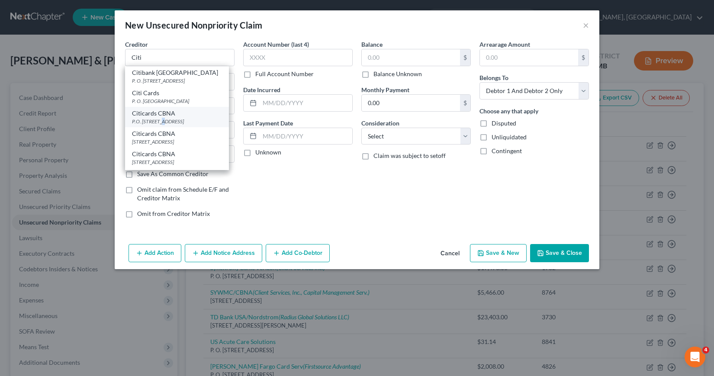
click at [163, 120] on div "P.O. [STREET_ADDRESS]" at bounding box center [177, 121] width 90 height 7
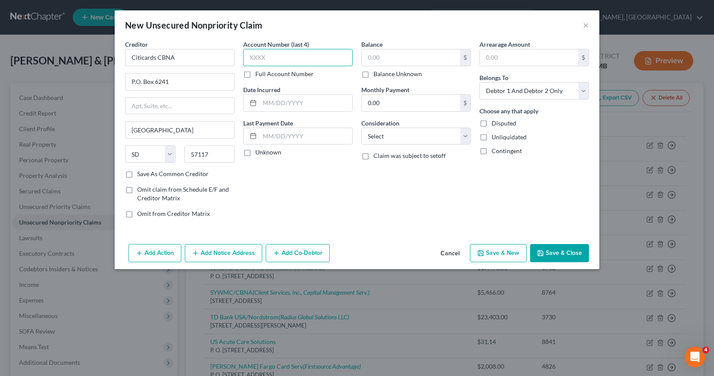
click at [250, 60] on input "text" at bounding box center [297, 57] width 109 height 17
click at [257, 101] on div at bounding box center [252, 103] width 16 height 16
click at [266, 103] on input "text" at bounding box center [306, 103] width 93 height 16
click at [367, 58] on input "text" at bounding box center [411, 57] width 98 height 16
click at [463, 135] on select "Select Cable / Satellite Services Collection Agency Credit Card Debt Debt Couns…" at bounding box center [415, 136] width 109 height 17
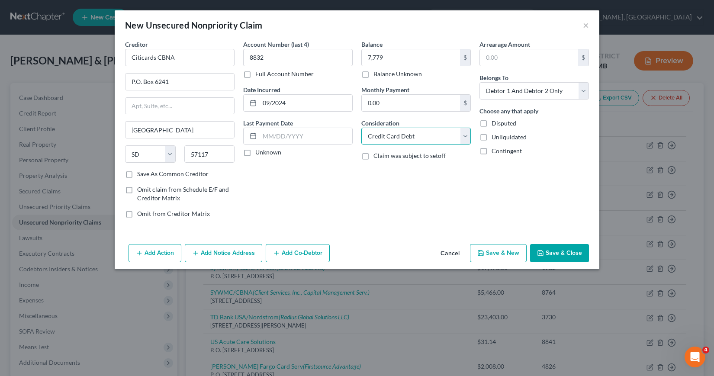
click at [361, 128] on select "Select Cable / Satellite Services Collection Agency Credit Card Debt Debt Couns…" at bounding box center [415, 136] width 109 height 17
click at [583, 89] on select "Select Debtor 1 Only Debtor 2 Only Debtor 1 And Debtor 2 Only At Least One Of T…" at bounding box center [533, 90] width 109 height 17
click at [479, 82] on select "Select Debtor 1 Only Debtor 2 Only Debtor 1 And Debtor 2 Only At Least One Of T…" at bounding box center [533, 90] width 109 height 17
click at [559, 251] on button "Save & Close" at bounding box center [559, 253] width 59 height 18
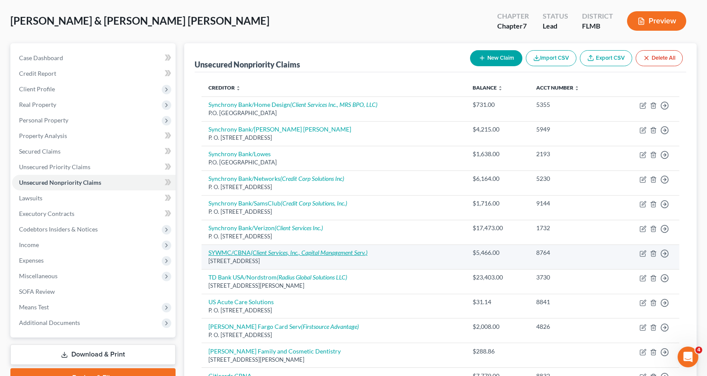
scroll to position [87, 0]
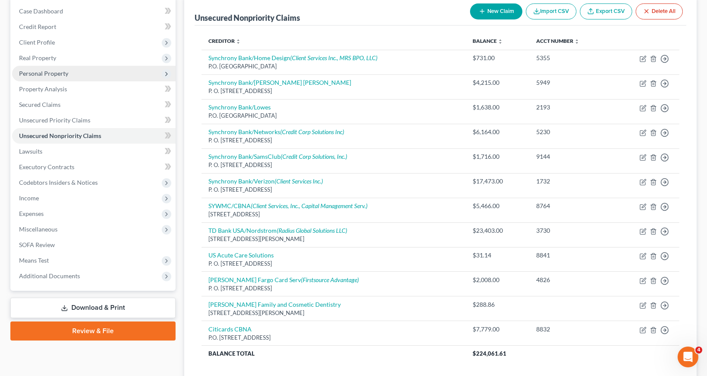
click at [53, 75] on span "Personal Property" at bounding box center [43, 73] width 49 height 7
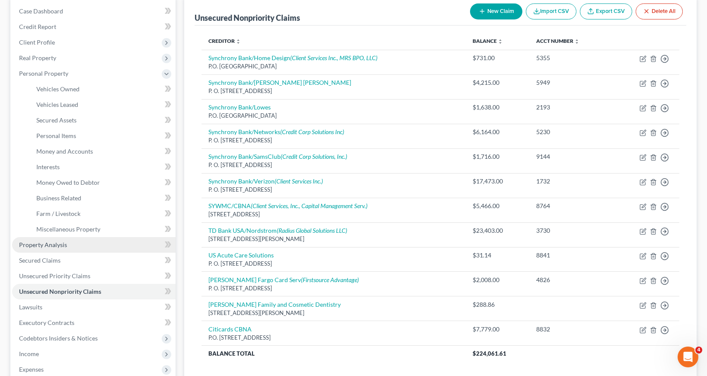
click at [50, 244] on span "Property Analysis" at bounding box center [43, 244] width 48 height 7
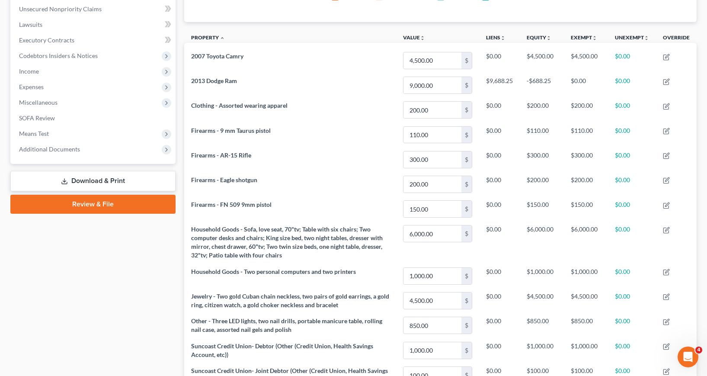
scroll to position [216, 0]
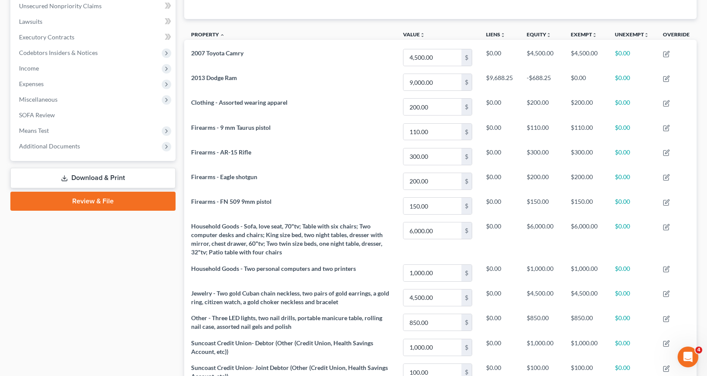
click at [97, 176] on link "Download & Print" at bounding box center [92, 178] width 165 height 20
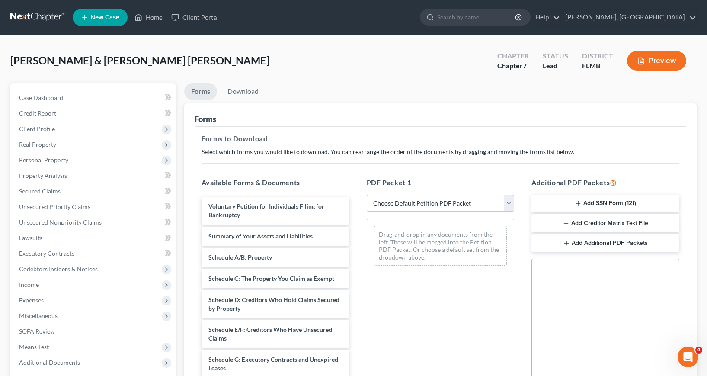
click at [509, 203] on select "Choose Default Petition PDF Packet Complete Bankruptcy Petition (all forms and …" at bounding box center [441, 203] width 148 height 17
click at [367, 195] on select "Choose Default Petition PDF Packet Complete Bankruptcy Petition (all forms and …" at bounding box center [441, 203] width 148 height 17
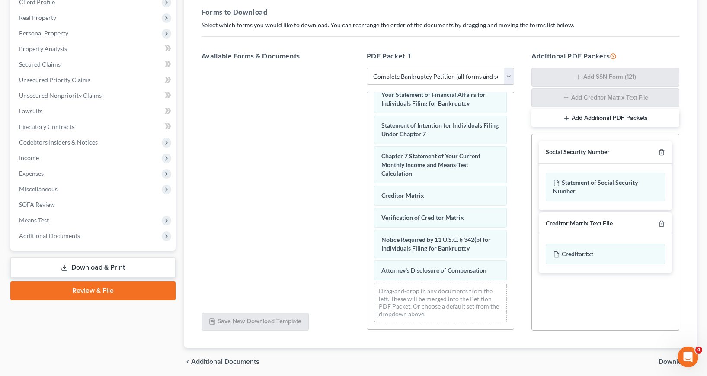
scroll to position [159, 0]
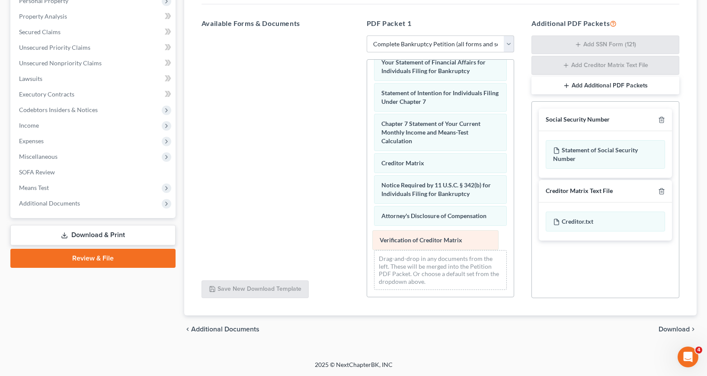
drag, startPoint x: 410, startPoint y: 181, endPoint x: 408, endPoint y: 236, distance: 55.0
click at [408, 236] on div "Verification of Creditor Matrix Voluntary Petition for Individuals Filing for B…" at bounding box center [440, 24] width 147 height 546
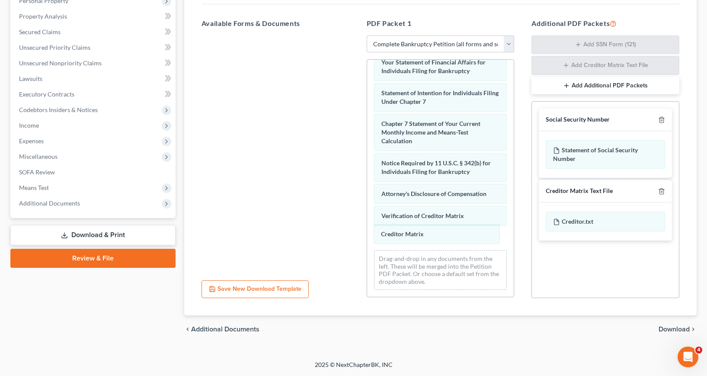
drag, startPoint x: 396, startPoint y: 162, endPoint x: 396, endPoint y: 235, distance: 73.1
click at [396, 234] on div "Creditor Matrix Voluntary Petition for Individuals Filing for Bankruptcy Summar…" at bounding box center [440, 24] width 147 height 546
click at [674, 327] on span "Download" at bounding box center [674, 329] width 31 height 7
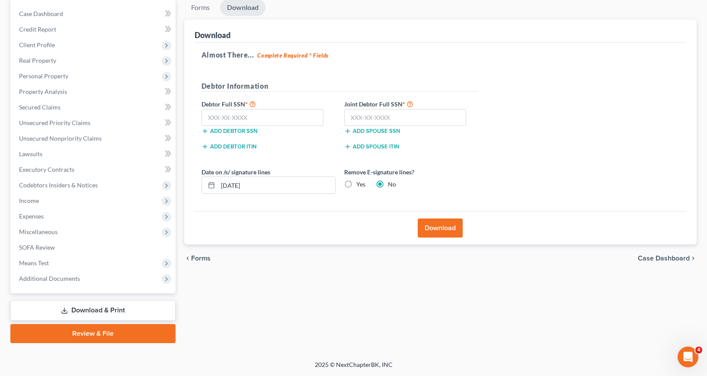
scroll to position [84, 0]
click at [207, 118] on input "text" at bounding box center [263, 117] width 122 height 17
click at [353, 116] on input "text" at bounding box center [405, 117] width 122 height 17
click at [356, 183] on label "Yes" at bounding box center [360, 184] width 9 height 9
click at [360, 183] on input "Yes" at bounding box center [363, 183] width 6 height 6
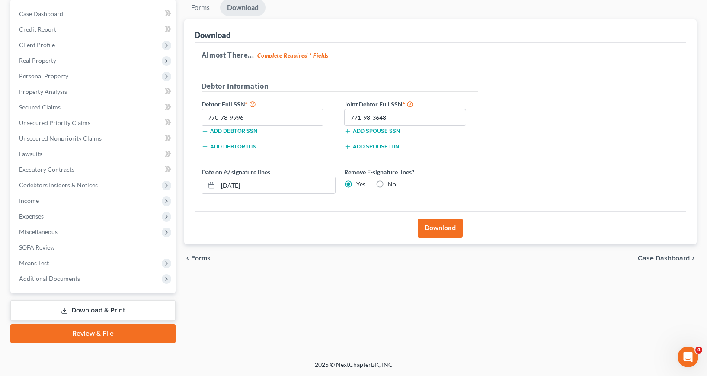
click at [442, 225] on button "Download" at bounding box center [440, 227] width 45 height 19
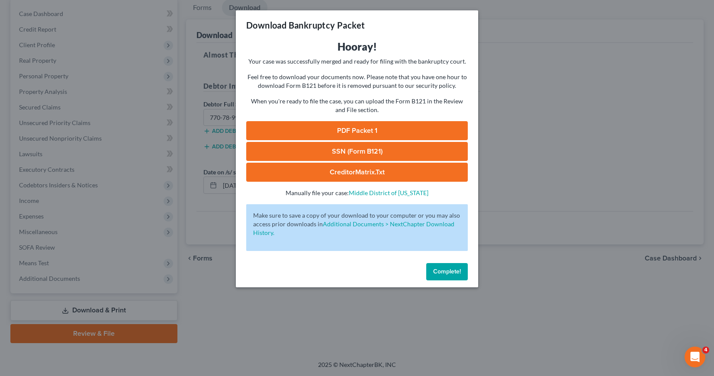
click at [352, 150] on link "SSN (Form B121)" at bounding box center [356, 151] width 221 height 19
click at [362, 130] on link "PDF Packet 1" at bounding box center [356, 130] width 221 height 19
click at [439, 272] on span "Complete!" at bounding box center [447, 271] width 28 height 7
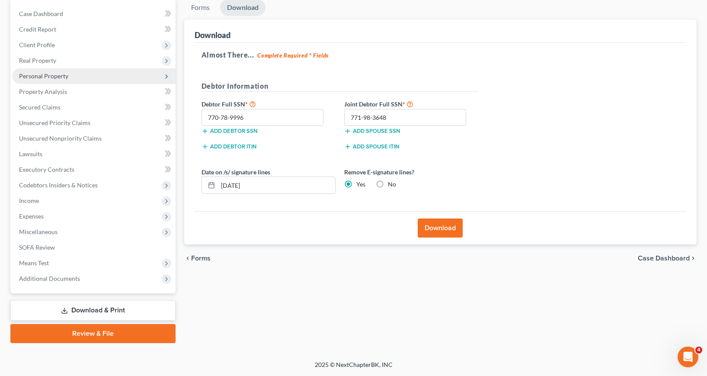
click at [43, 74] on span "Personal Property" at bounding box center [43, 75] width 49 height 7
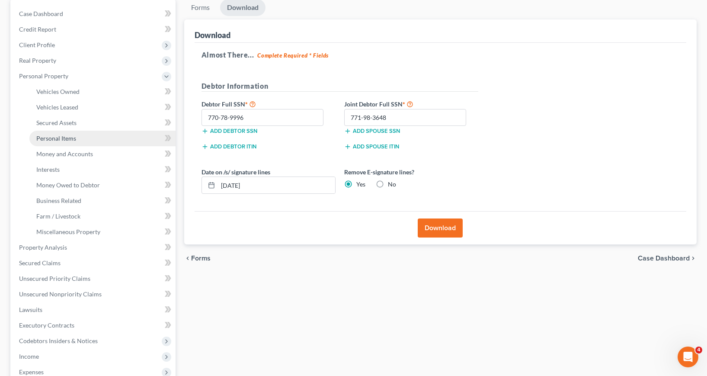
click at [56, 139] on span "Personal Items" at bounding box center [56, 138] width 40 height 7
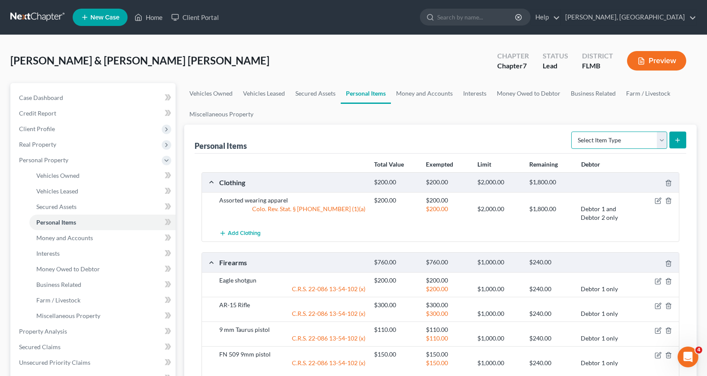
click at [663, 140] on select "Select Item Type Clothing Collectibles Of Value Electronics Firearms Household …" at bounding box center [619, 140] width 96 height 17
click at [572, 132] on select "Select Item Type Clothing Collectibles Of Value Electronics Firearms Household …" at bounding box center [619, 140] width 96 height 17
click at [677, 139] on icon "submit" at bounding box center [677, 140] width 7 height 7
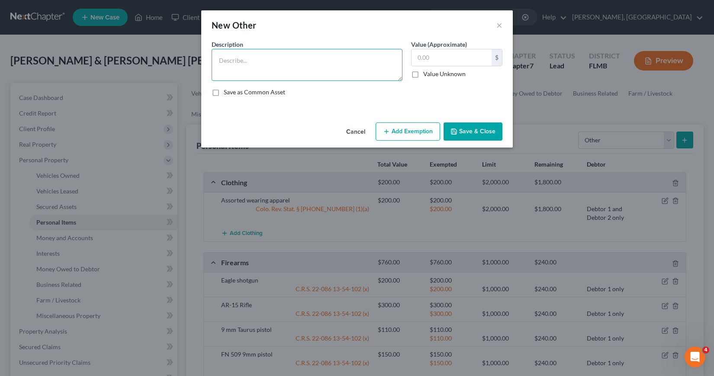
click at [226, 63] on textarea at bounding box center [307, 65] width 191 height 32
drag, startPoint x: 414, startPoint y: 74, endPoint x: 412, endPoint y: 86, distance: 11.8
click at [423, 74] on label "Value Unknown" at bounding box center [444, 74] width 42 height 9
click at [427, 74] on input "Value Unknown" at bounding box center [430, 73] width 6 height 6
click at [399, 135] on button "Add Exemption" at bounding box center [407, 131] width 64 height 18
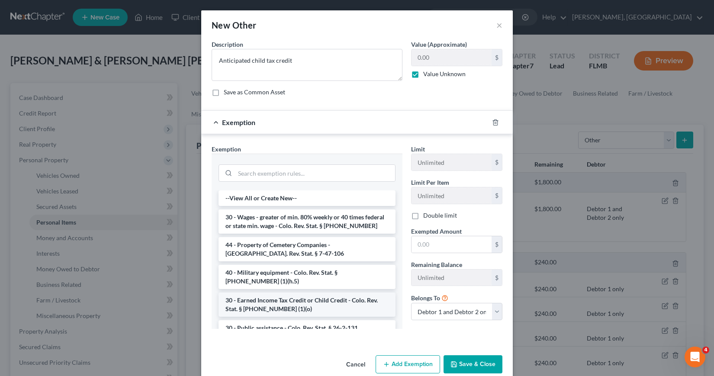
click at [311, 300] on li "30 - Earned Income Tax Credit or Child Credit - Colo. Rev. Stat. § [PHONE_NUMBE…" at bounding box center [306, 304] width 177 height 24
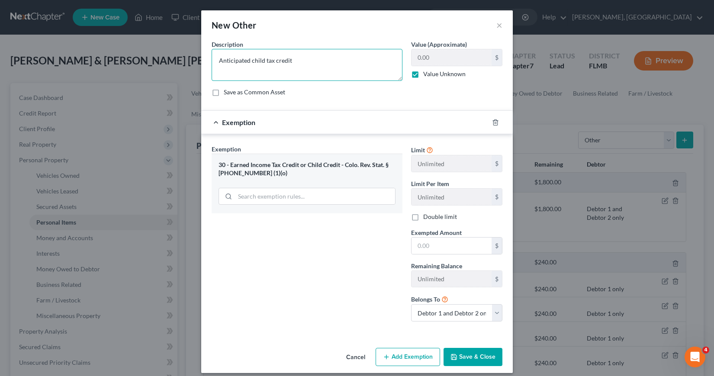
click at [248, 61] on textarea "Anticipated child tax credit" at bounding box center [307, 65] width 191 height 32
click at [247, 60] on textarea "Anticipated Earned Income Tax Credit or Child credit" at bounding box center [307, 65] width 191 height 32
click at [474, 358] on button "Save & Close" at bounding box center [472, 357] width 59 height 18
click at [286, 167] on div "30 - Earned Income Tax Credit or Child Credit - Colo. Rev. Stat. § [PHONE_NUMBE…" at bounding box center [306, 169] width 177 height 16
click at [413, 245] on input "text" at bounding box center [451, 245] width 80 height 16
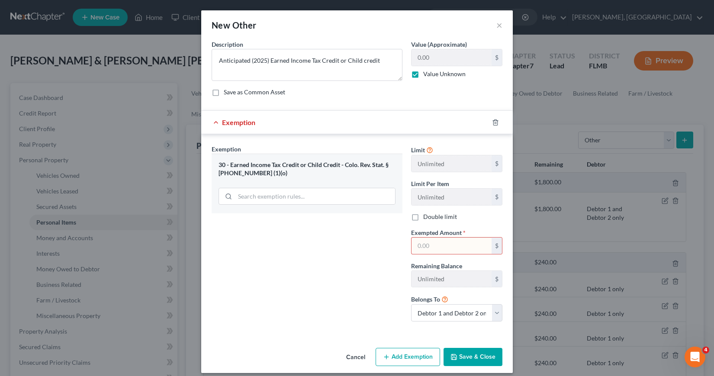
click at [423, 217] on label "Double limit" at bounding box center [440, 216] width 34 height 9
click at [427, 217] on input "Double limit" at bounding box center [430, 215] width 6 height 6
click at [411, 247] on input "text" at bounding box center [451, 245] width 80 height 16
click at [471, 357] on button "Save & Close" at bounding box center [472, 357] width 59 height 18
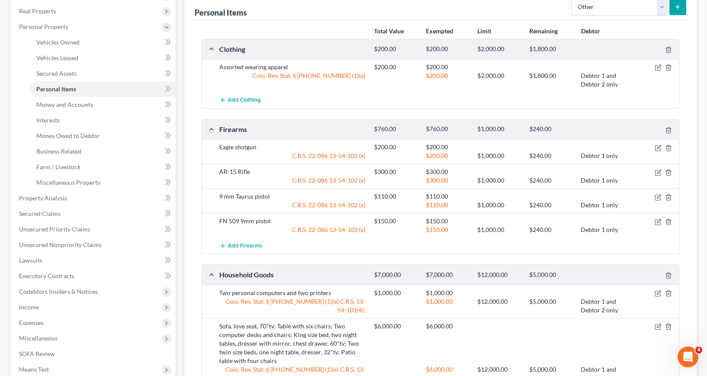
scroll to position [130, 0]
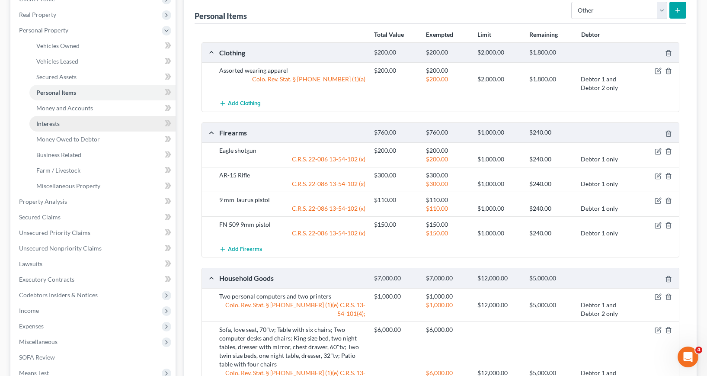
click at [57, 123] on span "Interests" at bounding box center [47, 123] width 23 height 7
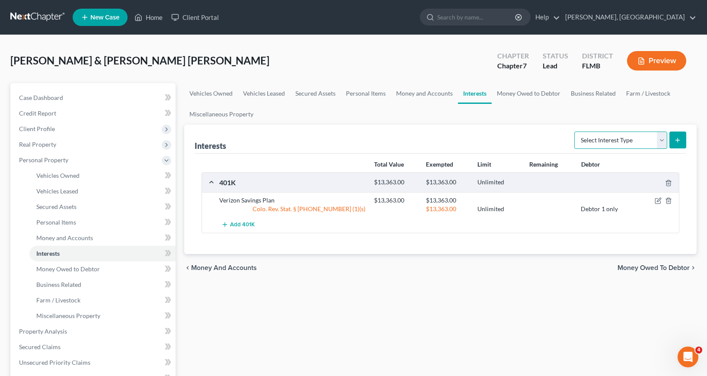
click at [660, 139] on select "Select Interest Type 401K Annuity Bond Education IRA Government Bond Government…" at bounding box center [620, 140] width 93 height 17
click at [87, 269] on span "Money Owed to Debtor" at bounding box center [68, 268] width 64 height 7
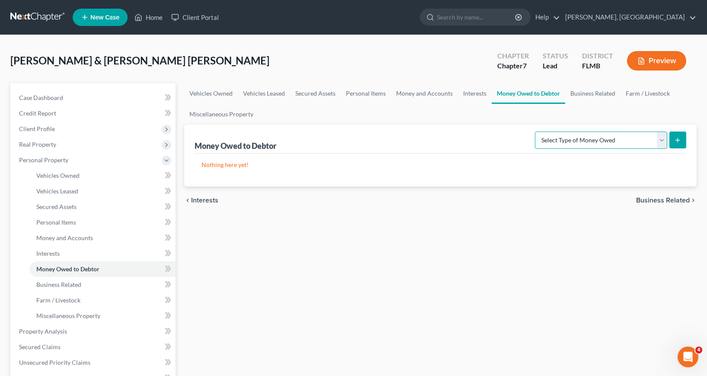
click at [663, 140] on select "Select Type of Money Owed Accounts Receivable Alimony Child Support Claims Agai…" at bounding box center [601, 140] width 132 height 17
click at [536, 132] on select "Select Type of Money Owed Accounts Receivable Alimony Child Support Claims Agai…" at bounding box center [601, 140] width 132 height 17
click at [677, 141] on icon "submit" at bounding box center [677, 140] width 7 height 7
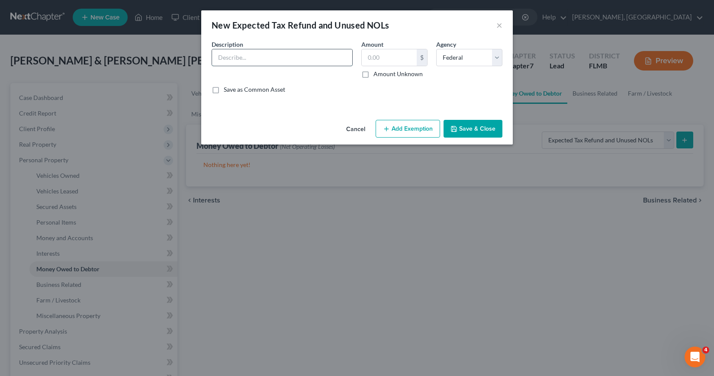
click at [219, 57] on input "text" at bounding box center [282, 57] width 140 height 16
click at [373, 74] on label "Amount Unknown" at bounding box center [397, 74] width 49 height 9
click at [377, 74] on input "Amount Unknown" at bounding box center [380, 73] width 6 height 6
click at [406, 131] on button "Add Exemption" at bounding box center [407, 129] width 64 height 18
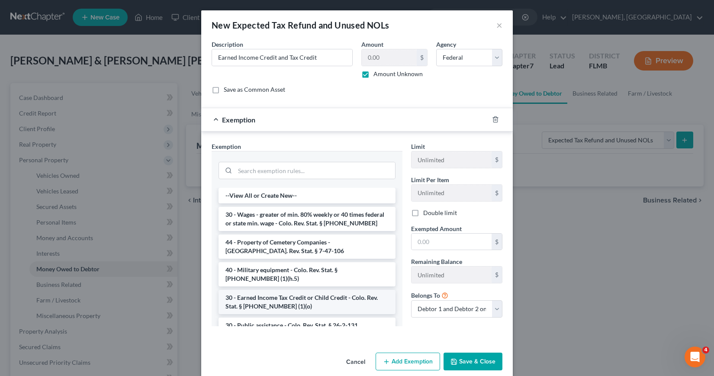
click at [290, 300] on li "30 - Earned Income Tax Credit or Child Credit - Colo. Rev. Stat. § [PHONE_NUMBE…" at bounding box center [306, 302] width 177 height 24
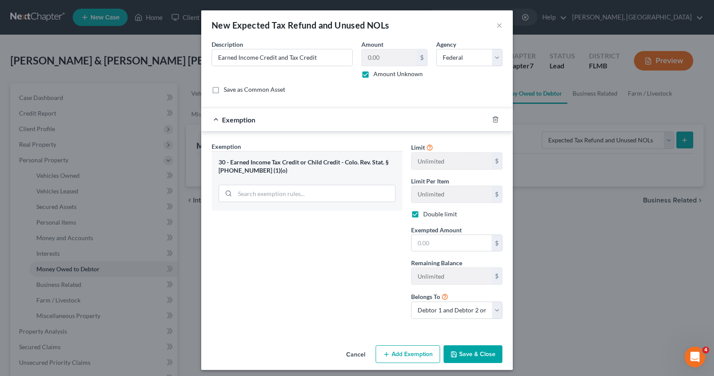
click at [467, 357] on button "Save & Close" at bounding box center [472, 354] width 59 height 18
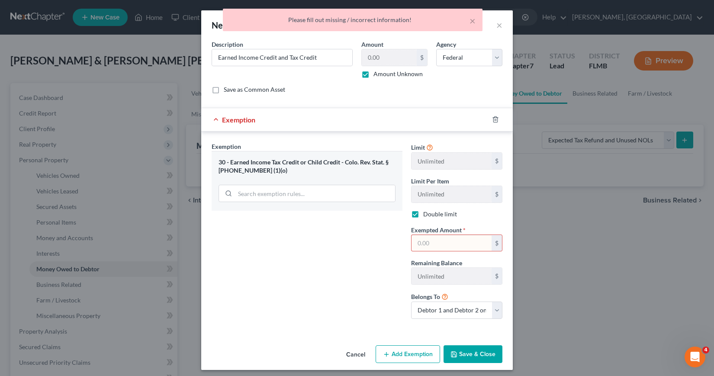
click at [465, 357] on button "Save & Close" at bounding box center [472, 354] width 59 height 18
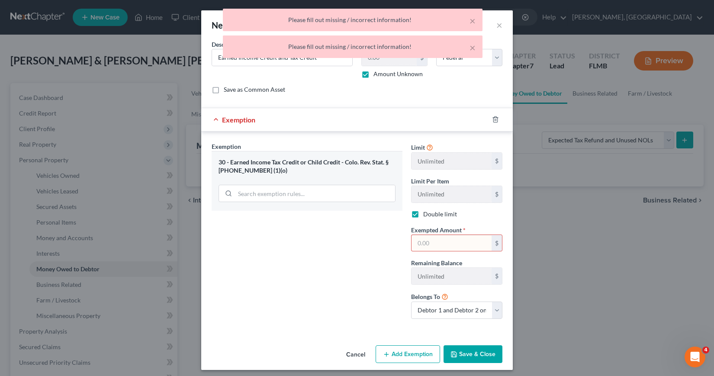
click at [346, 271] on div "Exemption Set must be selected for CA. Exemption * 30 - Earned Income Tax Credi…" at bounding box center [306, 234] width 199 height 184
click at [415, 243] on input "text" at bounding box center [451, 243] width 80 height 16
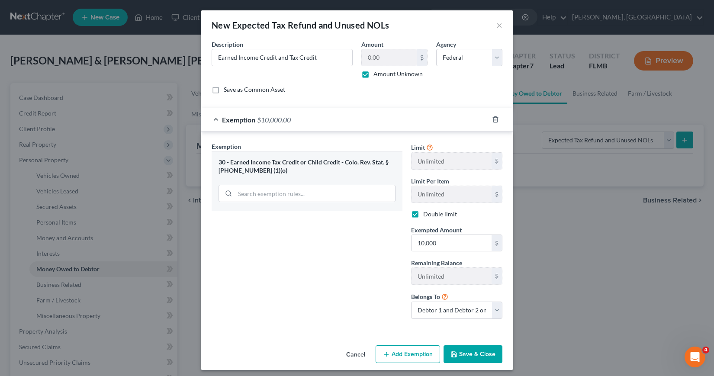
click at [471, 352] on button "Save & Close" at bounding box center [472, 354] width 59 height 18
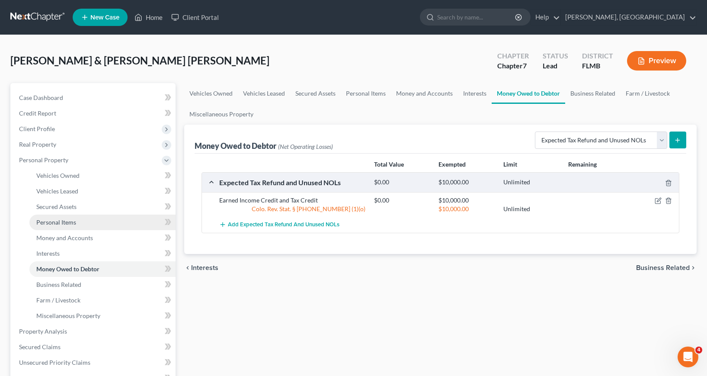
click at [59, 221] on span "Personal Items" at bounding box center [56, 221] width 40 height 7
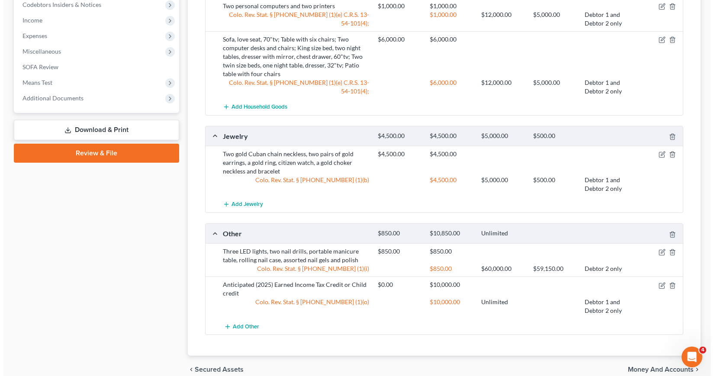
scroll to position [433, 0]
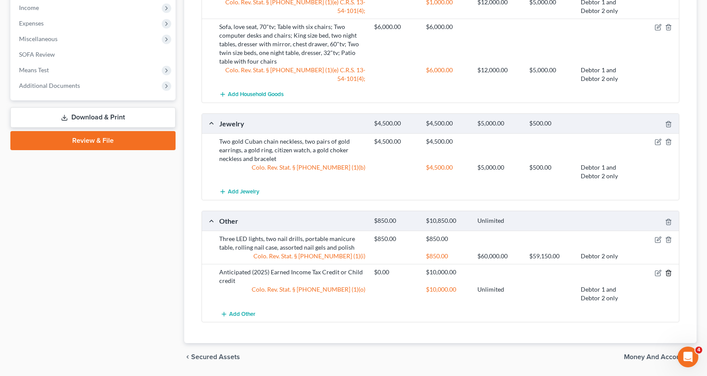
click at [669, 273] on line "button" at bounding box center [669, 274] width 0 height 2
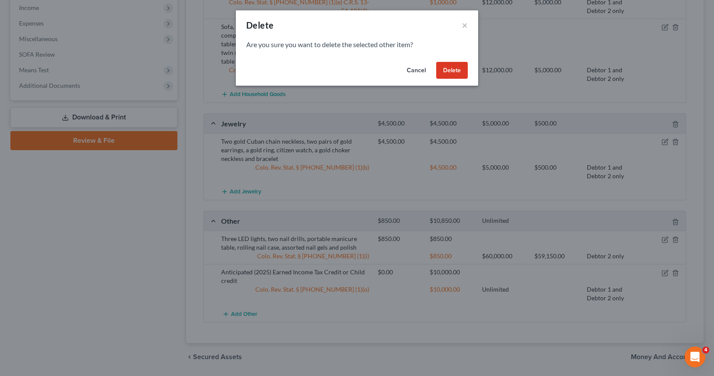
click at [458, 66] on button "Delete" at bounding box center [452, 70] width 32 height 17
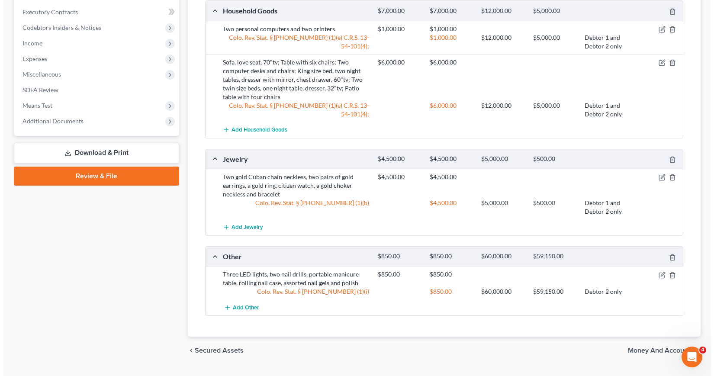
scroll to position [418, 0]
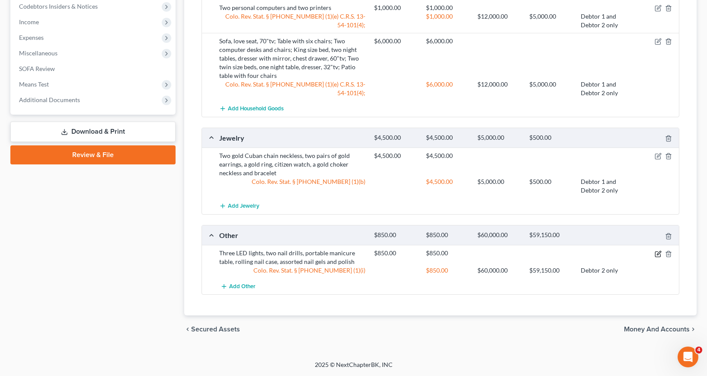
click at [658, 255] on icon "button" at bounding box center [659, 253] width 4 height 4
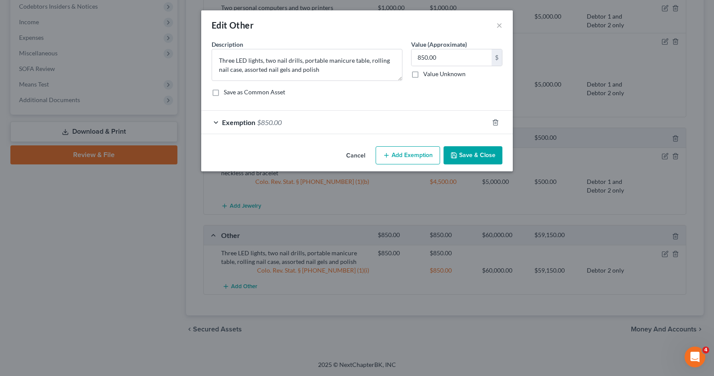
click at [216, 122] on div "Exemption $850.00" at bounding box center [344, 122] width 287 height 23
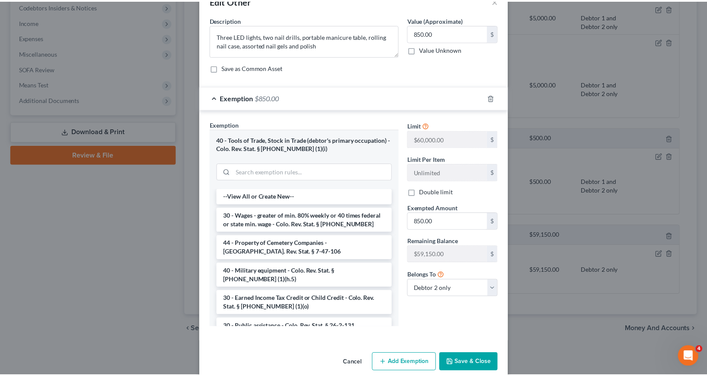
scroll to position [38, 0]
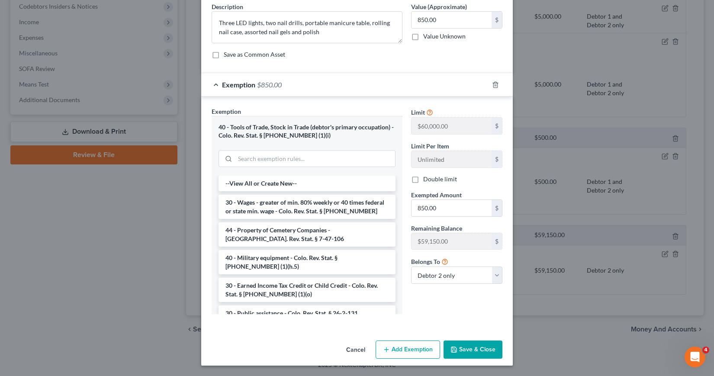
click at [480, 349] on button "Save & Close" at bounding box center [472, 349] width 59 height 18
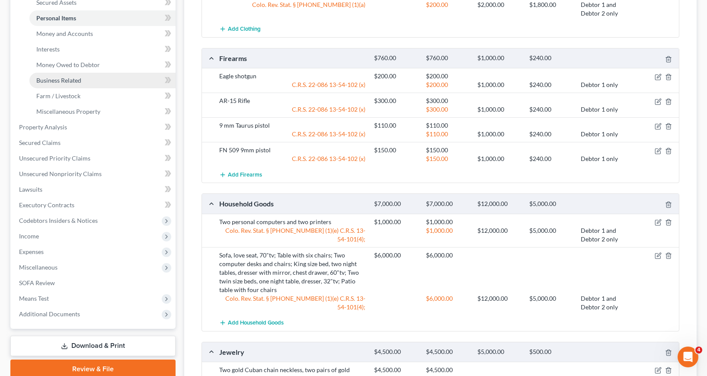
scroll to position [202, 0]
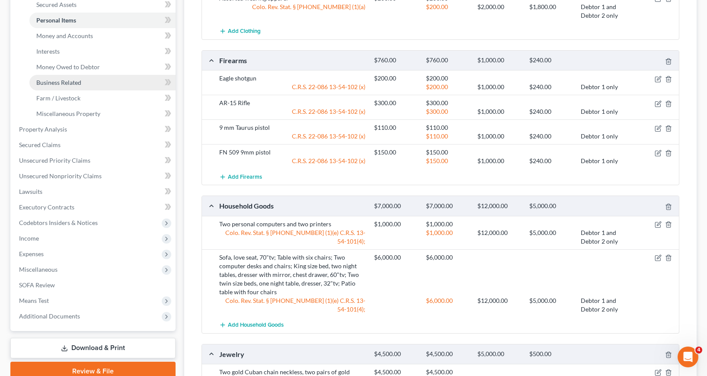
click at [72, 85] on span "Business Related" at bounding box center [58, 82] width 45 height 7
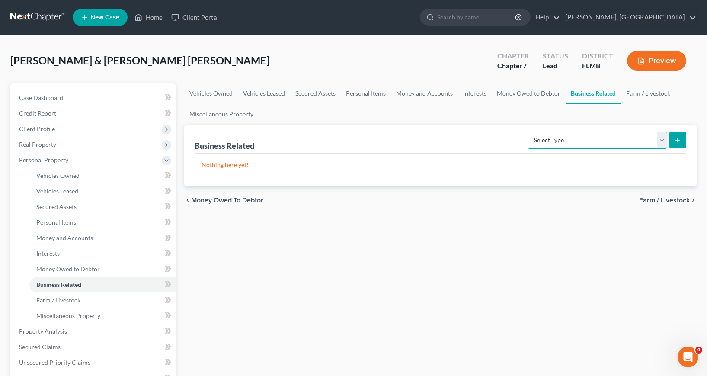
click at [663, 139] on select "Select Type Customer Lists Franchises Inventory Licenses Machinery Office Equip…" at bounding box center [598, 140] width 140 height 17
click at [68, 314] on span "Miscellaneous Property" at bounding box center [68, 315] width 64 height 7
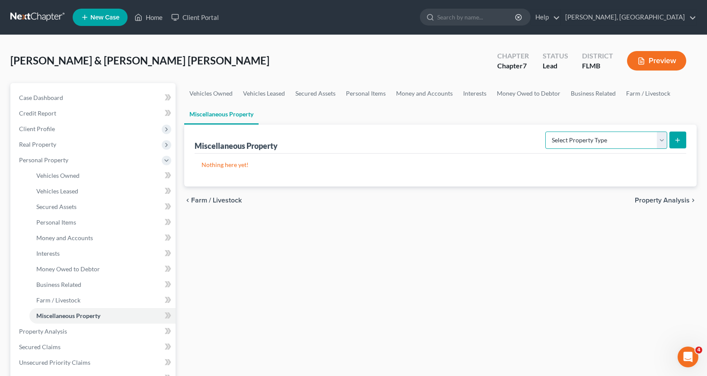
click at [663, 141] on select "Select Property Type Assigned for Creditor Benefit [DATE] Holding for Another N…" at bounding box center [606, 140] width 122 height 17
click at [417, 233] on div "Vehicles Owned Vehicles Leased Secured Assets Personal Items Money and Accounts…" at bounding box center [440, 333] width 521 height 500
click at [55, 223] on span "Personal Items" at bounding box center [56, 221] width 40 height 7
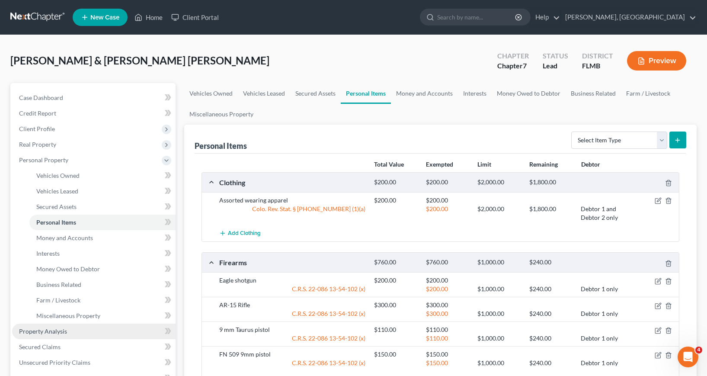
click at [38, 330] on span "Property Analysis" at bounding box center [43, 330] width 48 height 7
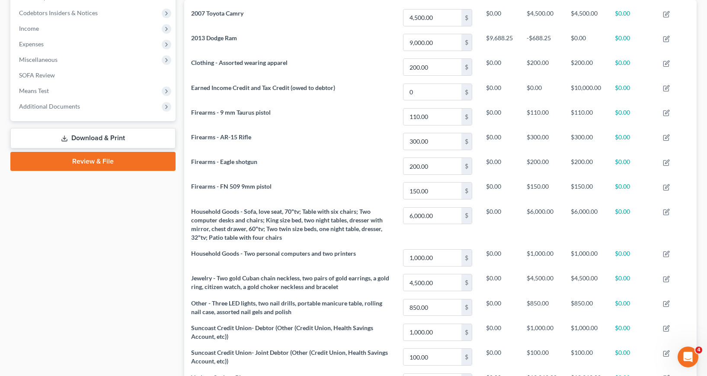
scroll to position [260, 0]
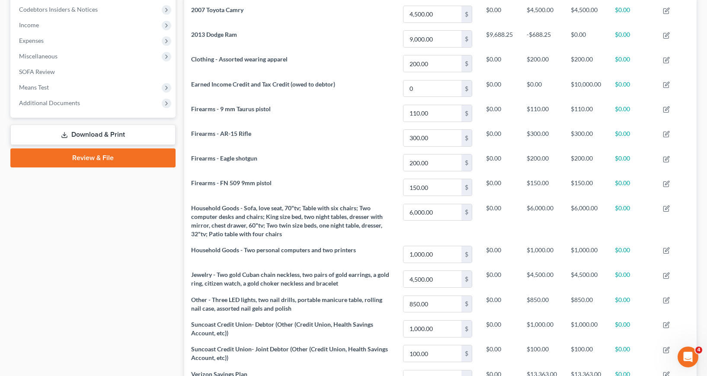
click at [84, 136] on link "Download & Print" at bounding box center [92, 135] width 165 height 20
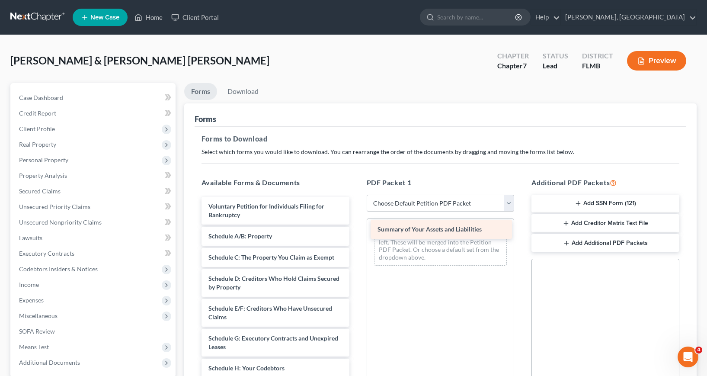
drag, startPoint x: 262, startPoint y: 237, endPoint x: 431, endPoint y: 231, distance: 169.3
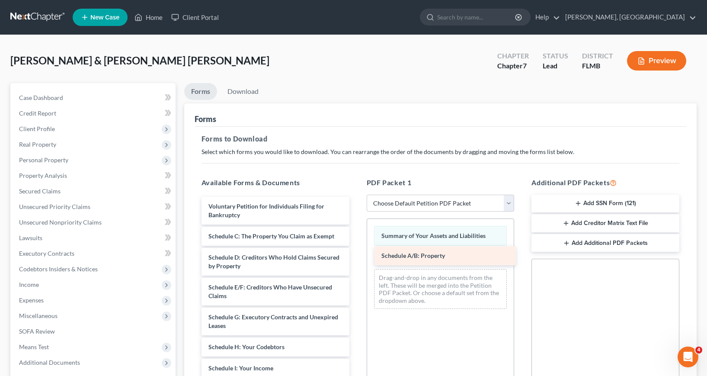
drag, startPoint x: 254, startPoint y: 234, endPoint x: 422, endPoint y: 255, distance: 169.2
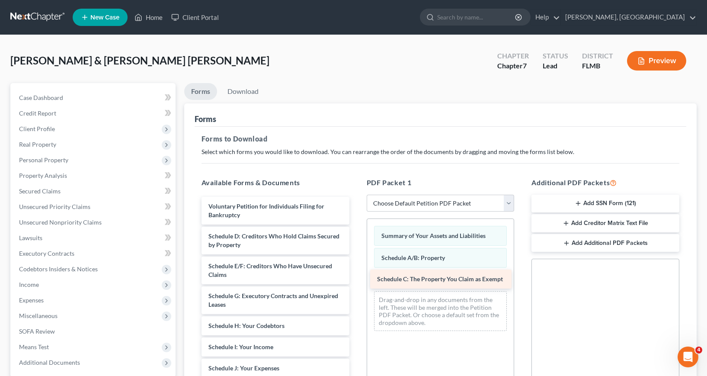
drag, startPoint x: 260, startPoint y: 234, endPoint x: 430, endPoint y: 277, distance: 174.9
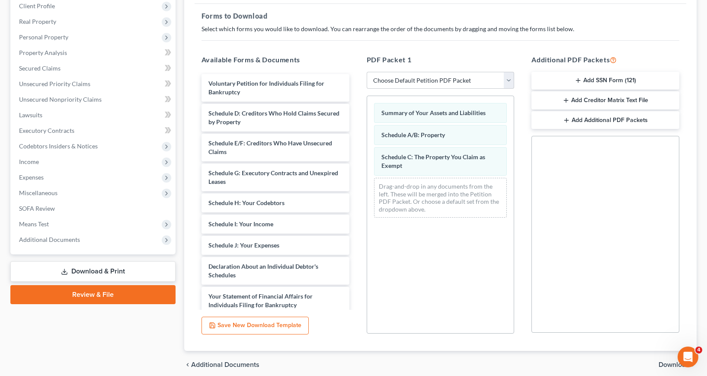
scroll to position [158, 0]
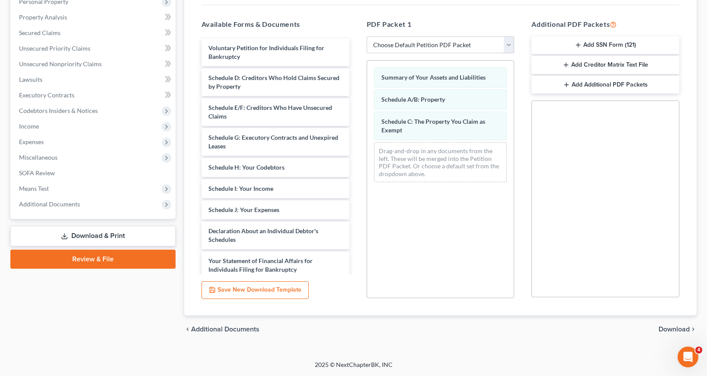
click at [680, 329] on span "Download" at bounding box center [674, 329] width 31 height 7
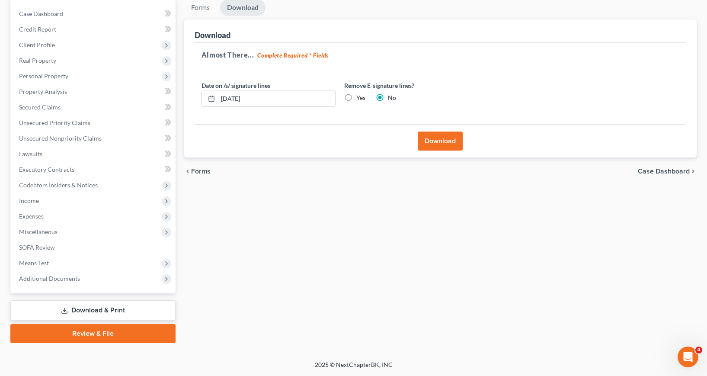
scroll to position [84, 0]
click at [356, 97] on label "Yes" at bounding box center [360, 97] width 9 height 9
click at [360, 97] on input "Yes" at bounding box center [363, 96] width 6 height 6
click at [439, 142] on button "Download" at bounding box center [440, 141] width 45 height 19
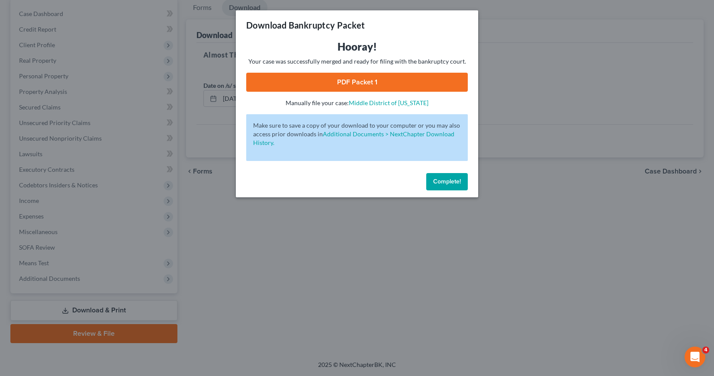
click at [444, 183] on span "Complete!" at bounding box center [447, 181] width 28 height 7
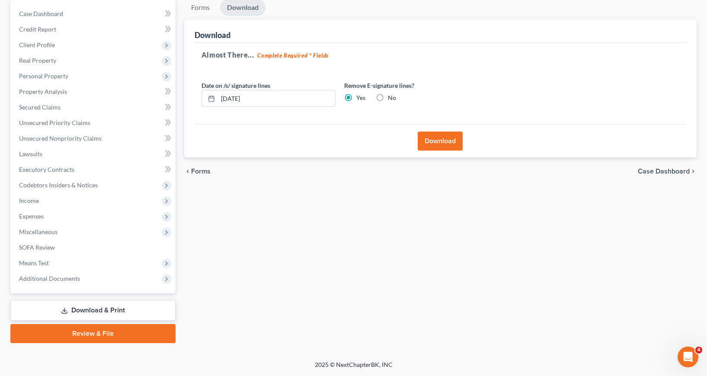
click at [93, 310] on link "Download & Print" at bounding box center [92, 310] width 165 height 20
click at [61, 278] on span "Additional Documents" at bounding box center [49, 278] width 61 height 7
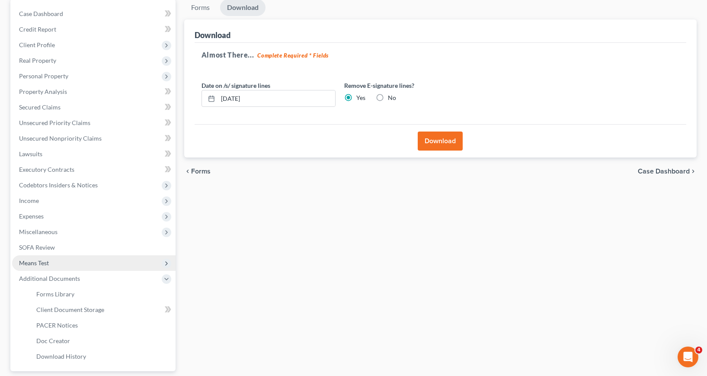
click at [44, 264] on span "Means Test" at bounding box center [34, 262] width 30 height 7
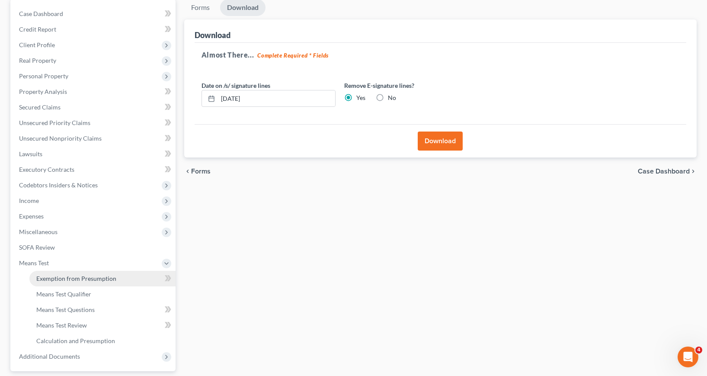
click at [54, 279] on span "Exemption from Presumption" at bounding box center [76, 278] width 80 height 7
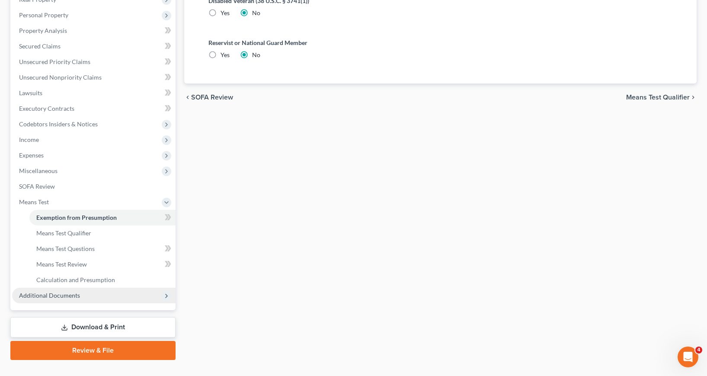
scroll to position [162, 0]
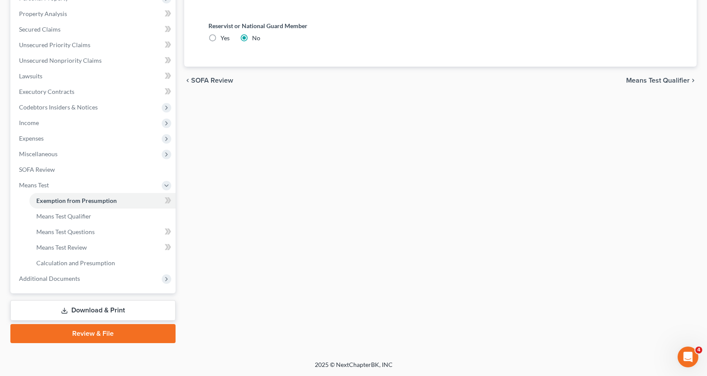
click at [80, 307] on link "Download & Print" at bounding box center [92, 310] width 165 height 20
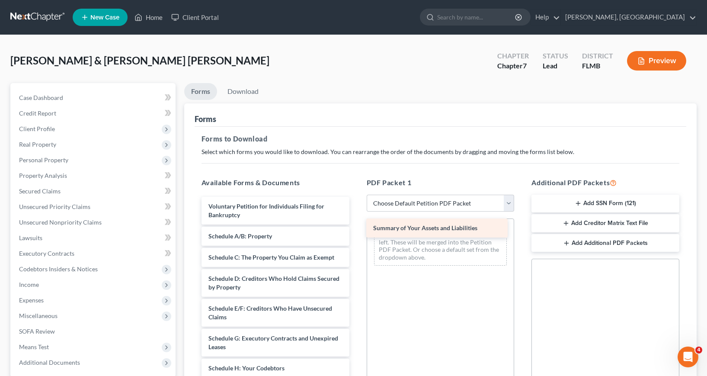
drag, startPoint x: 278, startPoint y: 233, endPoint x: 443, endPoint y: 226, distance: 164.9
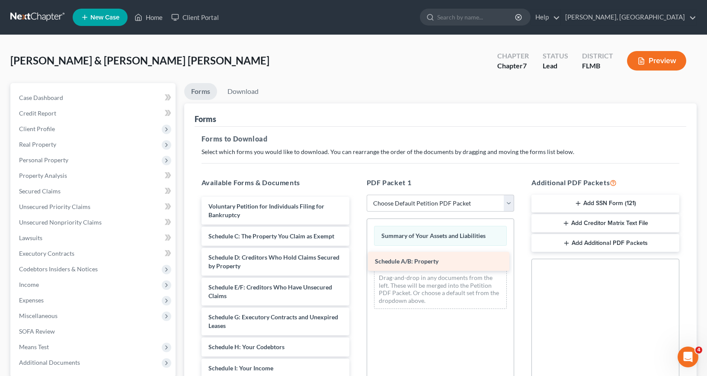
drag, startPoint x: 260, startPoint y: 240, endPoint x: 422, endPoint y: 263, distance: 164.3
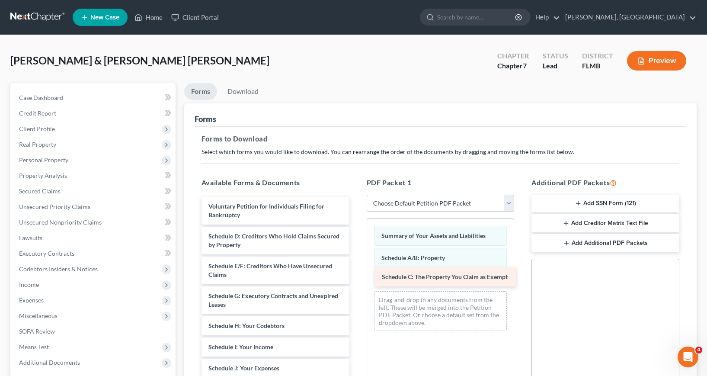
drag, startPoint x: 260, startPoint y: 234, endPoint x: 434, endPoint y: 275, distance: 178.2
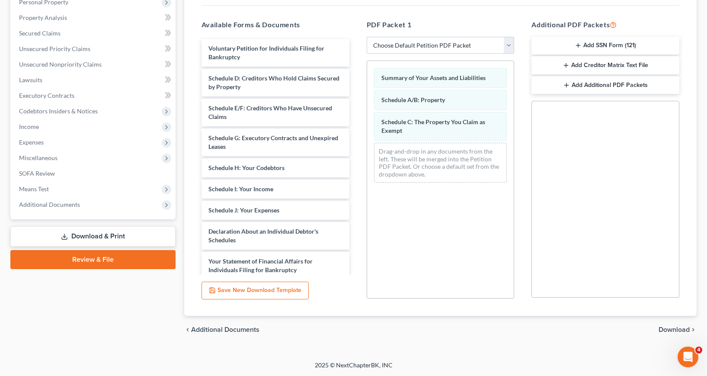
scroll to position [158, 0]
click at [690, 328] on icon "chevron_right" at bounding box center [693, 329] width 7 height 7
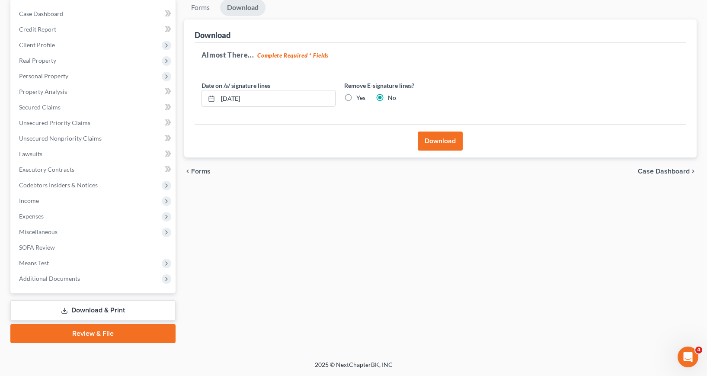
scroll to position [84, 0]
drag, startPoint x: 347, startPoint y: 97, endPoint x: 353, endPoint y: 118, distance: 21.8
click at [356, 98] on label "Yes" at bounding box center [360, 97] width 9 height 9
click at [360, 98] on input "Yes" at bounding box center [363, 96] width 6 height 6
click at [448, 136] on button "Download" at bounding box center [440, 141] width 45 height 19
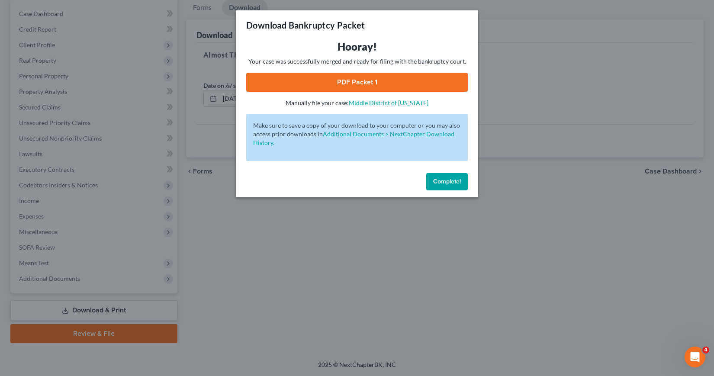
click at [356, 81] on link "PDF Packet 1" at bounding box center [356, 82] width 221 height 19
click at [451, 180] on span "Complete!" at bounding box center [447, 181] width 28 height 7
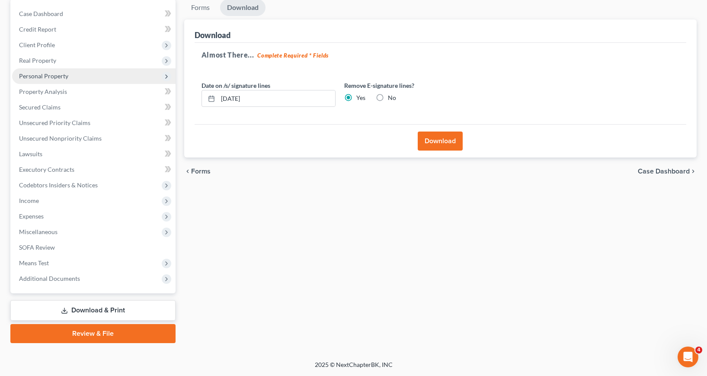
click at [42, 76] on span "Personal Property" at bounding box center [43, 75] width 49 height 7
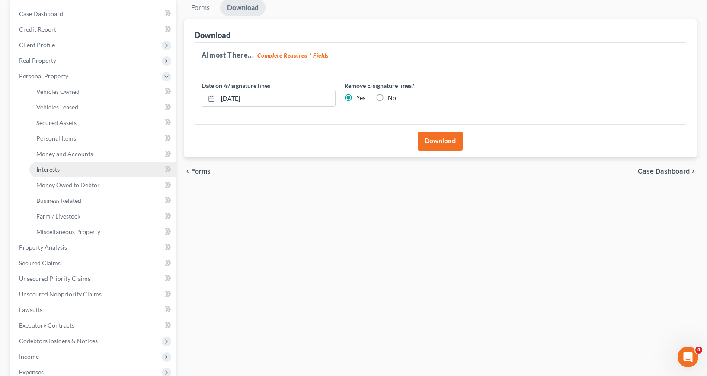
click at [52, 167] on span "Interests" at bounding box center [47, 169] width 23 height 7
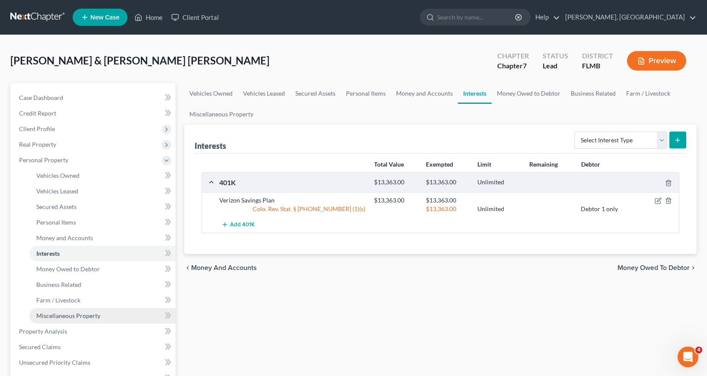
click at [59, 316] on span "Miscellaneous Property" at bounding box center [68, 315] width 64 height 7
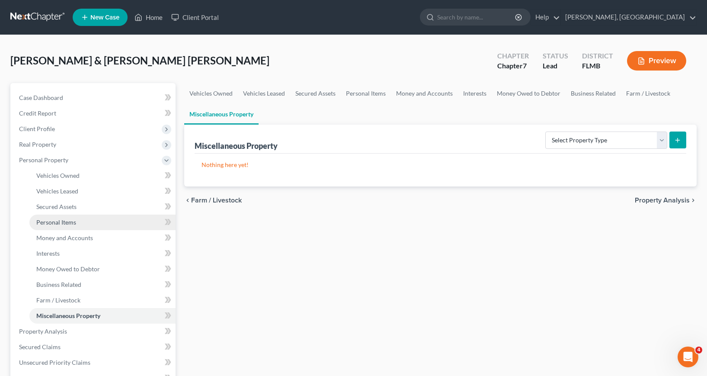
click at [58, 218] on span "Personal Items" at bounding box center [56, 221] width 40 height 7
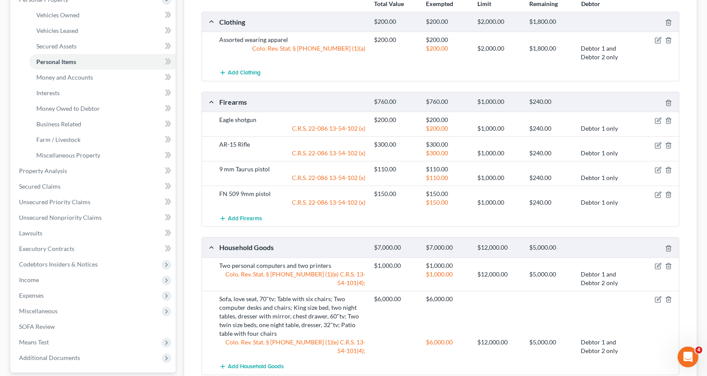
scroll to position [159, 0]
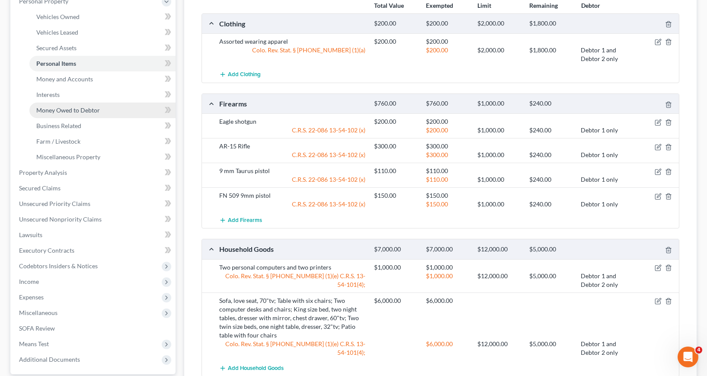
click at [64, 107] on span "Money Owed to Debtor" at bounding box center [68, 109] width 64 height 7
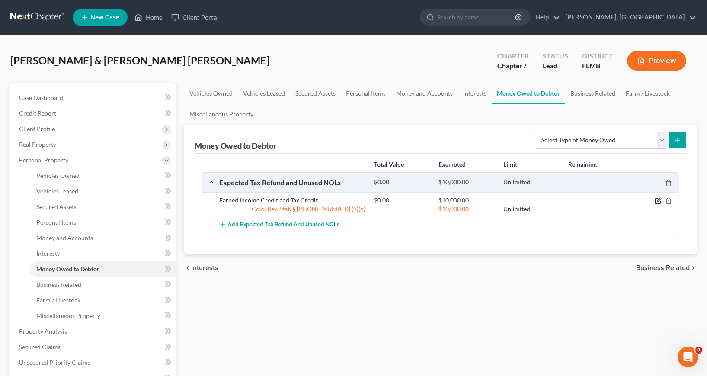
click at [658, 202] on icon "button" at bounding box center [658, 200] width 7 height 7
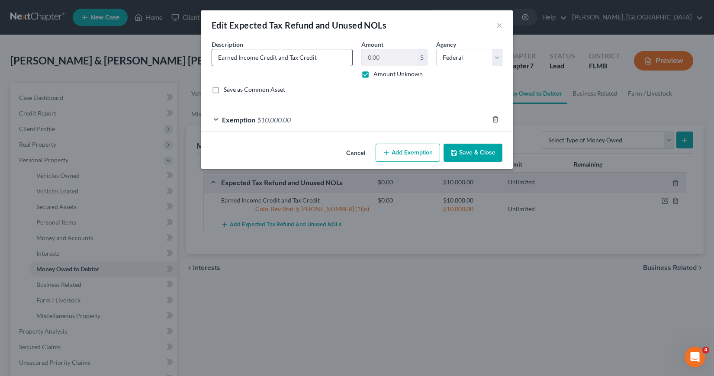
click at [217, 56] on input "Earned Income Credit and Tax Credit" at bounding box center [282, 57] width 140 height 16
click at [321, 58] on input "Earned Income Credit and Tax Credit" at bounding box center [282, 57] width 140 height 16
click at [475, 155] on button "Save & Close" at bounding box center [472, 153] width 59 height 18
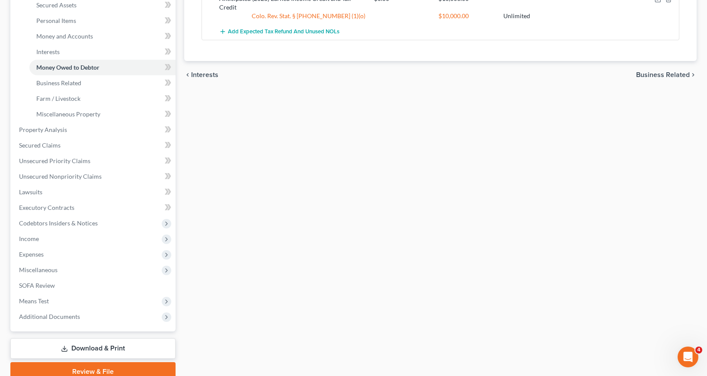
scroll to position [240, 0]
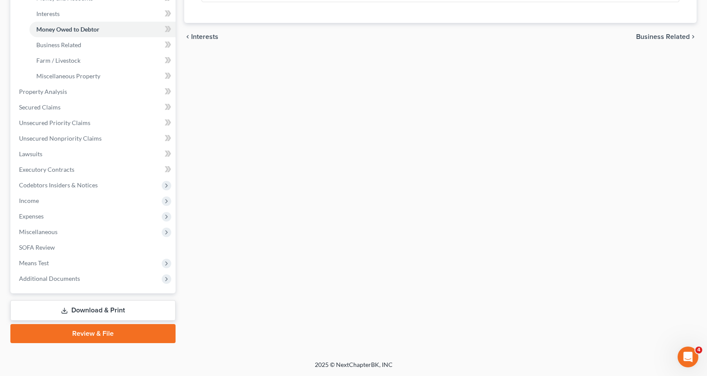
click at [90, 311] on link "Download & Print" at bounding box center [92, 310] width 165 height 20
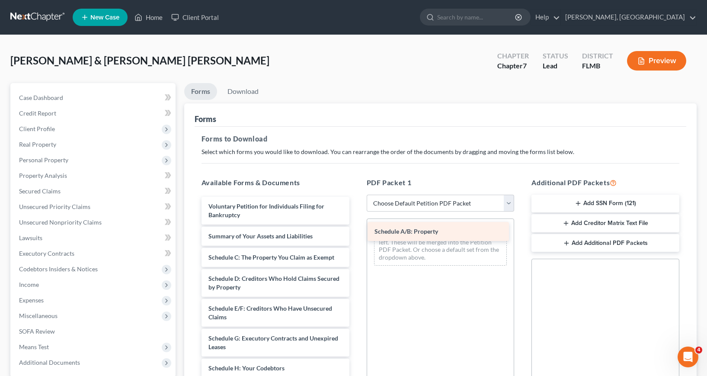
drag, startPoint x: 252, startPoint y: 256, endPoint x: 419, endPoint y: 230, distance: 168.6
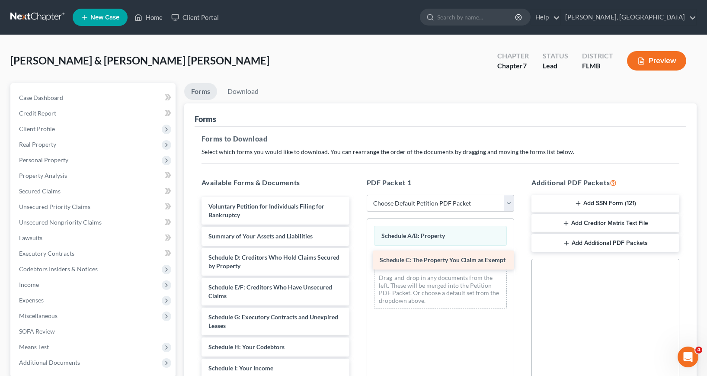
drag, startPoint x: 249, startPoint y: 255, endPoint x: 420, endPoint y: 258, distance: 171.3
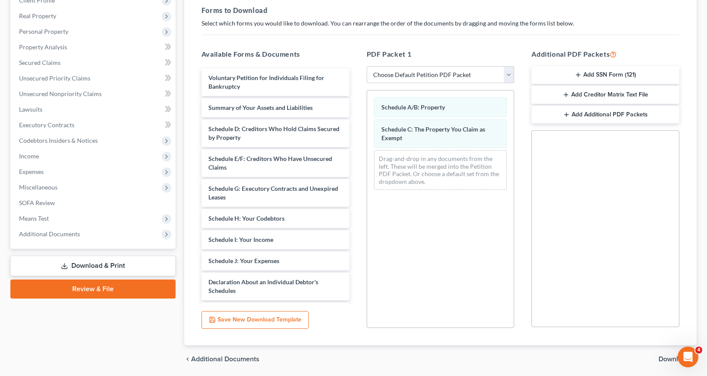
scroll to position [158, 0]
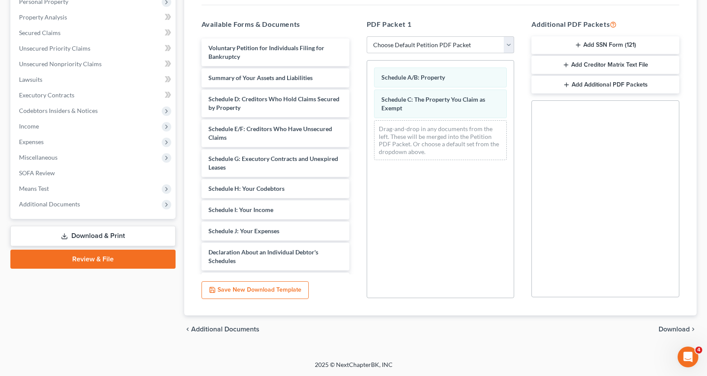
click at [674, 328] on span "Download" at bounding box center [674, 329] width 31 height 7
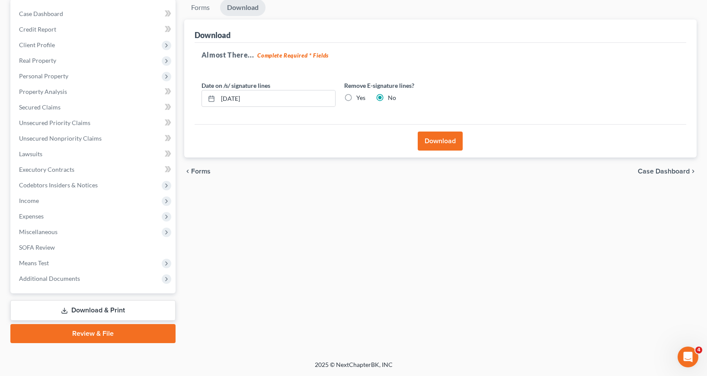
click at [356, 98] on label "Yes" at bounding box center [360, 97] width 9 height 9
click at [360, 98] on input "Yes" at bounding box center [363, 96] width 6 height 6
click at [447, 138] on button "Download" at bounding box center [440, 141] width 45 height 19
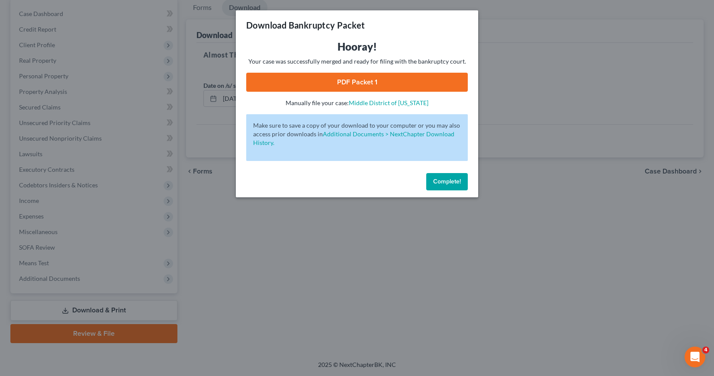
click at [379, 83] on link "PDF Packet 1" at bounding box center [356, 82] width 221 height 19
click at [436, 183] on span "Complete!" at bounding box center [447, 181] width 28 height 7
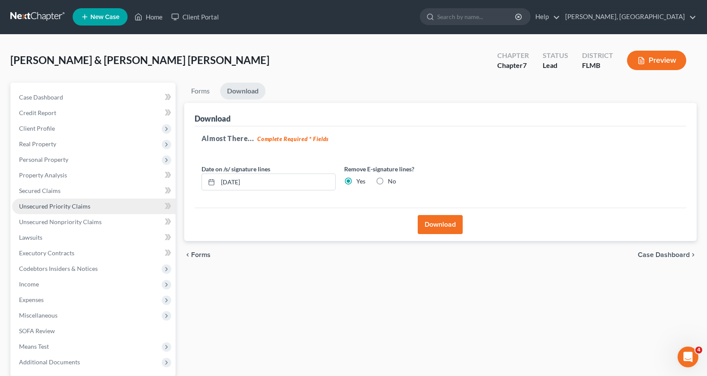
scroll to position [0, 0]
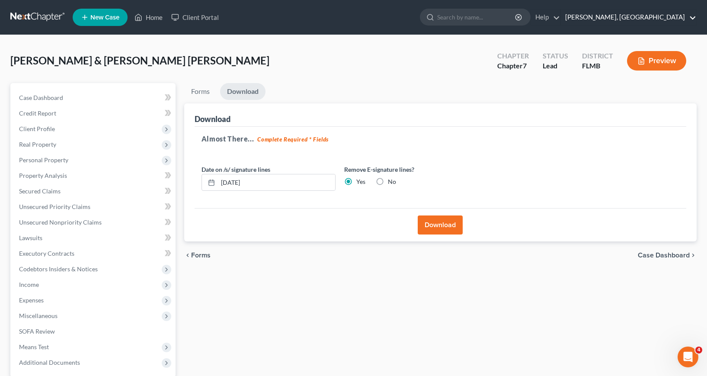
click at [696, 16] on link "[PERSON_NAME], [GEOGRAPHIC_DATA]" at bounding box center [628, 18] width 135 height 16
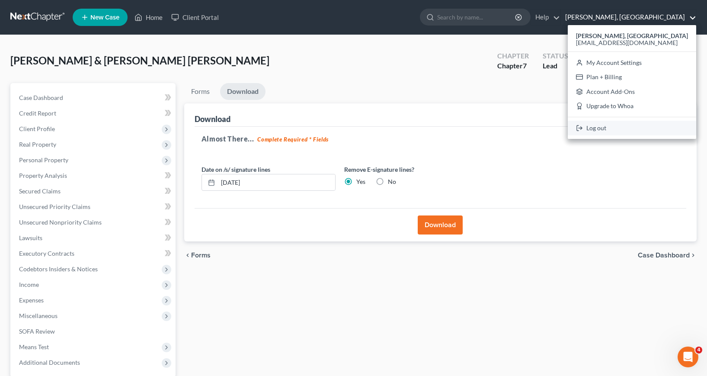
click at [613, 128] on link "Log out" at bounding box center [632, 128] width 128 height 15
